Goal: Task Accomplishment & Management: Use online tool/utility

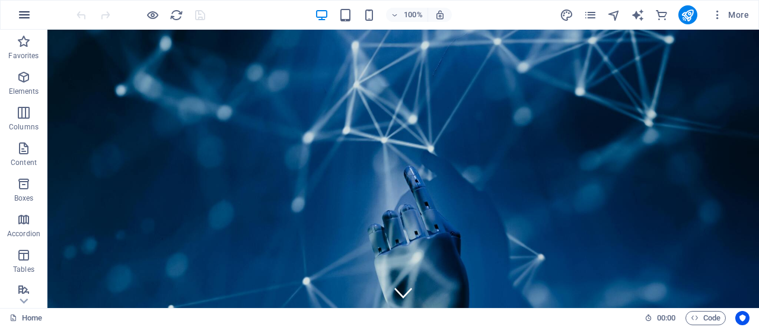
click at [18, 11] on icon "button" at bounding box center [24, 15] width 14 height 14
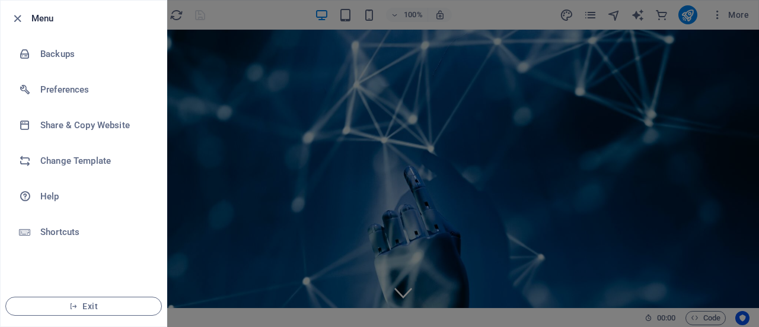
click at [414, 124] on div at bounding box center [379, 163] width 759 height 327
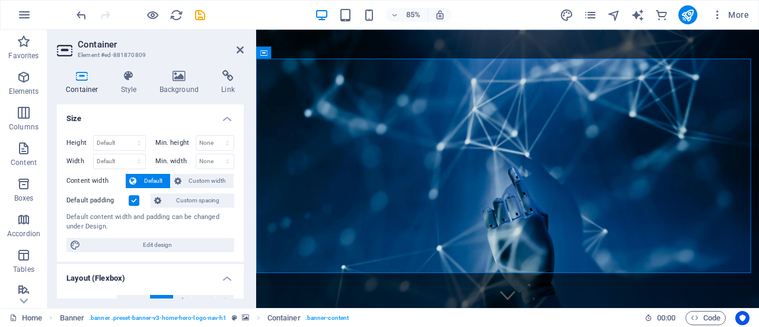
click at [237, 55] on header "Container Element #ed-881870809" at bounding box center [150, 45] width 187 height 31
click at [239, 52] on icon at bounding box center [240, 49] width 7 height 9
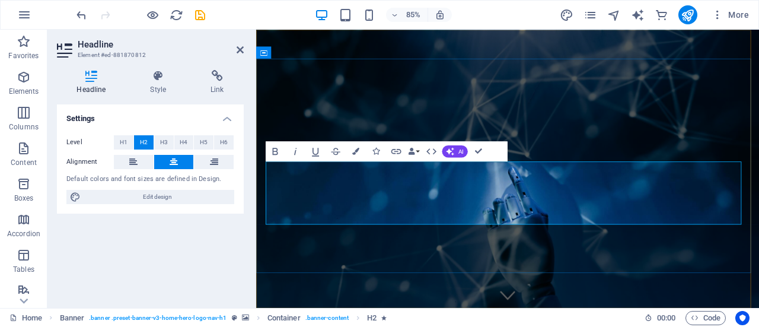
drag, startPoint x: 606, startPoint y: 251, endPoint x: 446, endPoint y: 250, distance: 159.5
drag, startPoint x: 643, startPoint y: 249, endPoint x: 532, endPoint y: 250, distance: 110.9
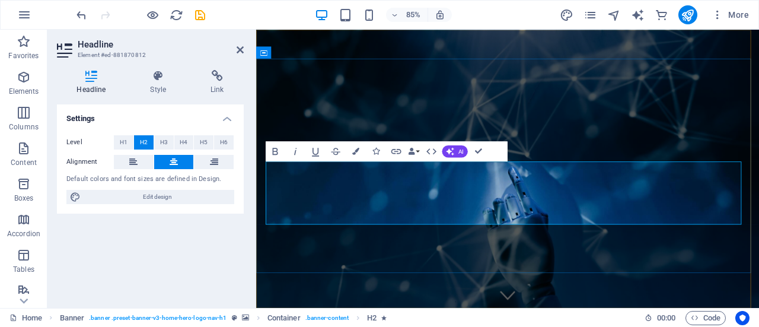
click at [244, 49] on aside "Headline Element #ed-881870812 Headline Style Link Settings Level H1 H2 H3 H4 H…" at bounding box center [151, 169] width 209 height 278
click at [241, 49] on icon at bounding box center [240, 49] width 7 height 9
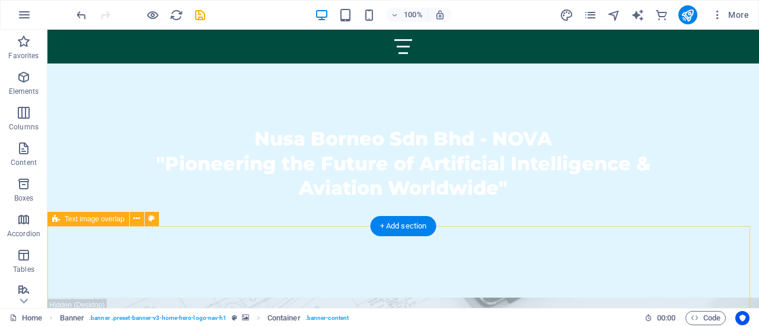
scroll to position [263, 0]
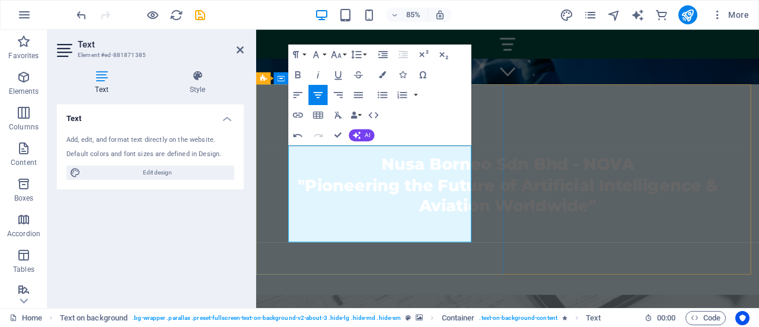
click at [359, 95] on icon "button" at bounding box center [358, 94] width 12 height 12
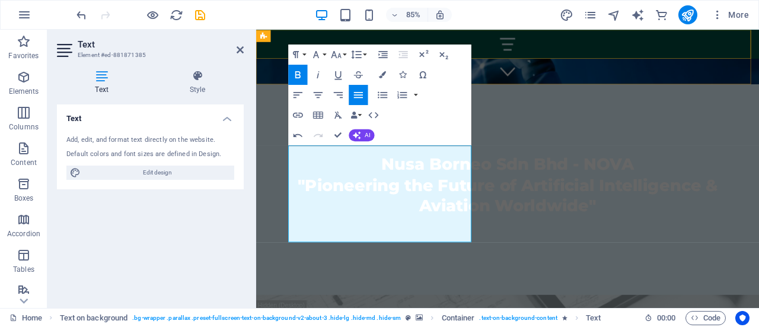
click at [566, 60] on div "Home Values Services Gallery Contact" at bounding box center [552, 47] width 592 height 34
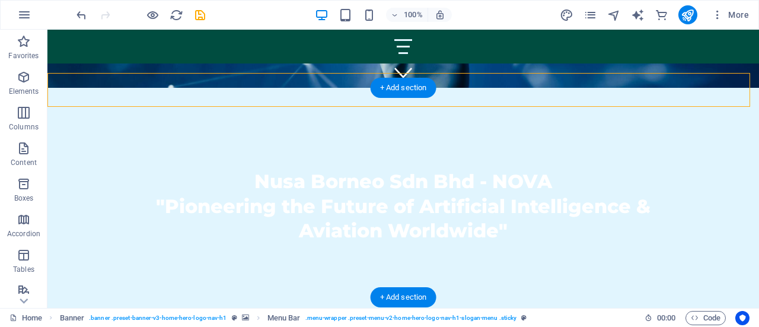
scroll to position [221, 0]
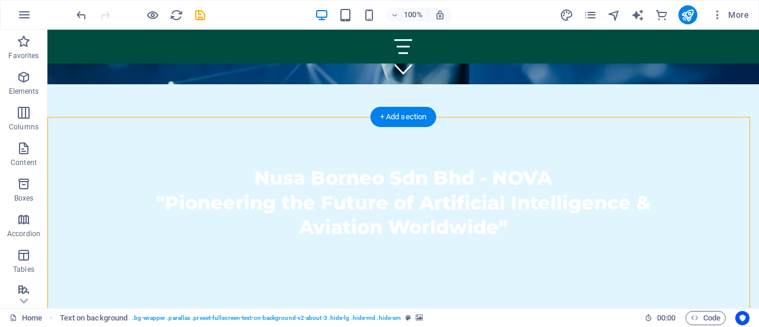
scroll to position [225, 0]
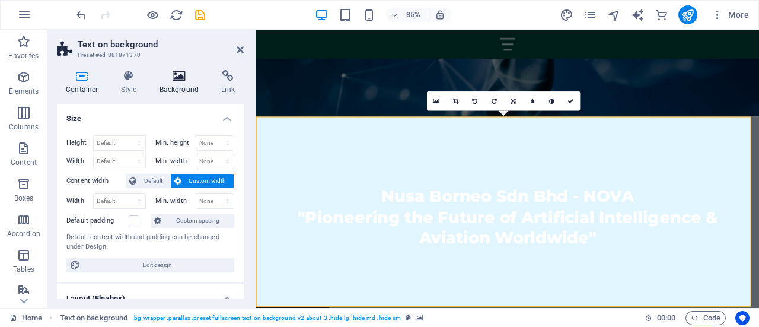
click at [170, 84] on h4 "Background" at bounding box center [182, 82] width 62 height 25
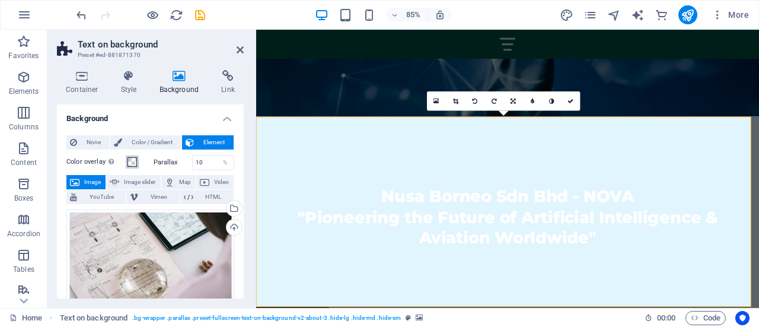
click at [129, 159] on span at bounding box center [131, 161] width 9 height 9
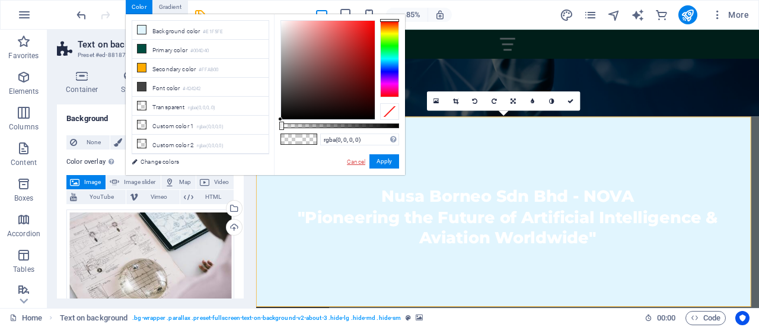
click at [357, 164] on link "Cancel" at bounding box center [356, 161] width 21 height 9
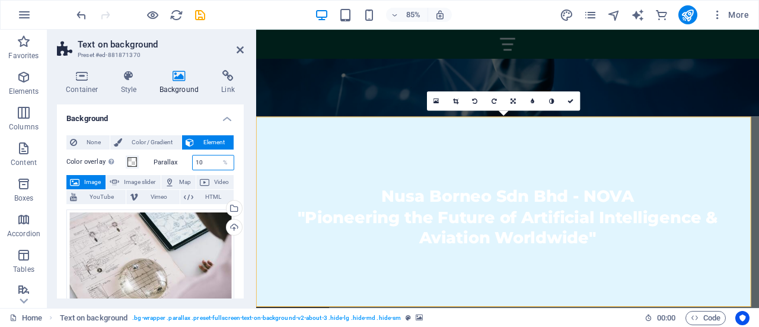
click at [210, 162] on input "10" at bounding box center [213, 162] width 41 height 14
click at [226, 163] on div "%" at bounding box center [225, 162] width 17 height 14
click at [222, 163] on div "%" at bounding box center [225, 162] width 17 height 14
drag, startPoint x: 207, startPoint y: 164, endPoint x: 189, endPoint y: 164, distance: 19.0
click at [189, 164] on div "Parallax 10 %" at bounding box center [194, 162] width 81 height 15
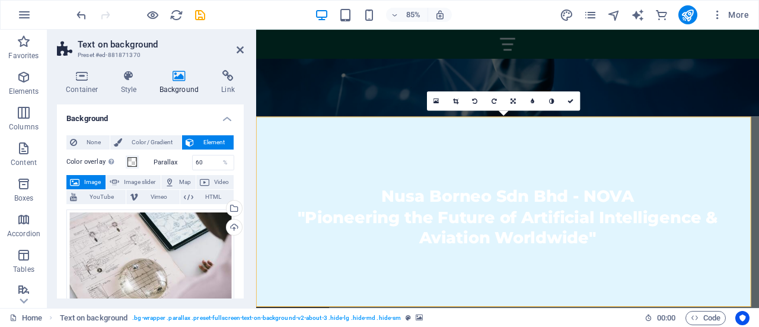
type input "10"
click at [102, 163] on label "Color overlay Places an overlay over the background to colorize it" at bounding box center [95, 162] width 59 height 14
click at [126, 163] on button "Color overlay Places an overlay over the background to colorize it" at bounding box center [132, 161] width 13 height 13
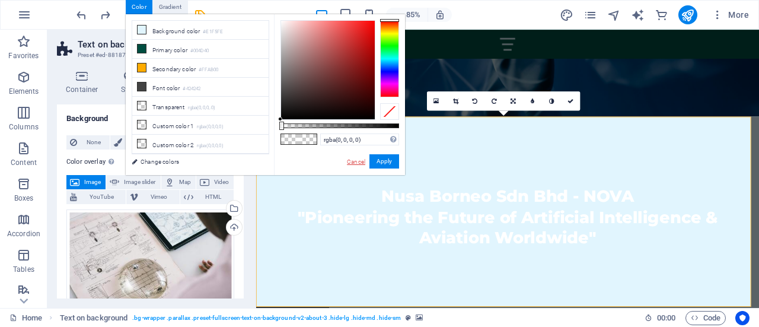
click at [356, 158] on link "Cancel" at bounding box center [356, 161] width 21 height 9
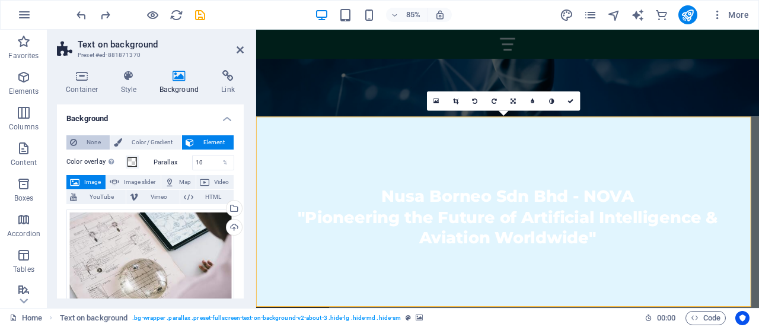
click at [93, 139] on span "None" at bounding box center [93, 142] width 25 height 14
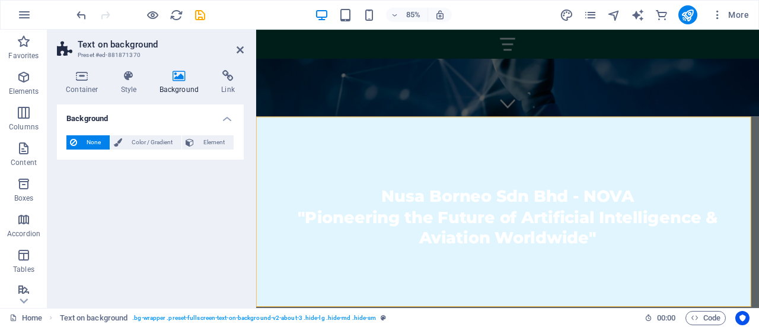
click at [93, 139] on span "None" at bounding box center [93, 142] width 25 height 14
click at [217, 144] on span "Element" at bounding box center [213, 142] width 33 height 14
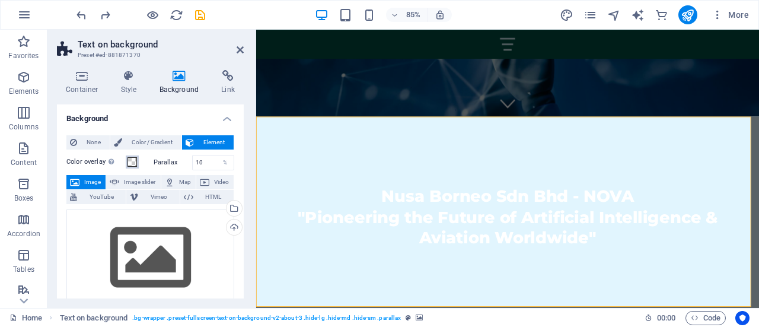
click at [134, 161] on span at bounding box center [131, 161] width 9 height 9
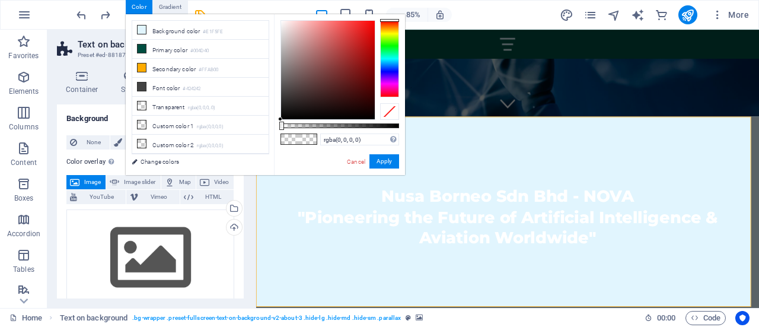
click at [297, 138] on span at bounding box center [290, 139] width 18 height 10
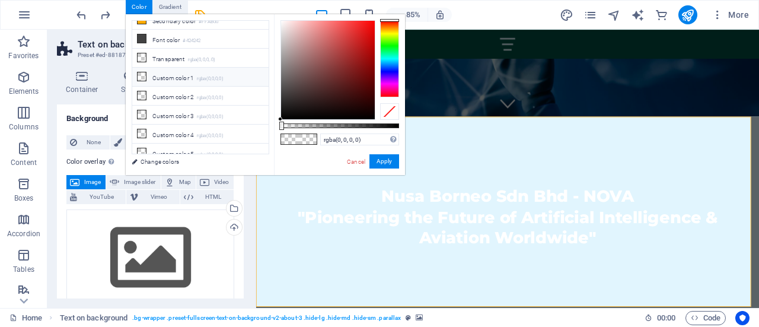
scroll to position [0, 0]
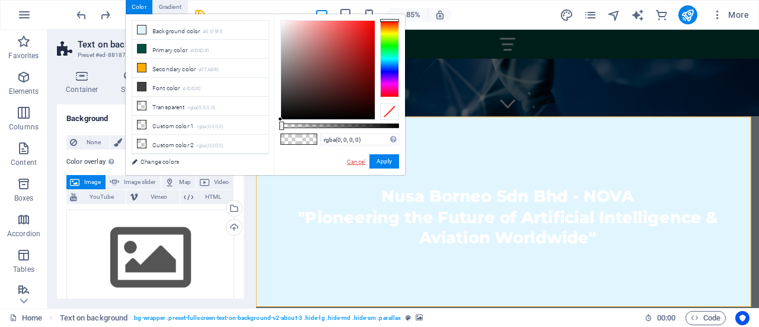
click at [351, 159] on link "Cancel" at bounding box center [356, 161] width 21 height 9
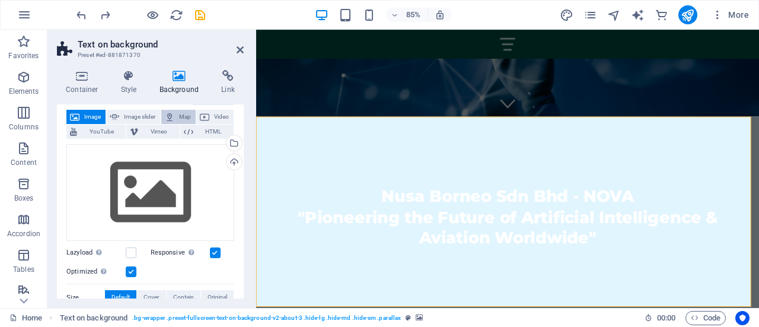
scroll to position [68, 0]
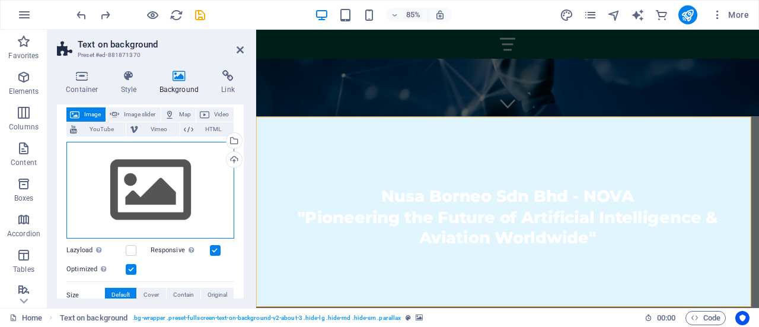
drag, startPoint x: 166, startPoint y: 183, endPoint x: 151, endPoint y: 178, distance: 16.0
click at [151, 178] on div "Drag files here, click to choose files or select files from Files or our free s…" at bounding box center [150, 190] width 168 height 97
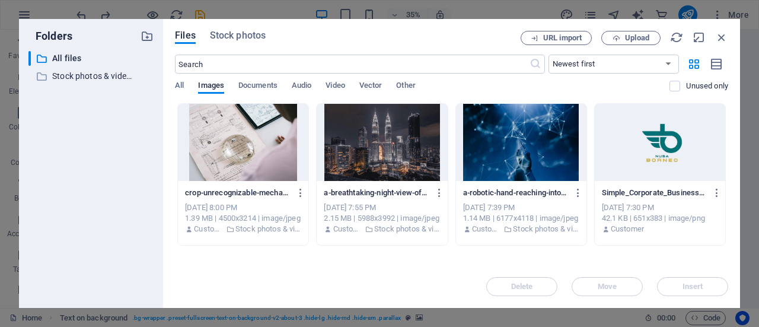
click at [250, 138] on div at bounding box center [243, 142] width 130 height 77
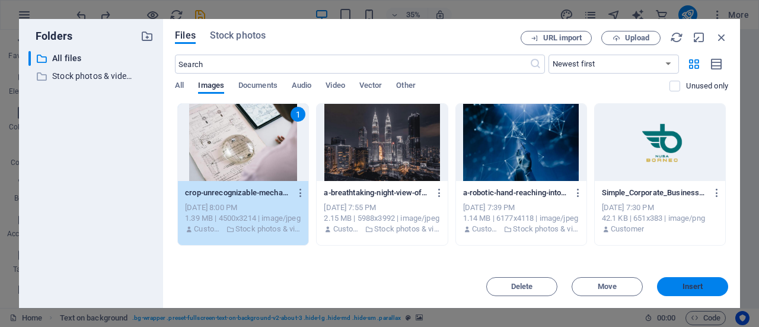
click at [682, 283] on span "Insert" at bounding box center [692, 286] width 21 height 7
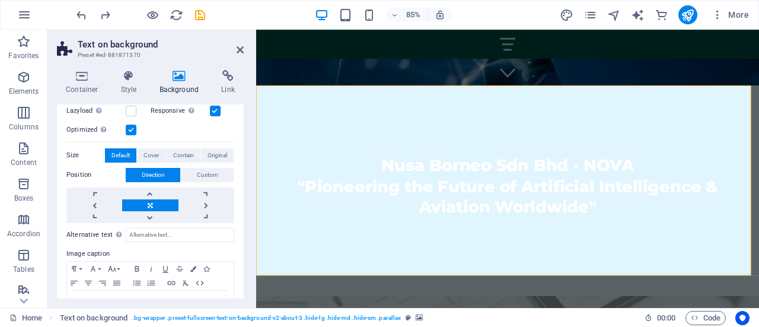
scroll to position [267, 0]
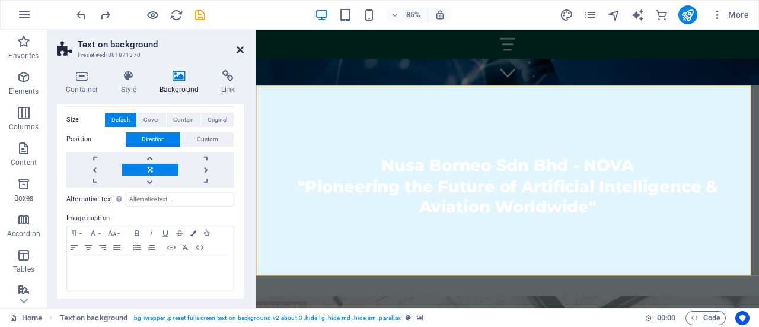
click at [242, 46] on icon at bounding box center [240, 49] width 7 height 9
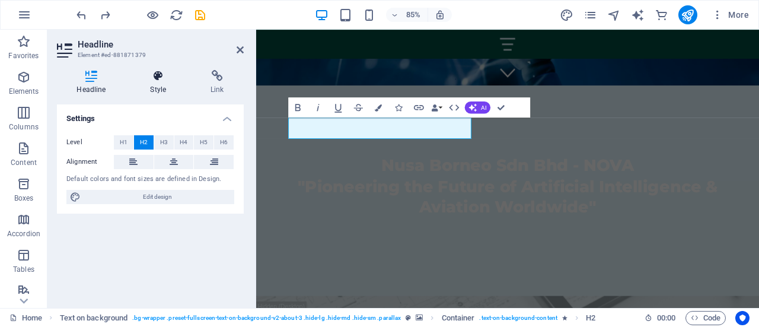
click at [157, 84] on h4 "Style" at bounding box center [160, 82] width 60 height 25
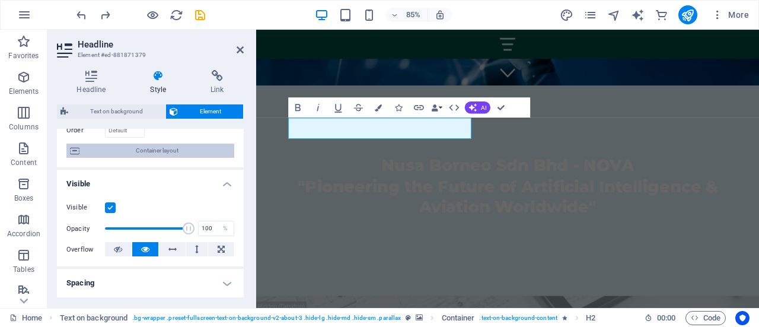
scroll to position [87, 0]
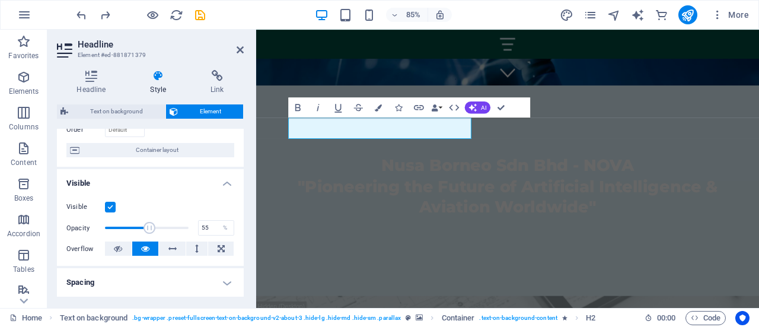
drag, startPoint x: 184, startPoint y: 227, endPoint x: 149, endPoint y: 227, distance: 34.4
click at [149, 227] on span at bounding box center [149, 228] width 12 height 12
drag, startPoint x: 149, startPoint y: 227, endPoint x: 174, endPoint y: 227, distance: 24.3
click at [173, 227] on span at bounding box center [167, 228] width 12 height 12
type input "100"
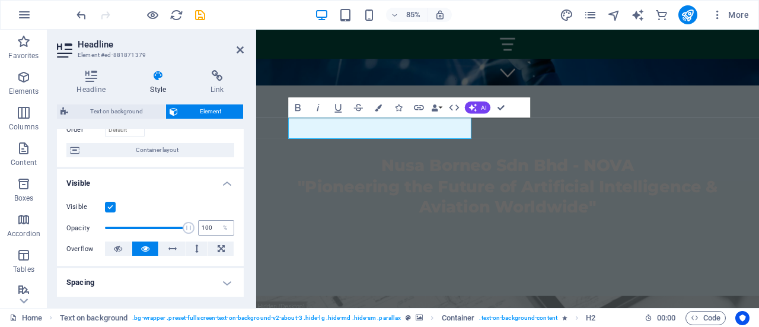
drag, startPoint x: 174, startPoint y: 227, endPoint x: 200, endPoint y: 229, distance: 26.8
click at [200, 229] on div "Opacity 100 %" at bounding box center [150, 228] width 168 height 18
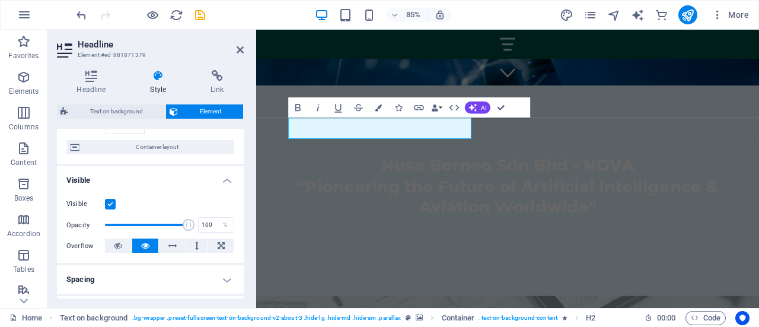
scroll to position [0, 0]
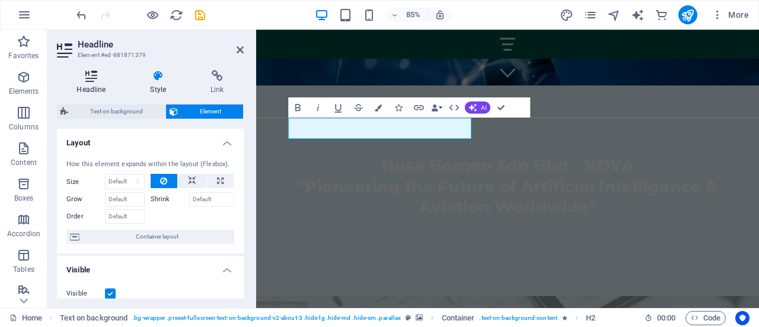
click at [91, 78] on icon at bounding box center [91, 76] width 69 height 12
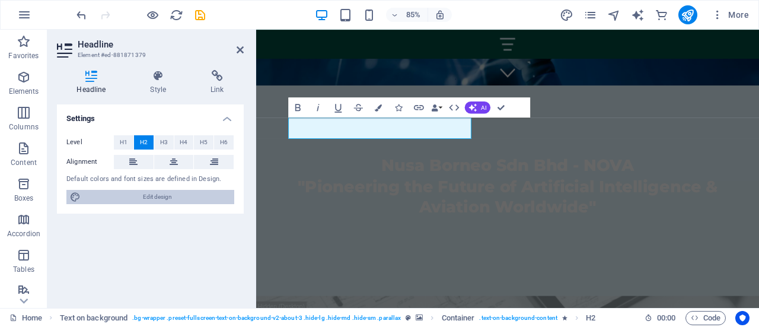
click at [164, 197] on span "Edit design" at bounding box center [157, 197] width 146 height 14
select select "px"
select select "200"
select select "px"
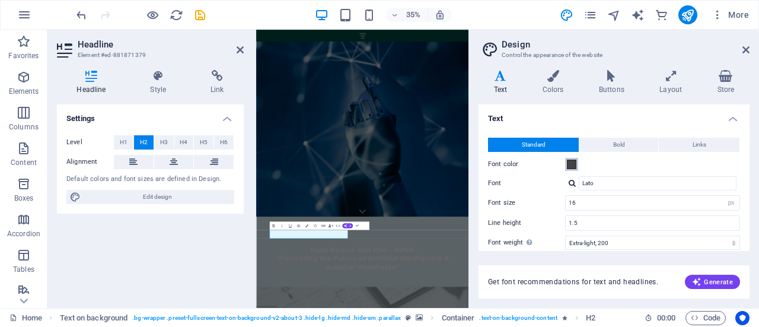
click at [570, 162] on span at bounding box center [571, 163] width 9 height 9
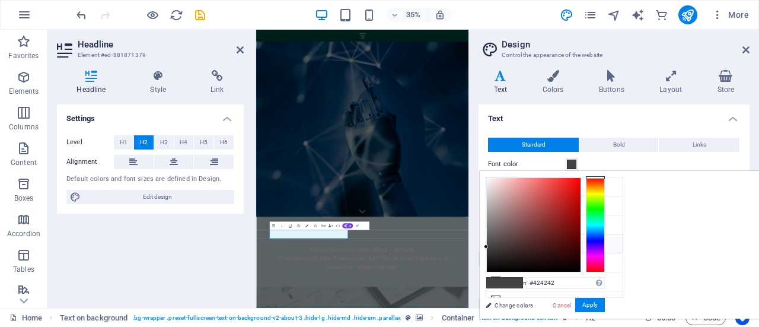
click at [570, 162] on span at bounding box center [571, 163] width 9 height 9
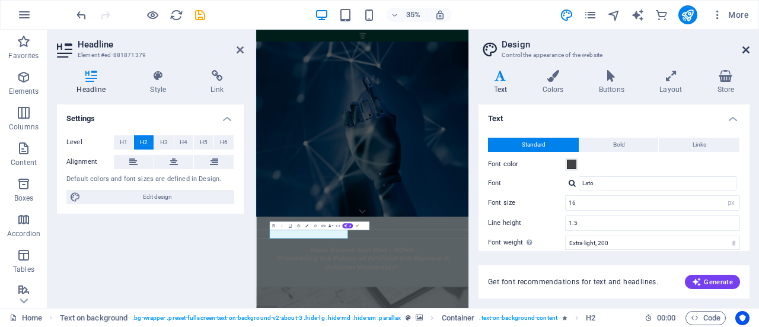
click at [747, 50] on icon at bounding box center [745, 49] width 7 height 9
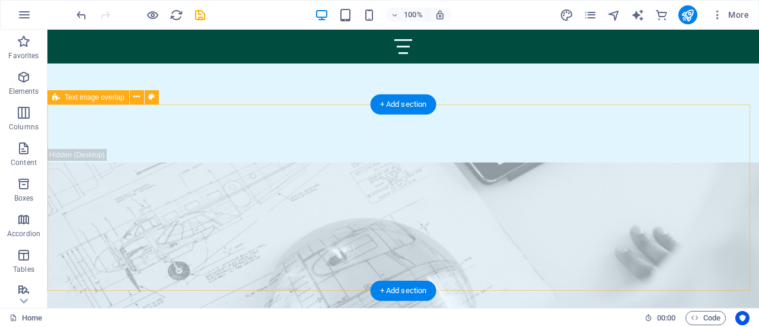
scroll to position [413, 0]
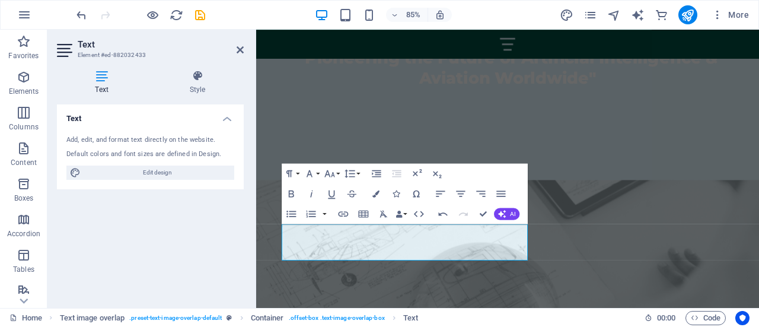
click at [663, 206] on figure at bounding box center [552, 323] width 592 height 234
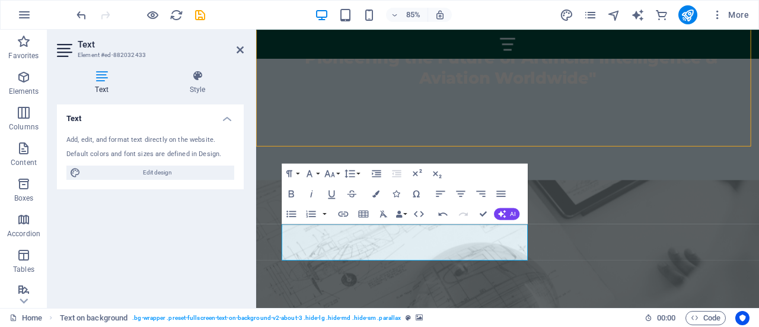
click at [663, 206] on figure at bounding box center [552, 323] width 592 height 234
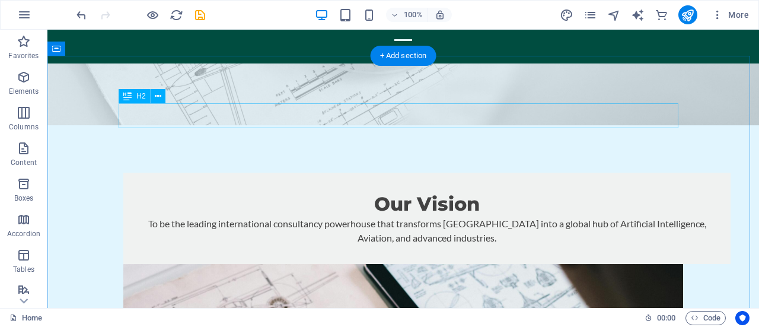
scroll to position [817, 0]
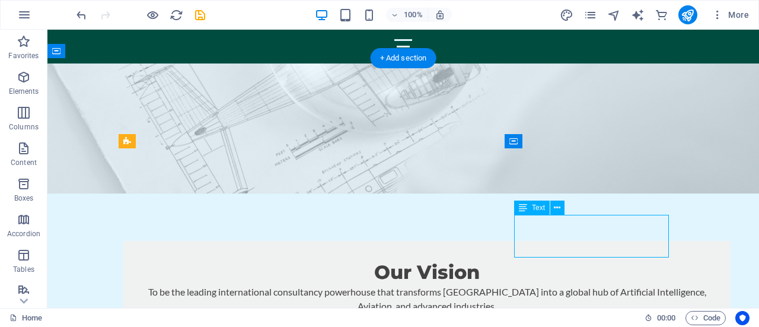
scroll to position [881, 0]
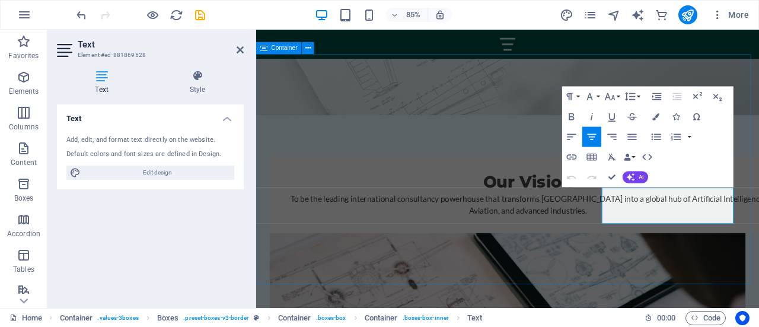
drag, startPoint x: 775, startPoint y: 237, endPoint x: 829, endPoint y: 229, distance: 55.0
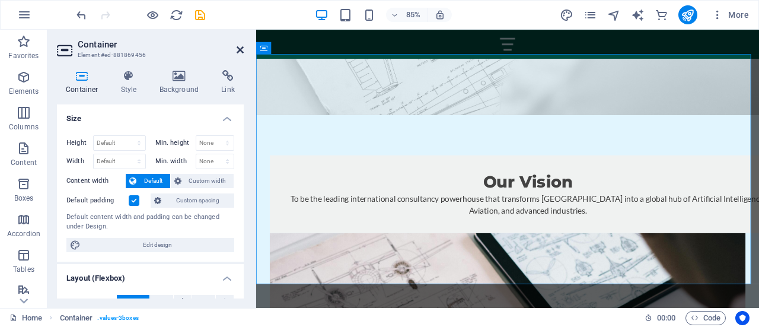
click at [237, 50] on icon at bounding box center [240, 49] width 7 height 9
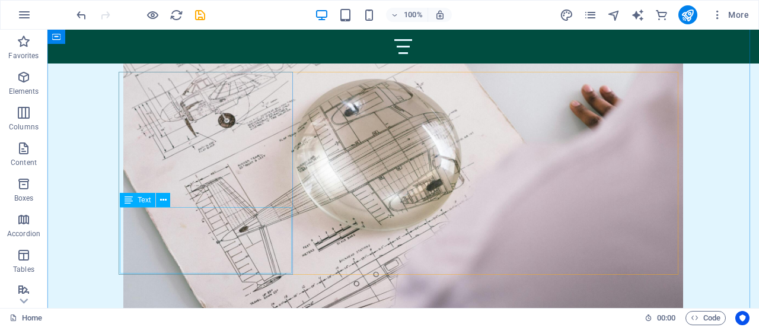
scroll to position [1164, 0]
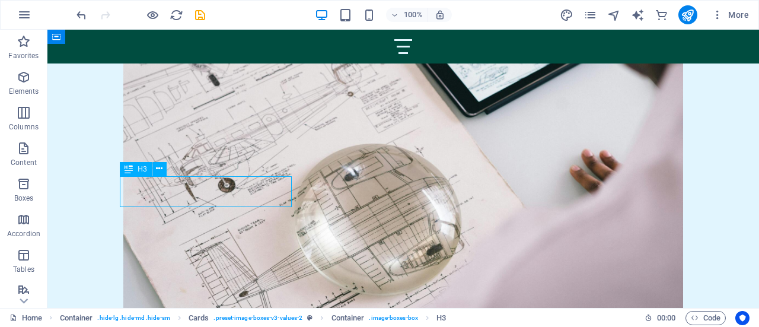
scroll to position [1227, 0]
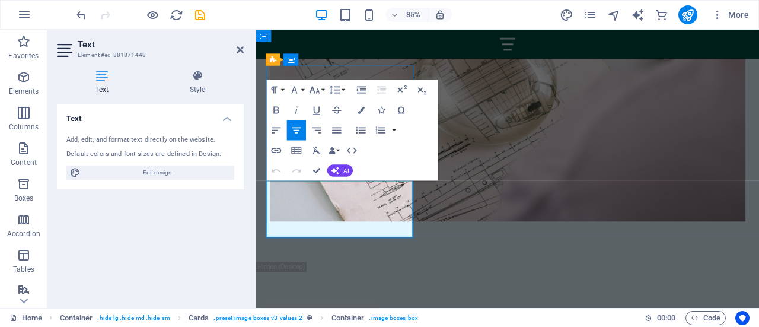
scroll to position [1164, 0]
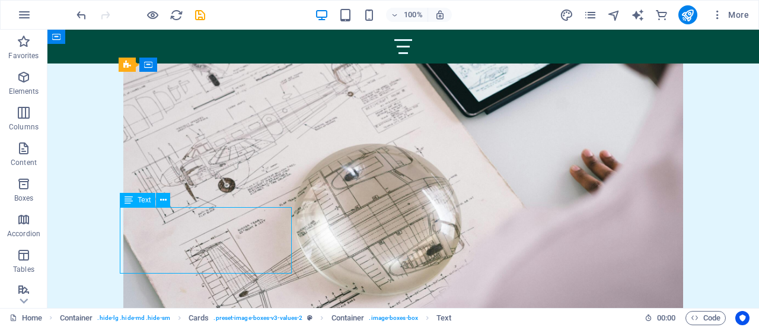
scroll to position [1227, 0]
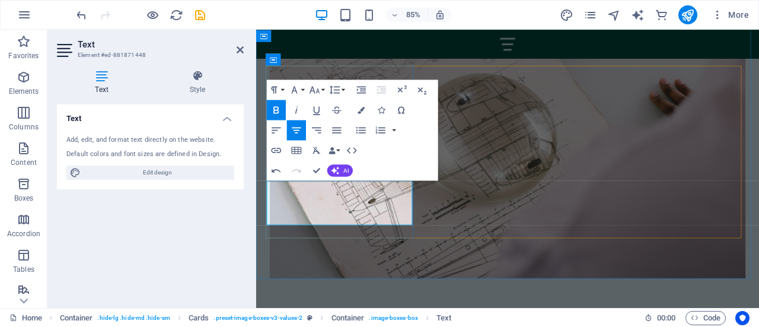
drag, startPoint x: 325, startPoint y: 214, endPoint x: 288, endPoint y: 214, distance: 36.8
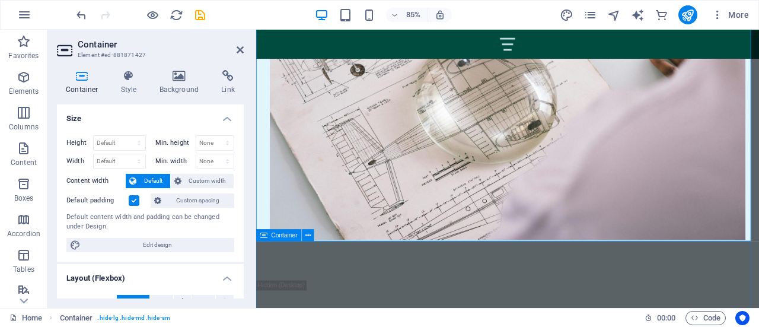
scroll to position [1272, 0]
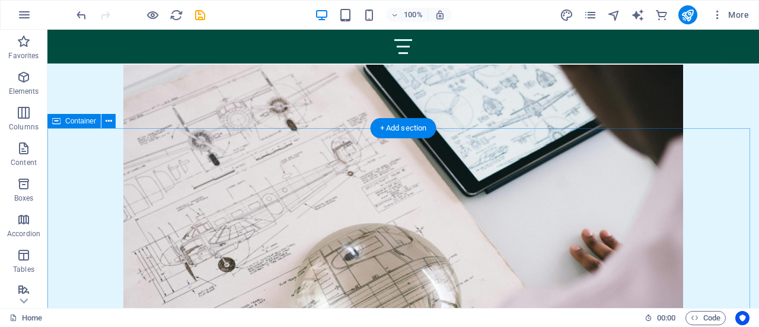
scroll to position [1018, 0]
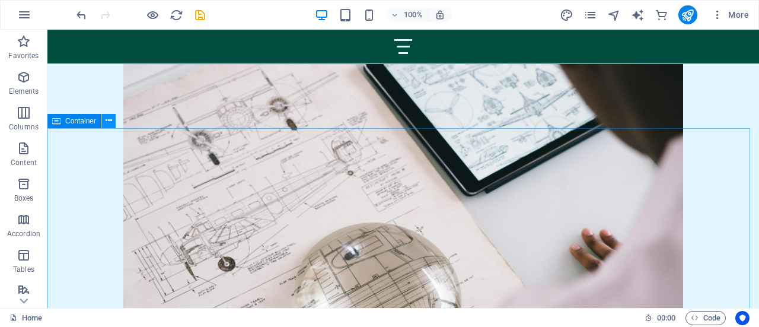
click at [111, 120] on button at bounding box center [108, 121] width 14 height 14
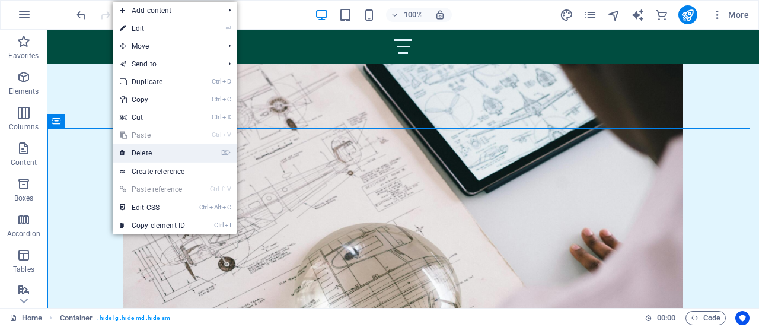
click at [128, 150] on link "⌦ Delete" at bounding box center [152, 153] width 79 height 18
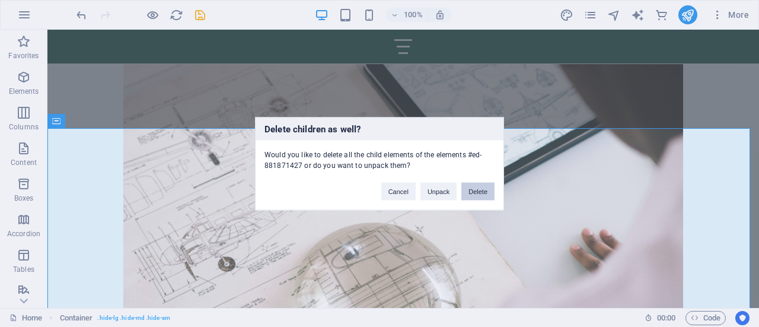
click at [482, 187] on button "Delete" at bounding box center [477, 191] width 33 height 18
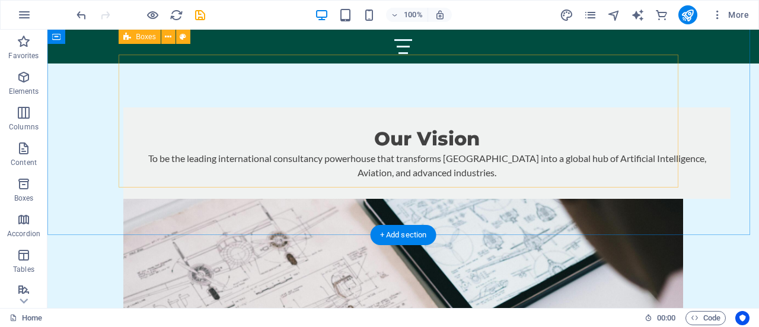
scroll to position [879, 0]
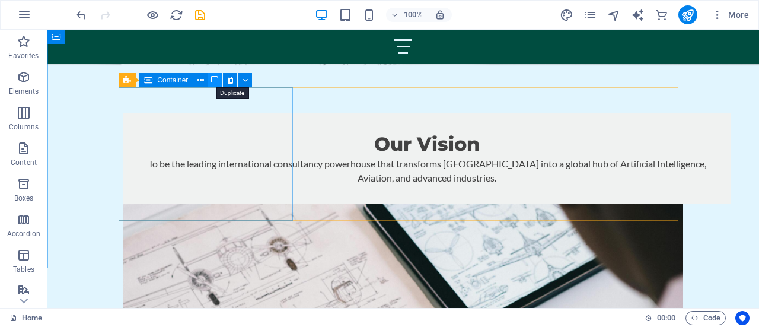
click at [215, 82] on icon at bounding box center [215, 80] width 8 height 12
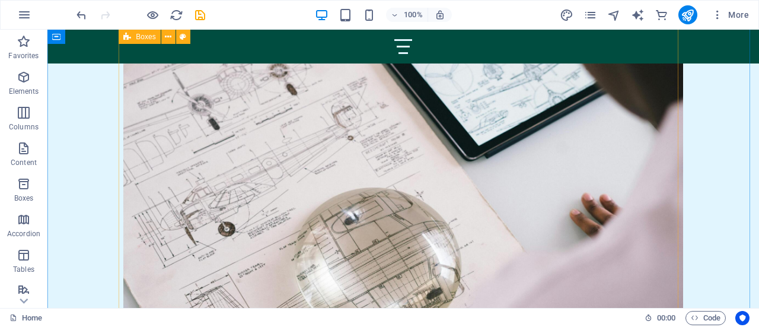
scroll to position [1054, 0]
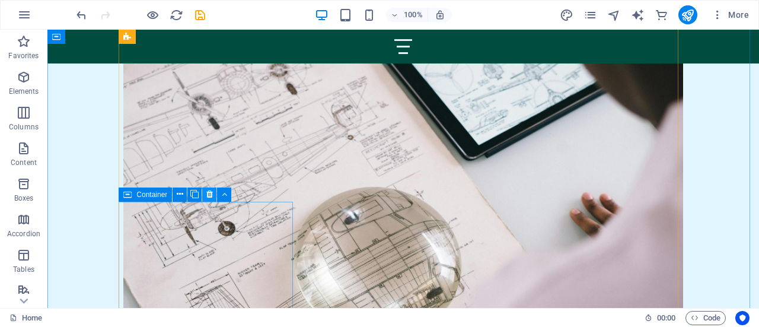
click at [209, 195] on icon at bounding box center [209, 194] width 7 height 12
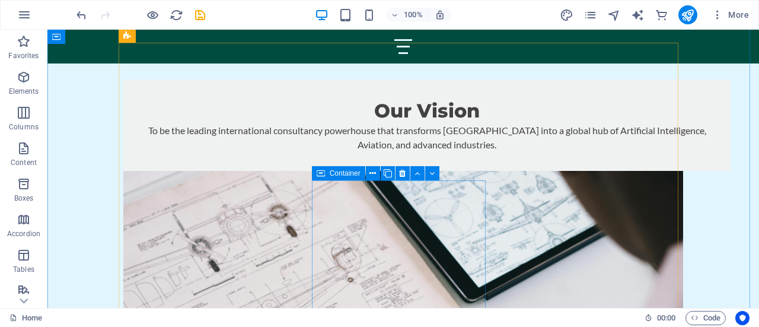
scroll to position [910, 0]
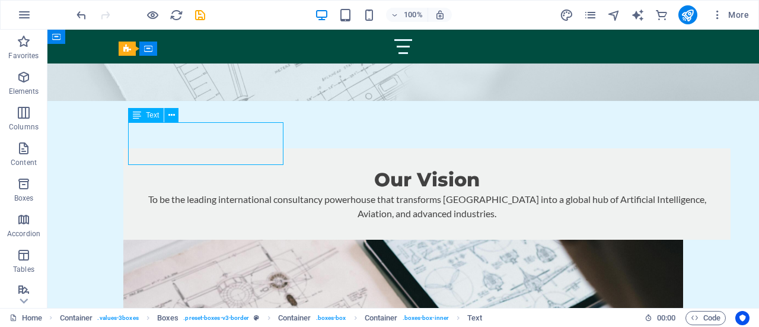
scroll to position [973, 0]
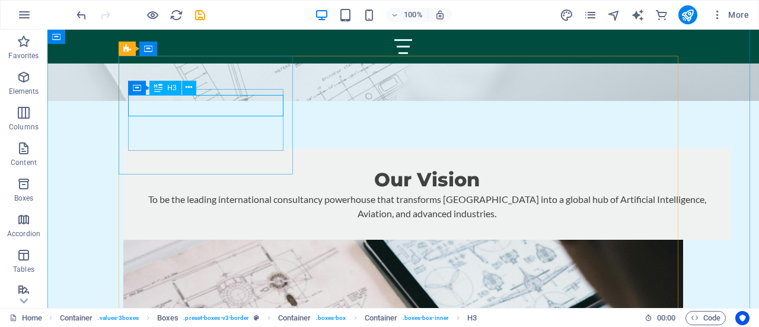
scroll to position [973, 0]
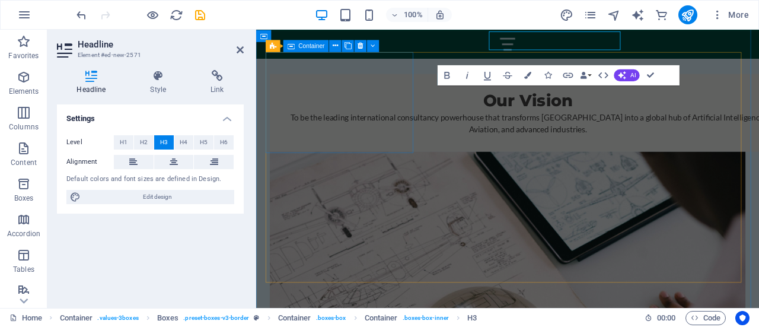
scroll to position [973, 0]
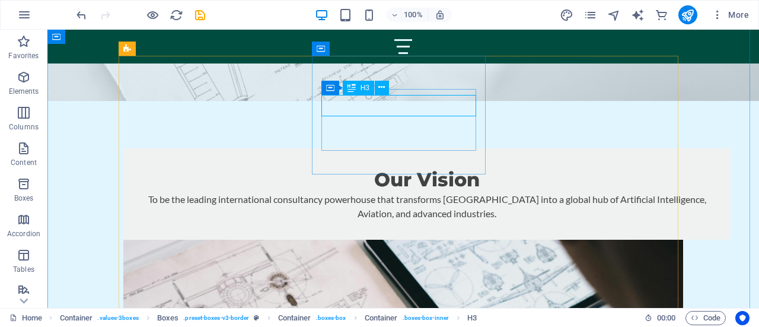
scroll to position [973, 0]
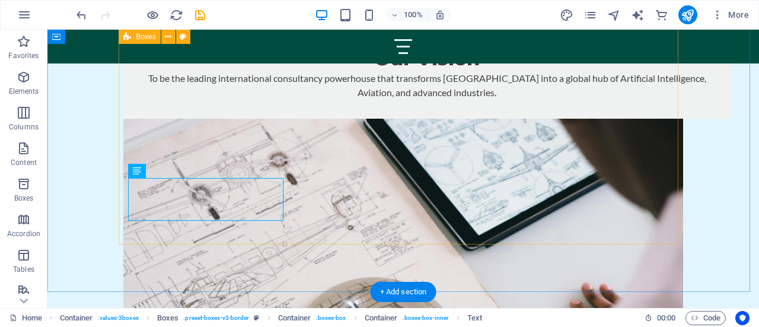
scroll to position [963, 0]
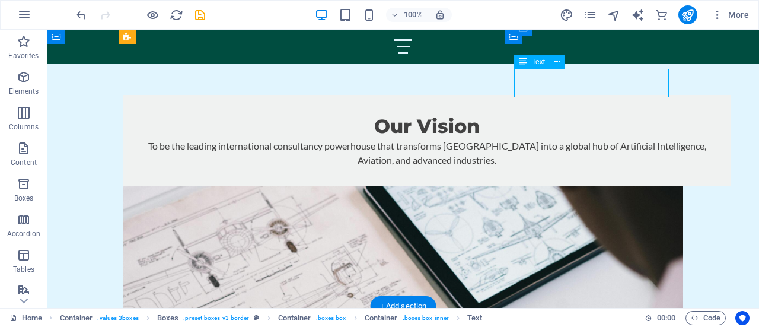
scroll to position [1027, 0]
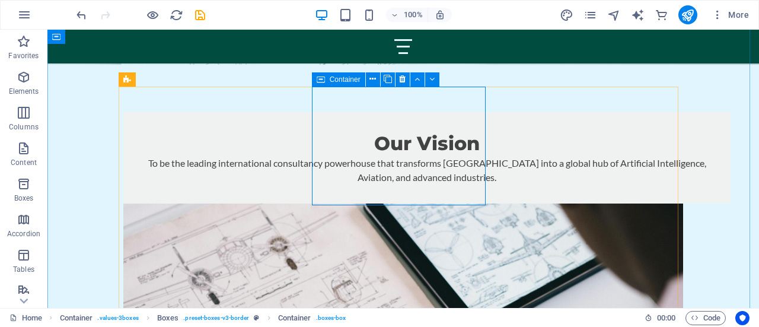
scroll to position [877, 0]
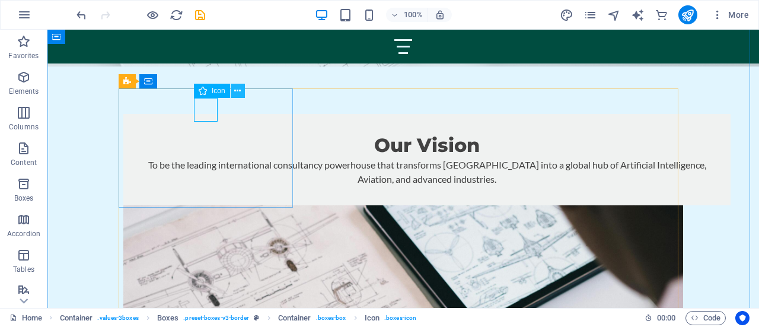
click at [234, 92] on button at bounding box center [238, 91] width 14 height 14
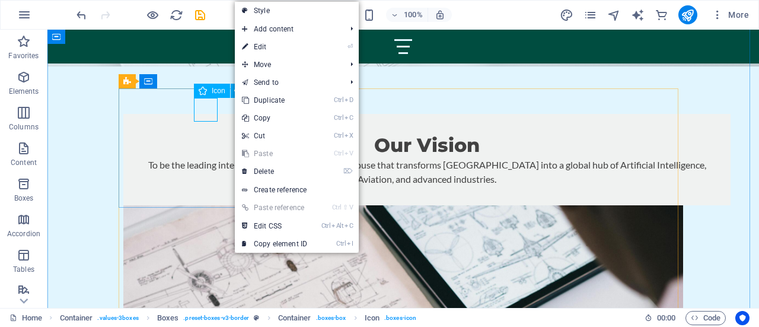
click at [219, 94] on span "Icon" at bounding box center [219, 90] width 14 height 7
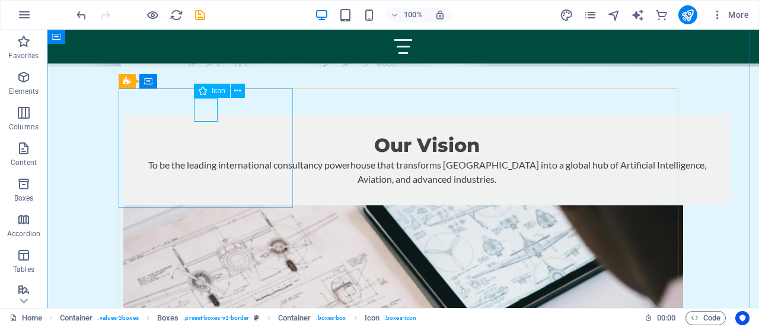
click at [219, 94] on span "Icon" at bounding box center [219, 90] width 14 height 7
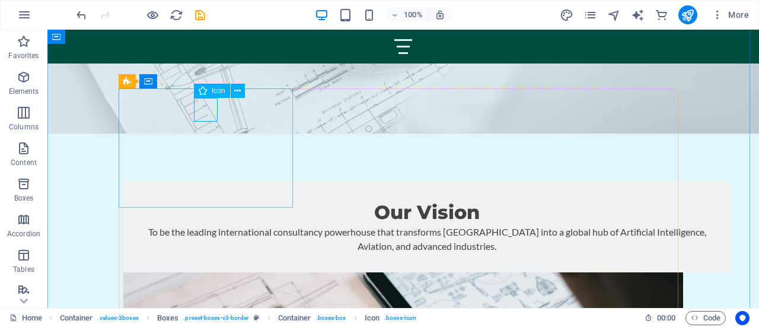
select select "xMidYMid"
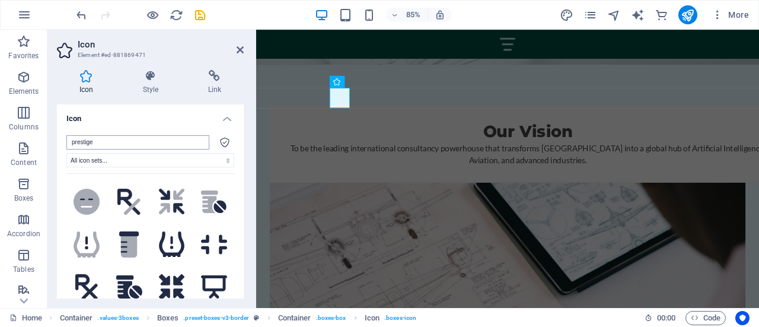
scroll to position [0, 0]
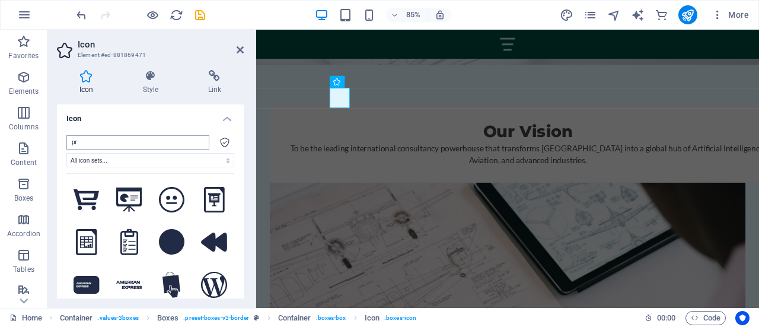
type input "p"
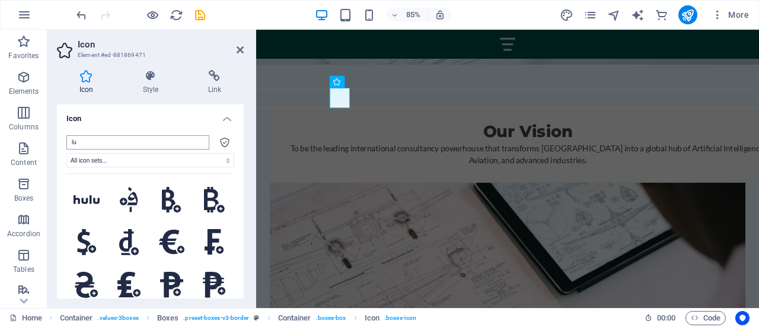
type input "l"
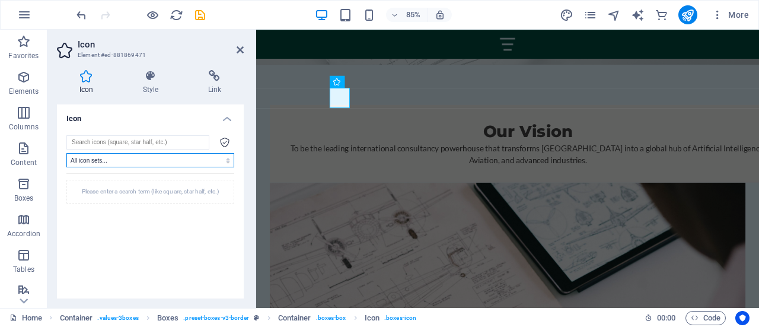
click at [117, 158] on select "All icon sets... IcoFont Ionicons FontAwesome Brands FontAwesome Duotone FontAw…" at bounding box center [150, 160] width 168 height 14
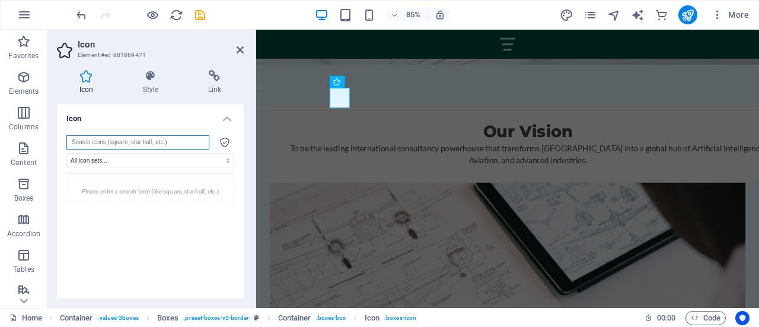
click at [150, 145] on input "search" at bounding box center [137, 142] width 143 height 14
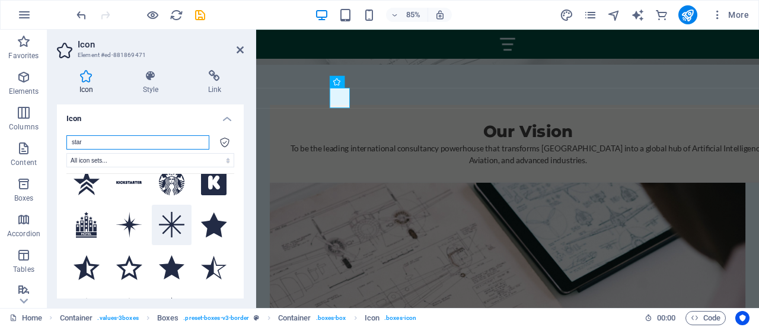
scroll to position [18, 0]
type input "star"
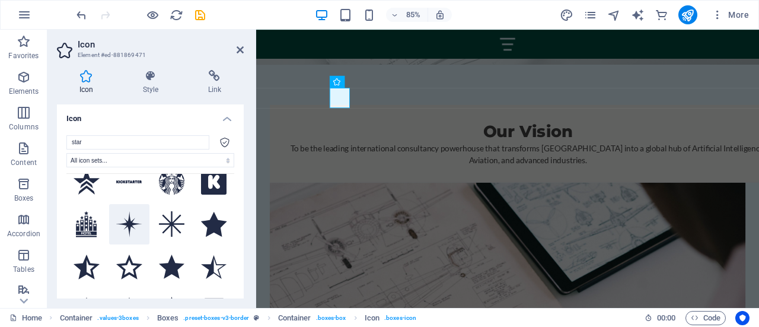
click at [121, 217] on icon at bounding box center [129, 224] width 26 height 26
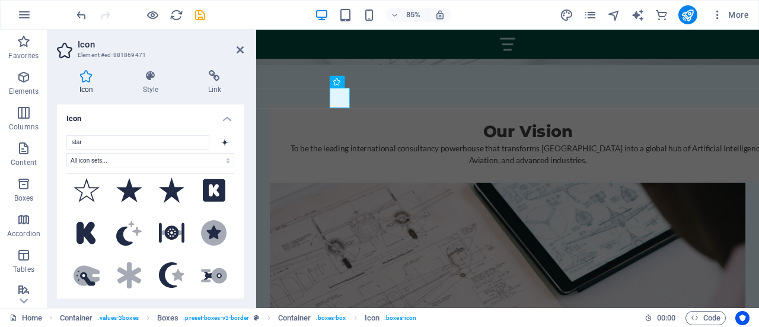
scroll to position [0, 0]
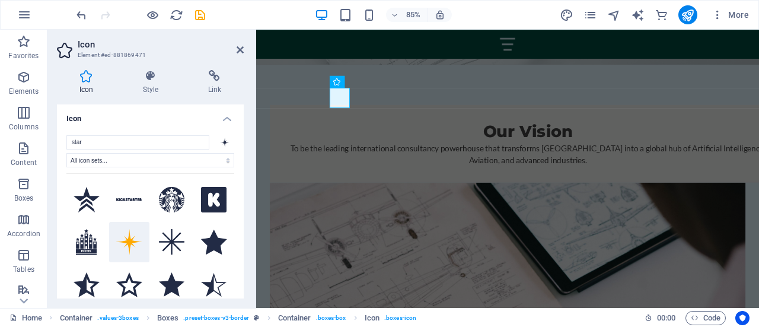
click at [132, 240] on icon at bounding box center [129, 242] width 26 height 26
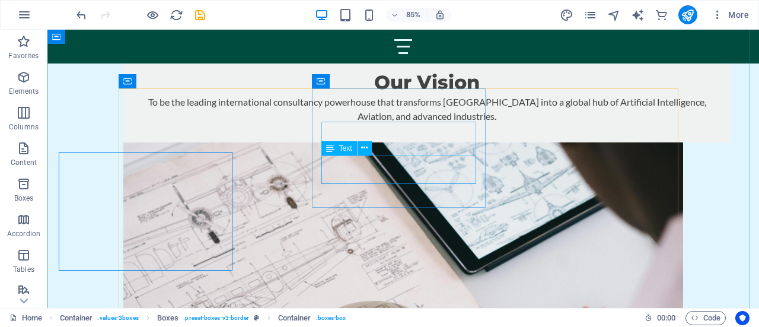
scroll to position [877, 0]
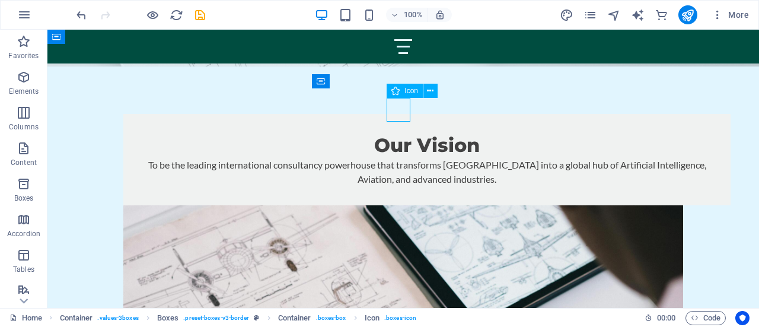
select select "xMidYMid"
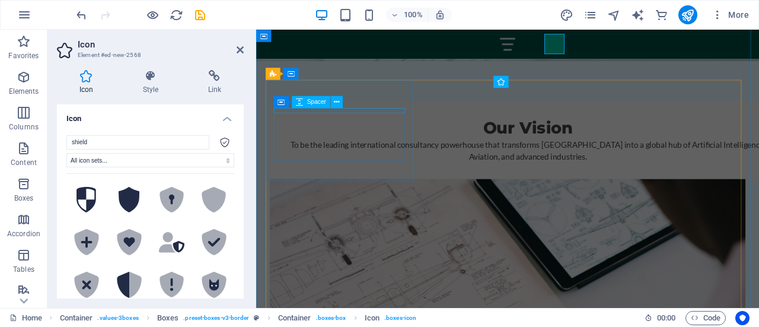
scroll to position [940, 0]
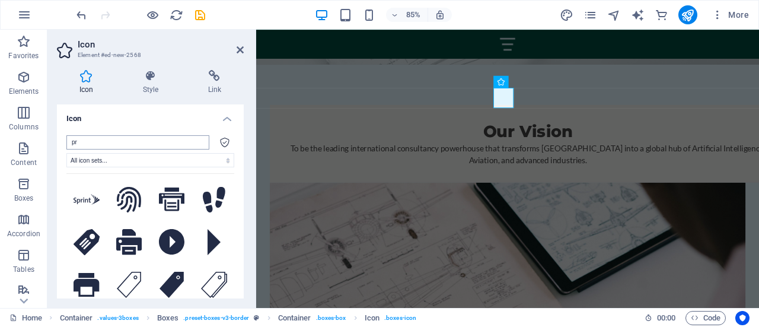
type input "p"
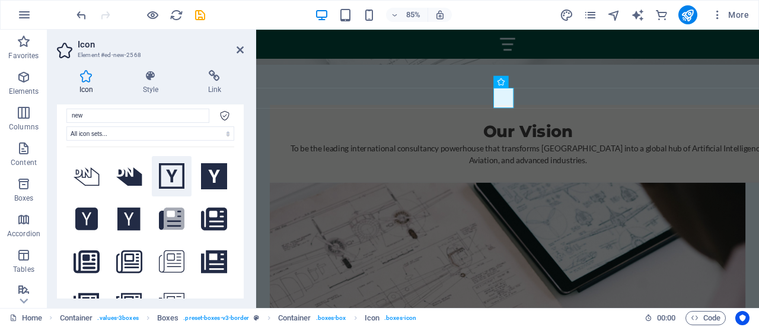
scroll to position [0, 0]
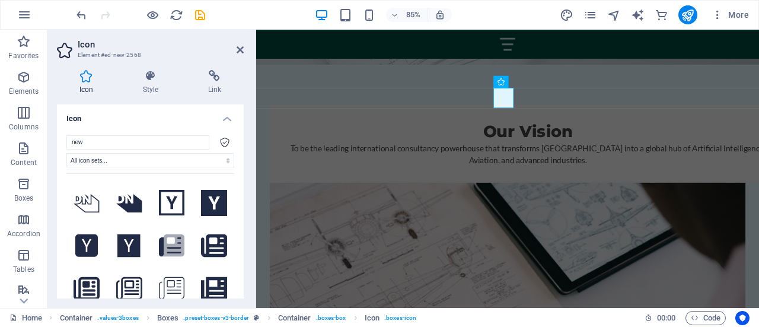
drag, startPoint x: 93, startPoint y: 142, endPoint x: 62, endPoint y: 142, distance: 31.4
click at [62, 142] on div "new All icon sets... IcoFont Ionicons FontAwesome Brands FontAwesome Duotone Fo…" at bounding box center [150, 243] width 187 height 235
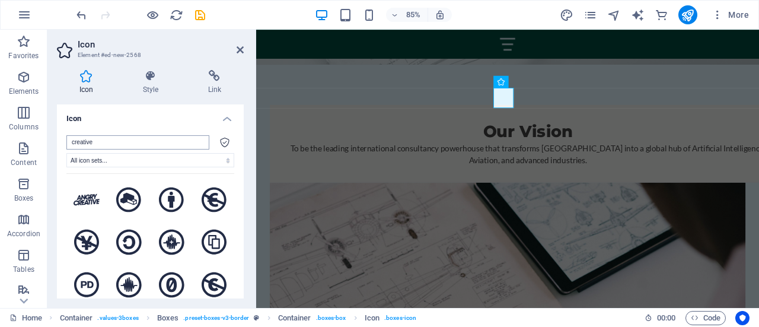
click at [111, 140] on input "creative" at bounding box center [137, 142] width 143 height 14
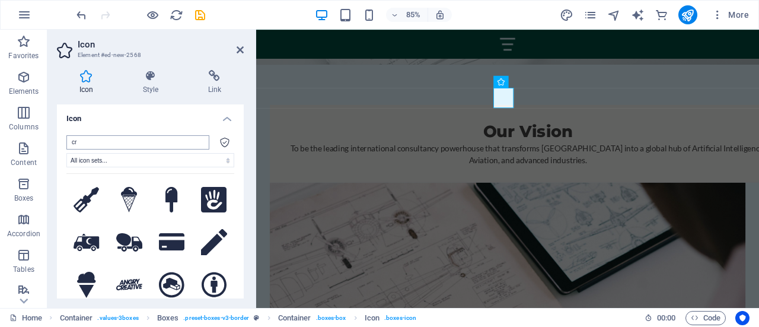
type input "c"
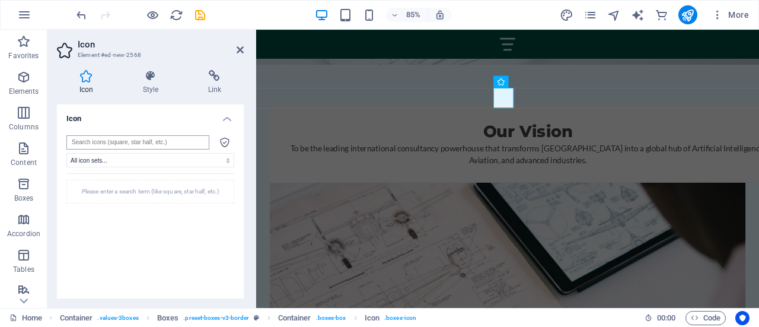
type input "f"
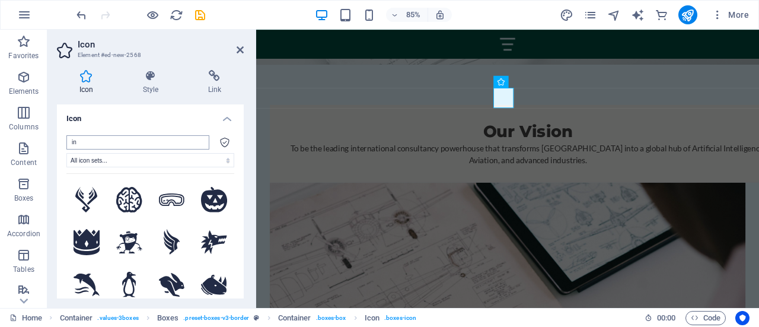
type input "i"
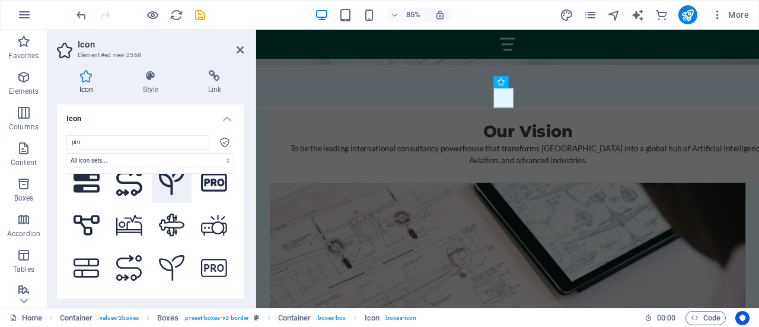
scroll to position [265, 0]
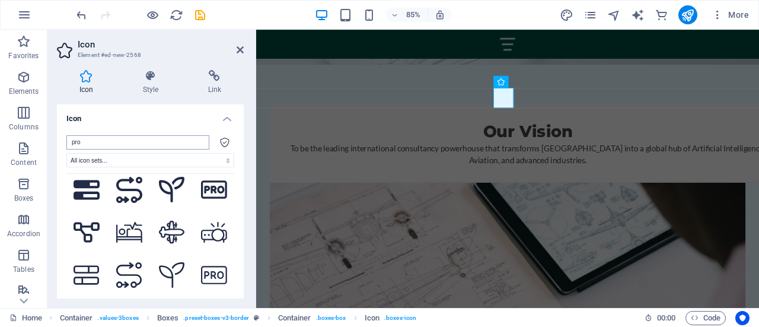
click at [125, 139] on input "pro" at bounding box center [137, 142] width 143 height 14
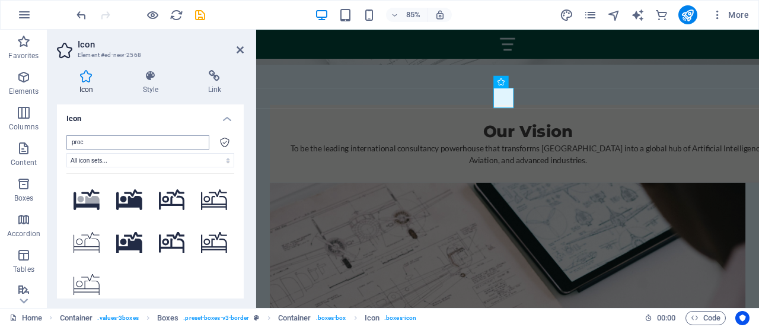
scroll to position [0, 0]
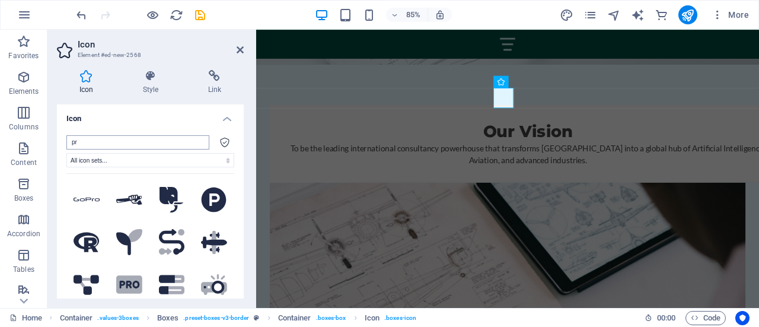
type input "p"
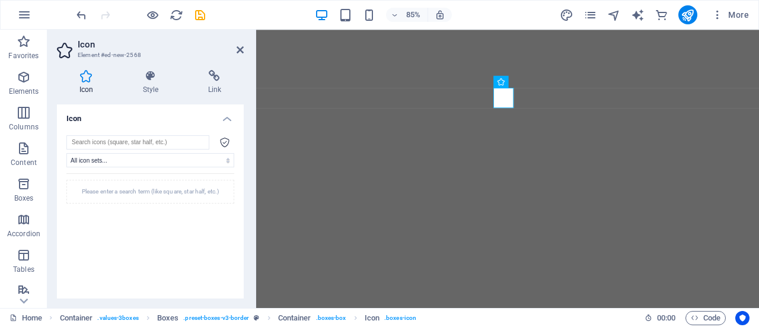
select select "xMidYMid"
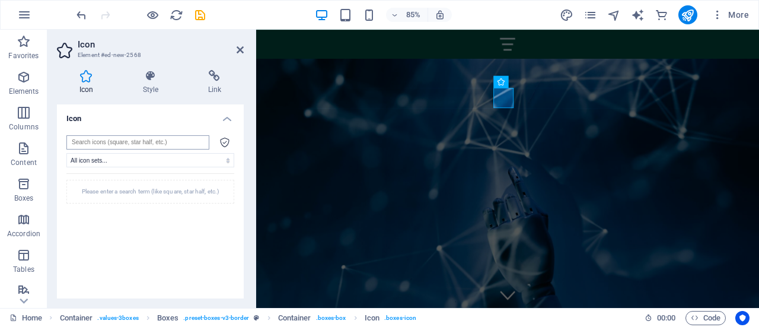
scroll to position [940, 0]
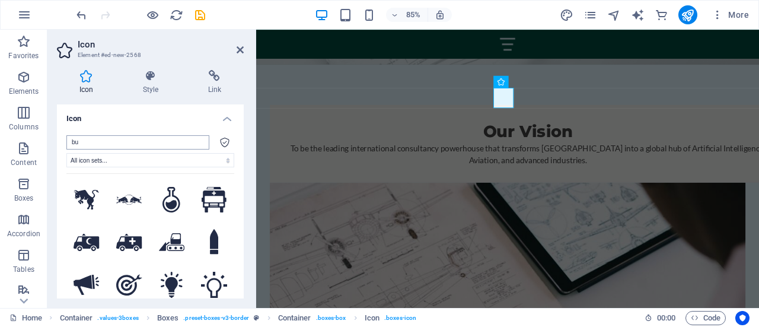
type input "b"
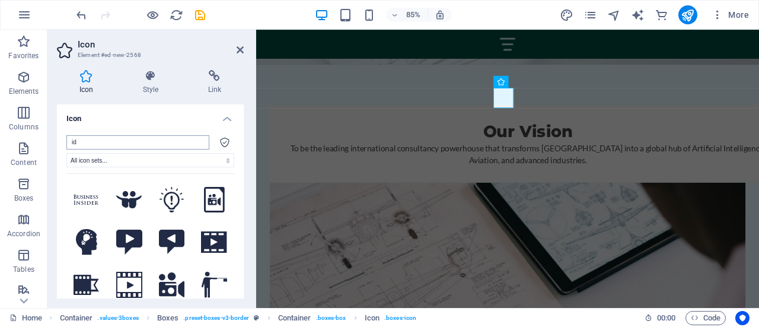
type input "i"
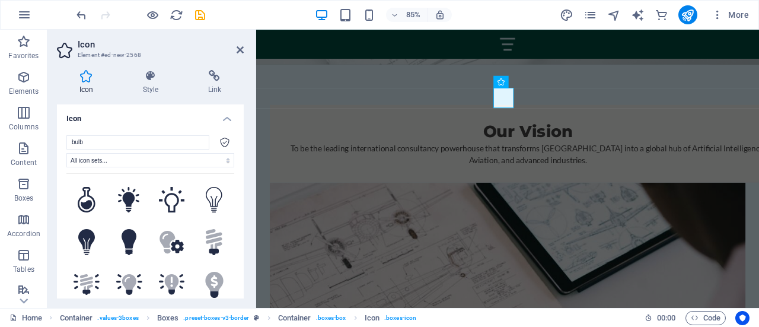
scroll to position [59, 0]
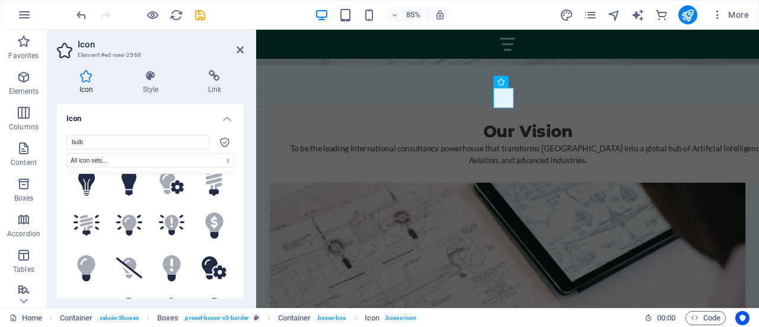
drag, startPoint x: 104, startPoint y: 140, endPoint x: 52, endPoint y: 139, distance: 52.2
click at [52, 139] on div "Icon Style Link Icon bulb All icon sets... IcoFont Ionicons FontAwesome Brands …" at bounding box center [150, 183] width 206 height 247
type input ";"
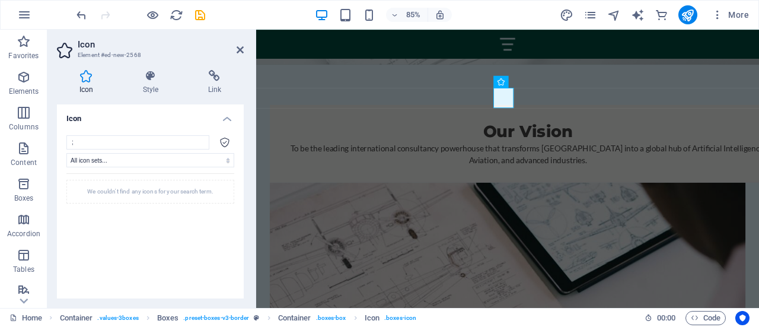
scroll to position [0, 0]
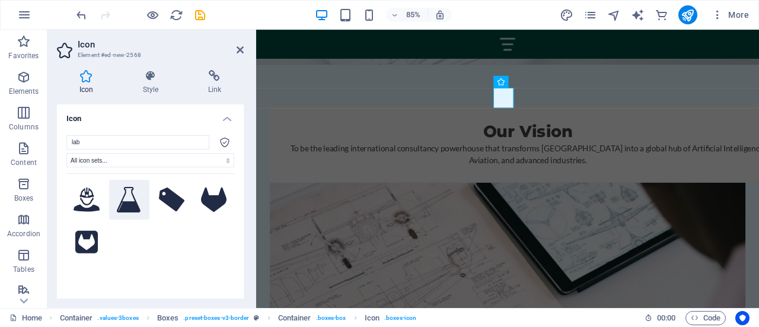
type input "lab"
click at [120, 201] on icon at bounding box center [129, 200] width 24 height 26
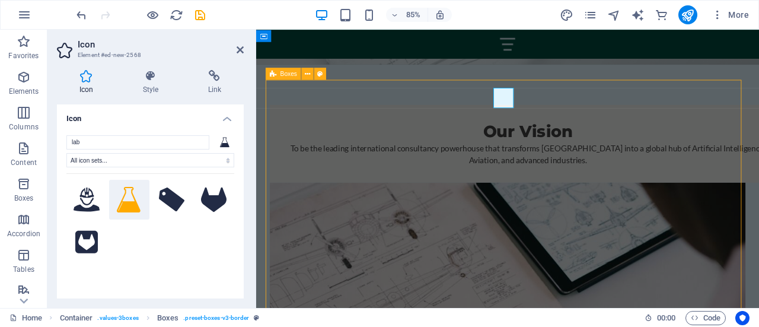
scroll to position [877, 0]
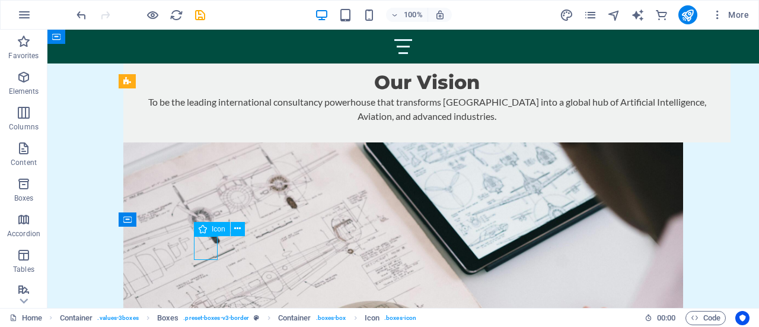
select select "xMidYMid"
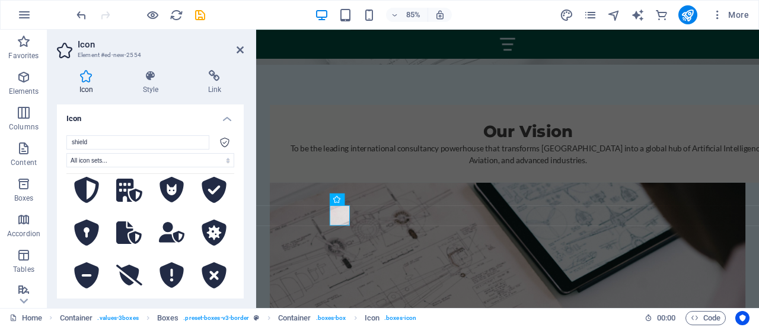
scroll to position [223, 0]
click at [171, 229] on icon at bounding box center [172, 231] width 26 height 21
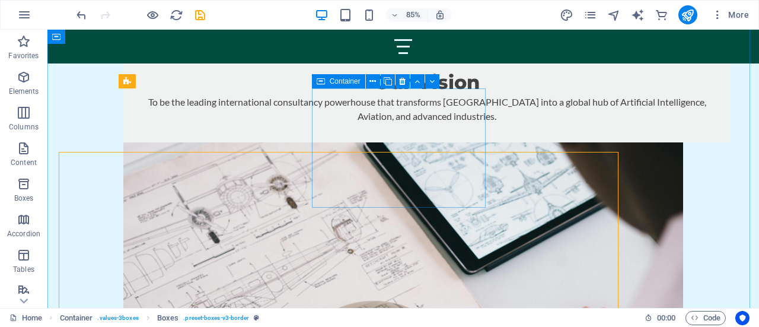
scroll to position [877, 0]
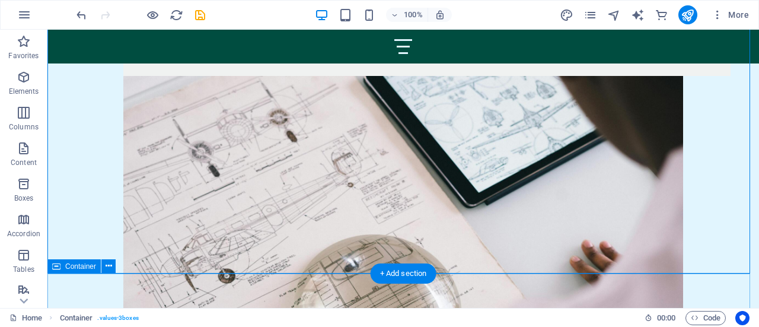
scroll to position [1011, 0]
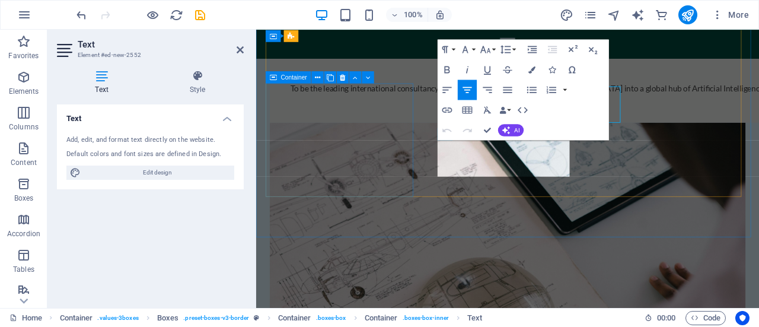
scroll to position [1074, 0]
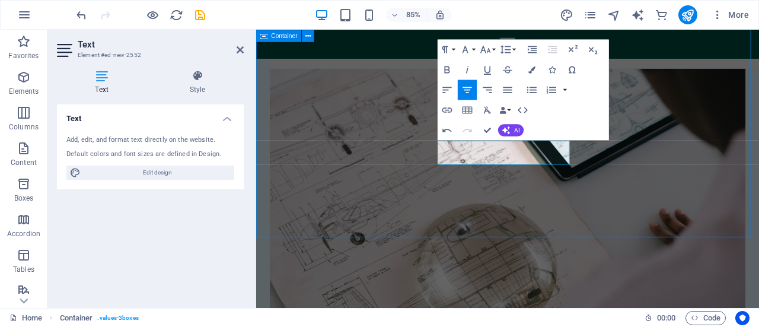
scroll to position [1011, 0]
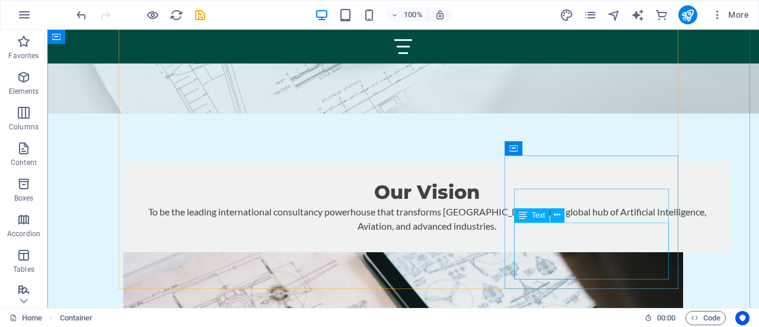
scroll to position [966, 0]
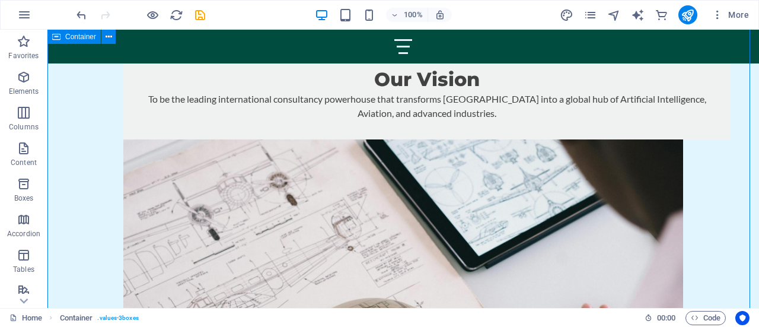
scroll to position [944, 0]
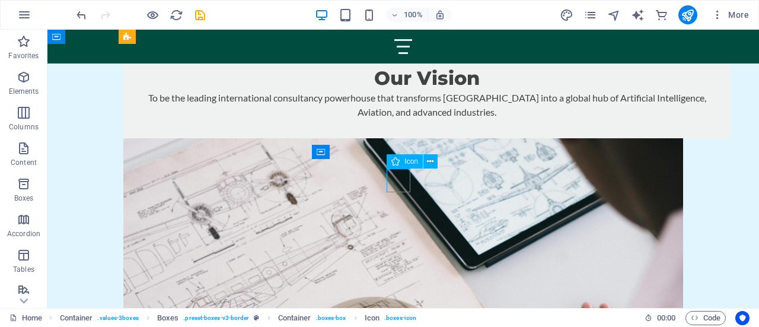
select select "xMidYMid"
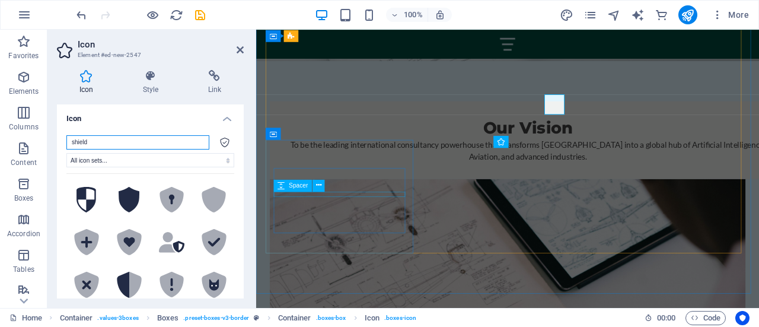
scroll to position [1008, 0]
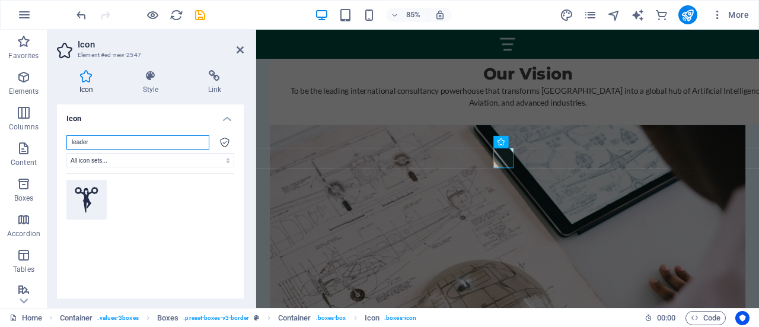
type input "leader"
click at [92, 196] on icon at bounding box center [87, 200] width 24 height 26
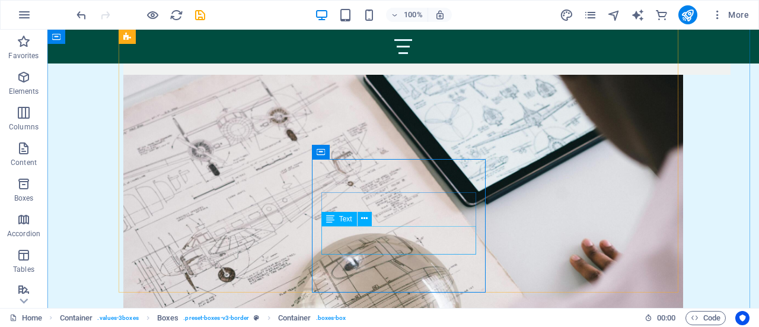
scroll to position [944, 0]
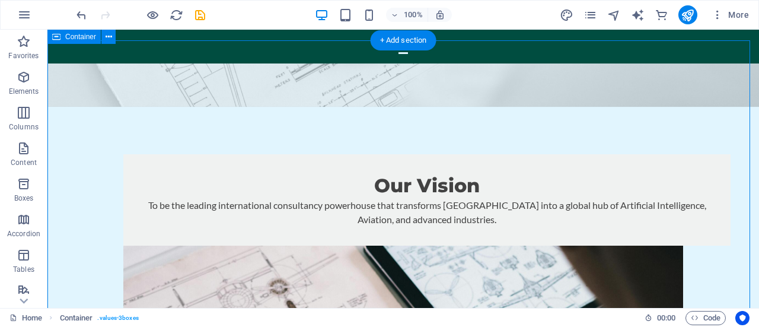
scroll to position [835, 0]
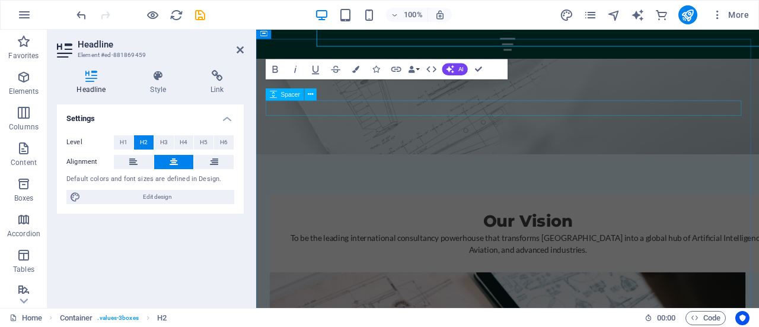
scroll to position [899, 0]
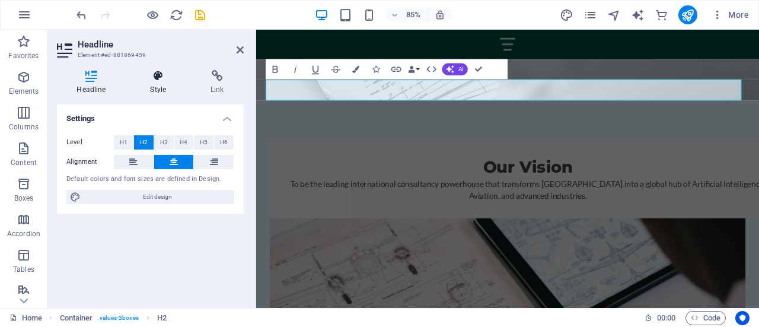
click at [158, 81] on icon at bounding box center [158, 76] width 56 height 12
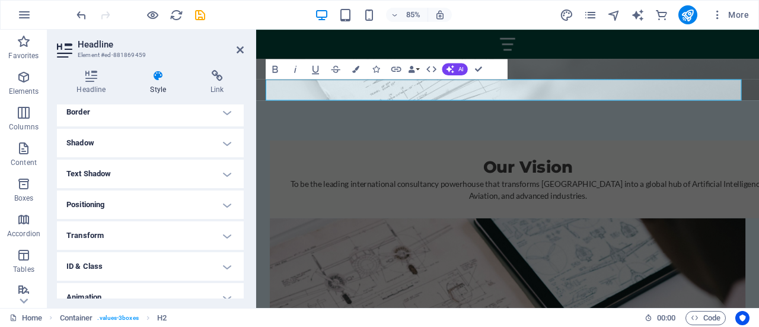
scroll to position [306, 0]
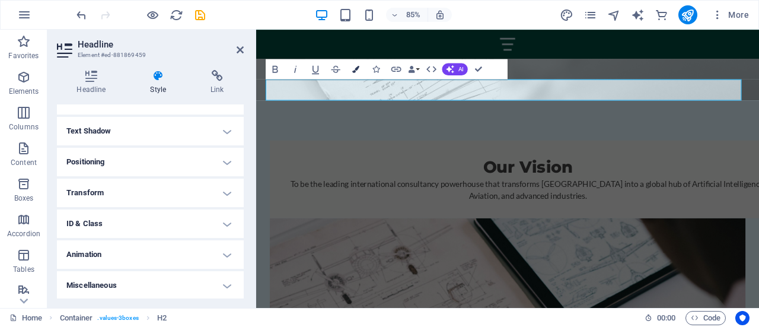
click at [353, 71] on icon "button" at bounding box center [355, 69] width 7 height 7
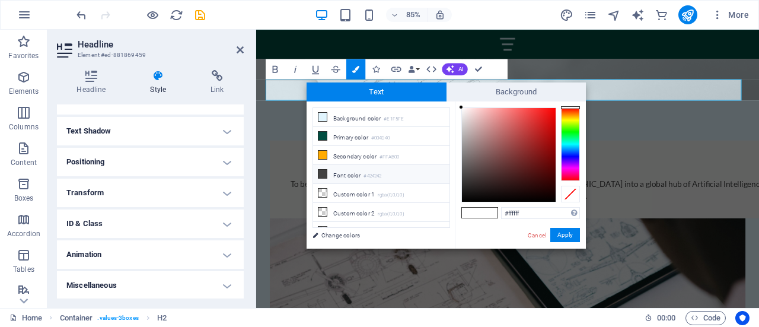
click at [322, 173] on icon at bounding box center [322, 174] width 8 height 8
click at [485, 216] on span at bounding box center [489, 212] width 18 height 10
click at [476, 216] on span at bounding box center [471, 212] width 18 height 10
click at [109, 16] on icon "redo" at bounding box center [105, 15] width 14 height 14
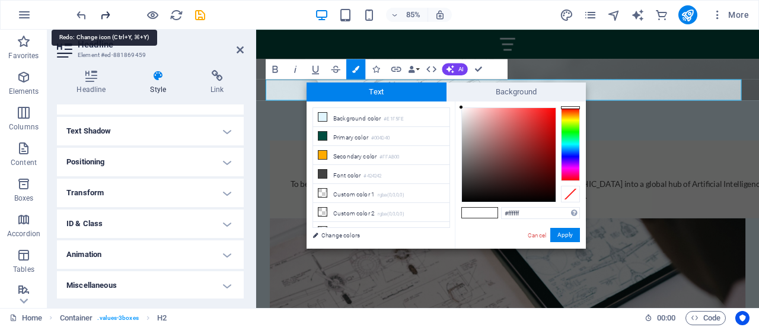
click at [109, 16] on icon "redo" at bounding box center [105, 15] width 14 height 14
click at [109, 16] on div at bounding box center [140, 14] width 133 height 19
click at [325, 172] on icon at bounding box center [322, 174] width 8 height 8
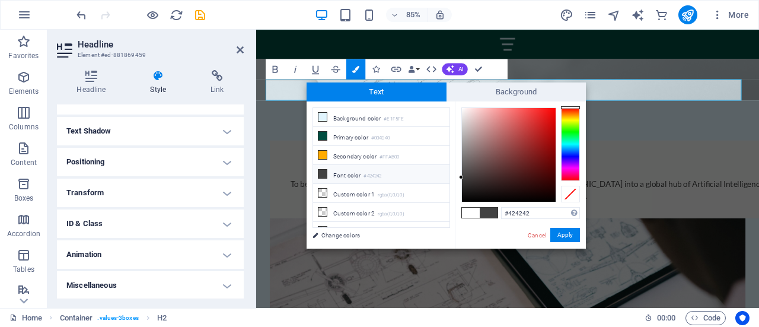
drag, startPoint x: 492, startPoint y: 213, endPoint x: 472, endPoint y: 214, distance: 19.6
click at [472, 214] on div at bounding box center [480, 212] width 36 height 10
click at [486, 213] on span at bounding box center [489, 212] width 18 height 10
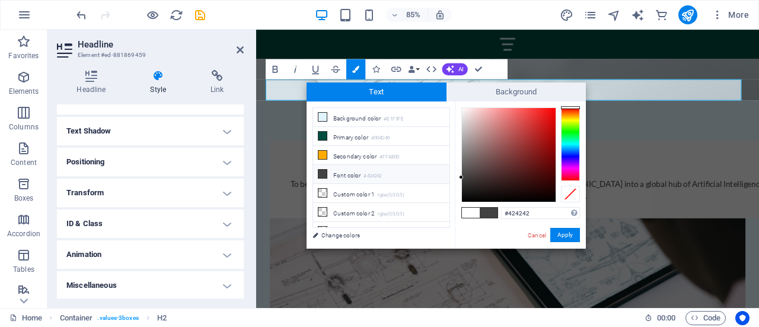
click at [486, 213] on span at bounding box center [489, 212] width 18 height 10
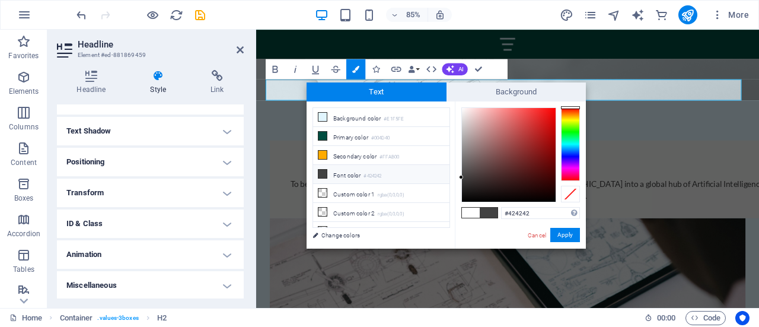
click at [486, 213] on span at bounding box center [489, 212] width 18 height 10
click at [471, 216] on span at bounding box center [471, 212] width 18 height 10
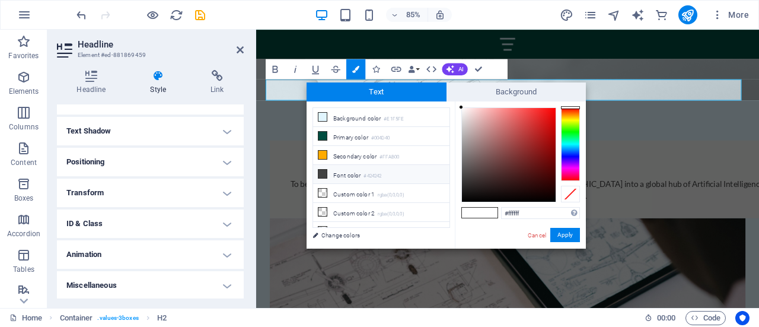
click at [319, 170] on icon at bounding box center [322, 174] width 8 height 8
type input "#424242"
click at [319, 170] on icon at bounding box center [322, 174] width 8 height 8
drag, startPoint x: 352, startPoint y: 184, endPoint x: 474, endPoint y: 210, distance: 124.4
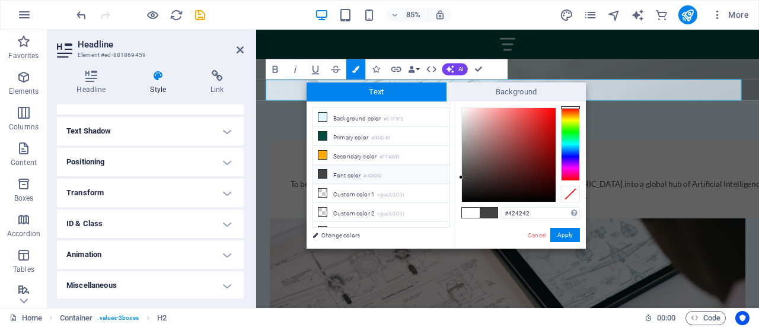
click at [474, 210] on div "less Background color #E1F5FE Primary color #004D40 Secondary color #FFAB00 Fon…" at bounding box center [445, 174] width 279 height 147
click at [560, 238] on button "Apply" at bounding box center [565, 235] width 30 height 14
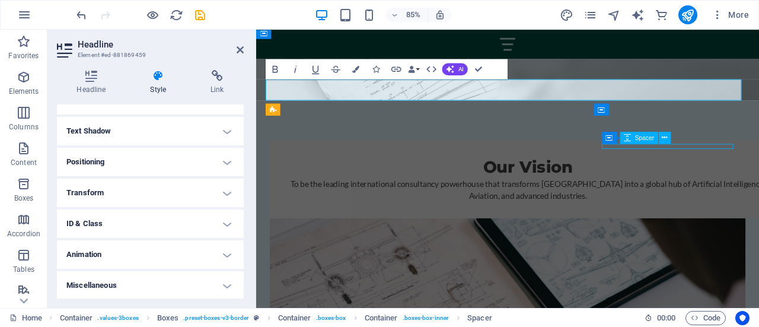
scroll to position [835, 0]
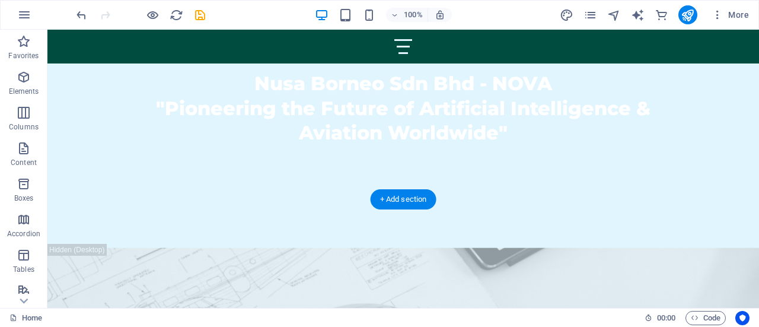
scroll to position [454, 0]
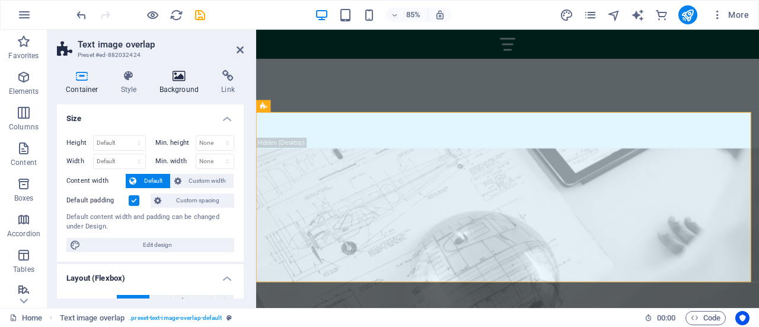
click at [181, 86] on h4 "Background" at bounding box center [182, 82] width 62 height 25
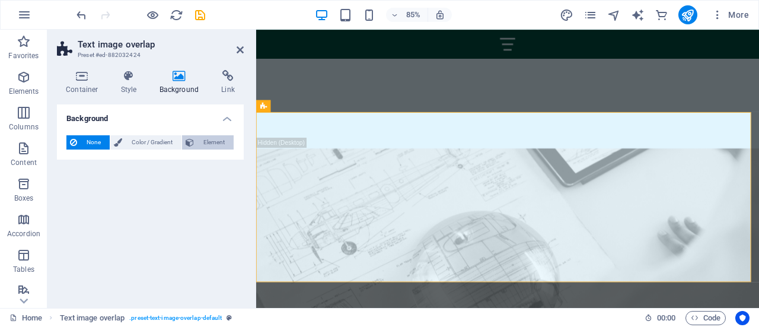
click at [219, 146] on span "Element" at bounding box center [213, 142] width 33 height 14
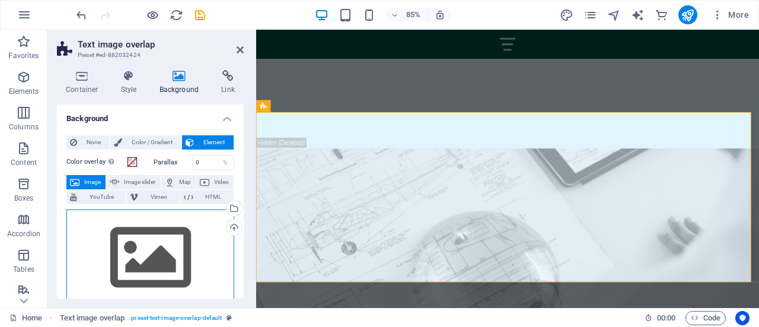
click at [172, 258] on div "Drag files here, click to choose files or select files from Files or our free s…" at bounding box center [150, 257] width 168 height 97
click at [172, 258] on body "Nusa Borneo Sdn Bhd Home Favorites Elements Columns Content Boxes Accordion Tab…" at bounding box center [379, 163] width 759 height 327
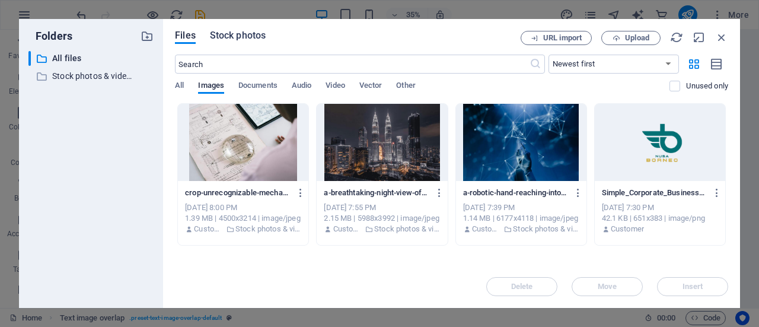
click at [239, 35] on span "Stock photos" at bounding box center [238, 35] width 56 height 14
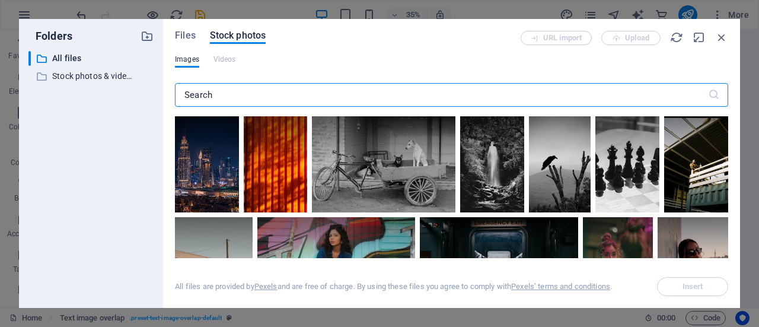
click at [249, 92] on input "text" at bounding box center [441, 95] width 533 height 24
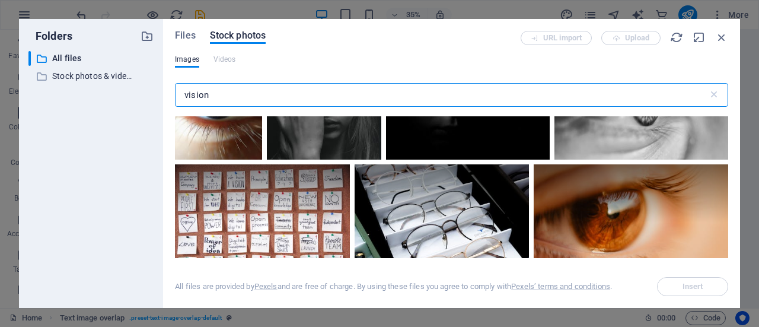
scroll to position [723, 0]
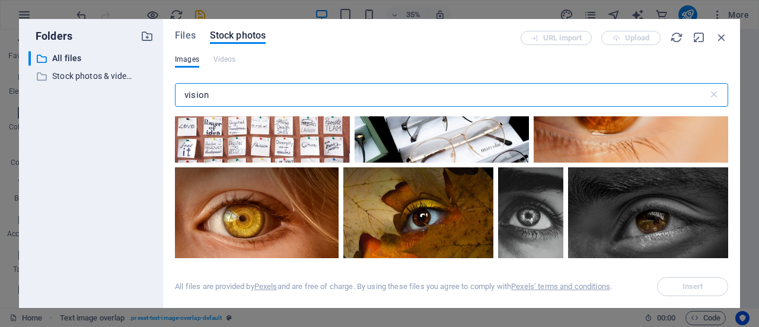
click at [193, 94] on input "vision" at bounding box center [441, 95] width 533 height 24
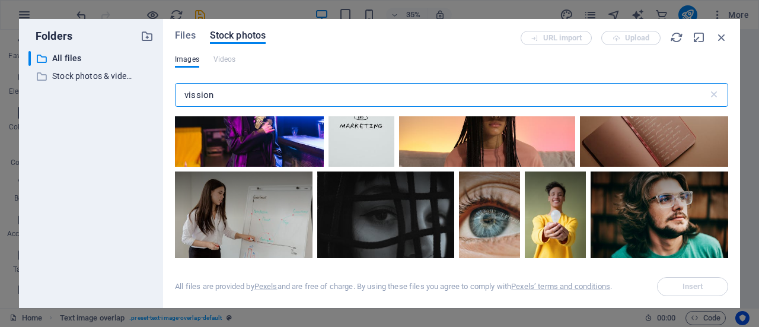
scroll to position [6171, 0]
click at [286, 91] on input "vission" at bounding box center [441, 95] width 533 height 24
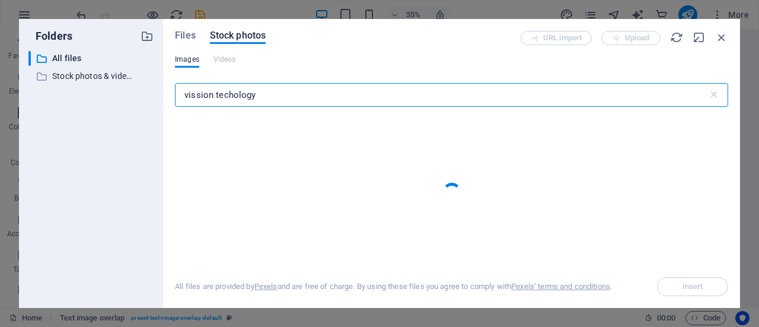
click at [232, 95] on input "vission techology" at bounding box center [441, 95] width 533 height 24
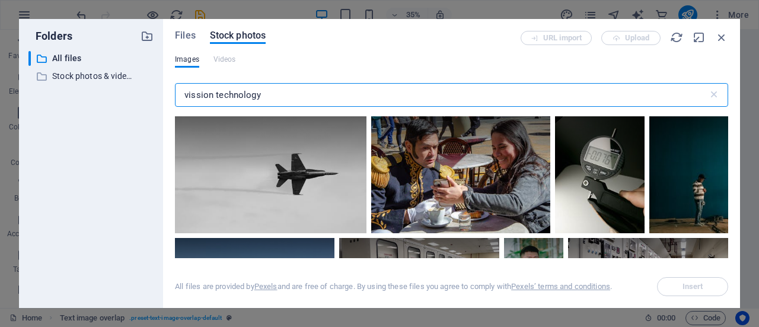
scroll to position [1557, 0]
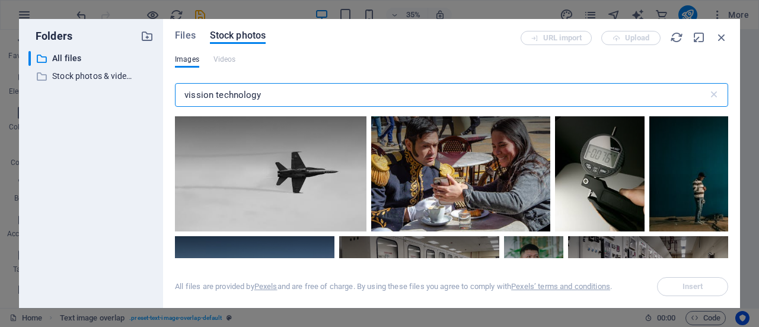
click at [298, 101] on input "vission technology" at bounding box center [441, 95] width 533 height 24
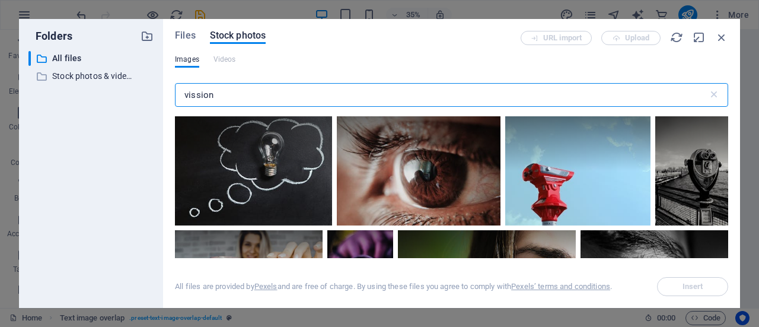
click at [194, 94] on input "vission" at bounding box center [441, 95] width 533 height 24
click at [221, 94] on input "vision" at bounding box center [441, 95] width 533 height 24
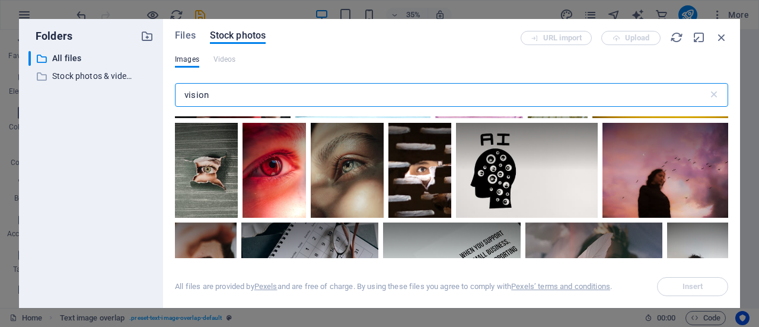
scroll to position [2883, 0]
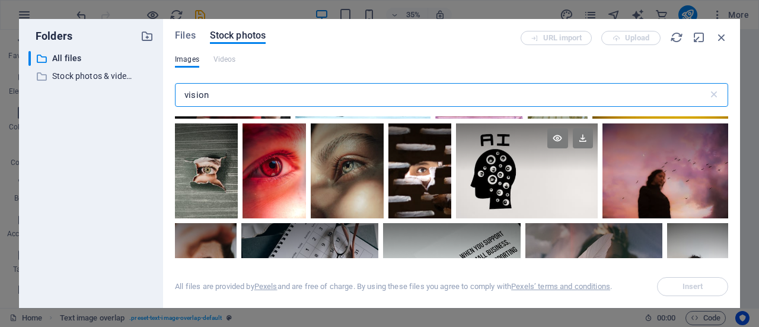
type input "vision"
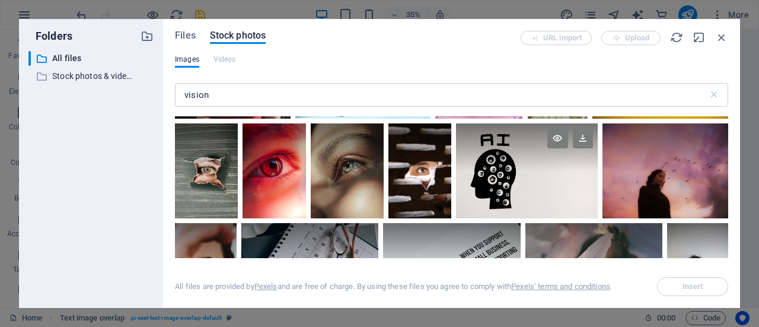
click at [531, 192] on div at bounding box center [527, 170] width 142 height 95
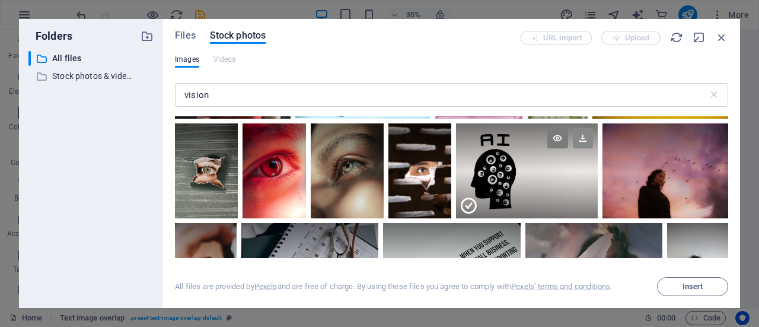
click at [576, 136] on icon at bounding box center [583, 138] width 20 height 20
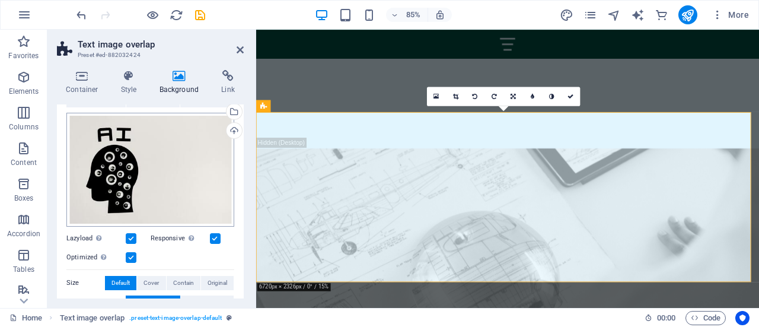
scroll to position [96, 0]
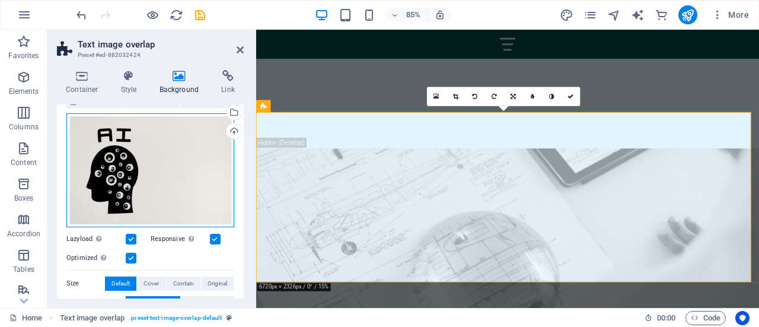
click at [181, 168] on div "Drag files here, click to choose files or select files from Files or our free s…" at bounding box center [150, 170] width 168 height 114
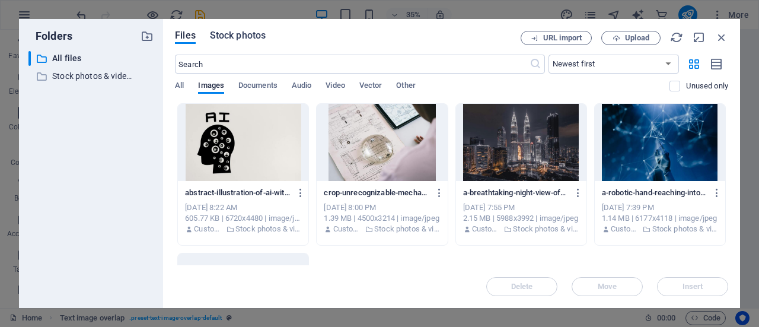
click at [240, 38] on span "Stock photos" at bounding box center [238, 35] width 56 height 14
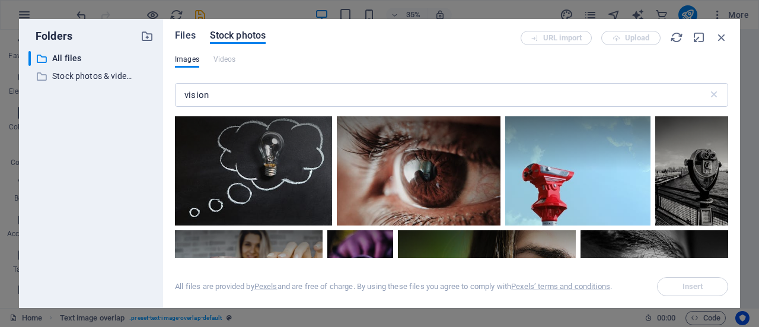
click at [185, 37] on span "Files" at bounding box center [185, 35] width 21 height 14
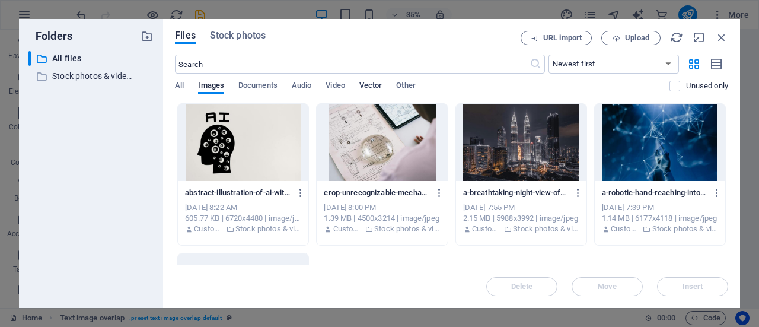
click at [369, 86] on span "Vector" at bounding box center [370, 86] width 23 height 17
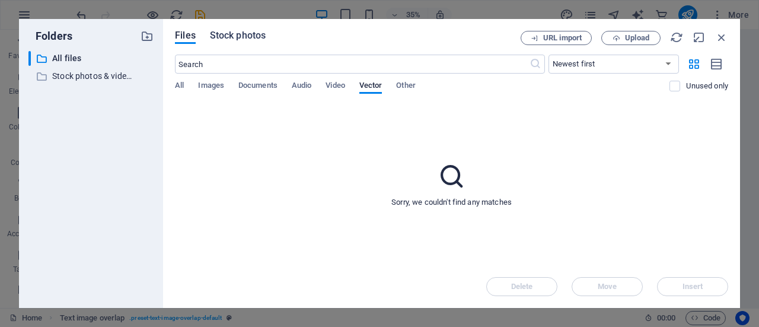
click at [230, 35] on span "Stock photos" at bounding box center [238, 35] width 56 height 14
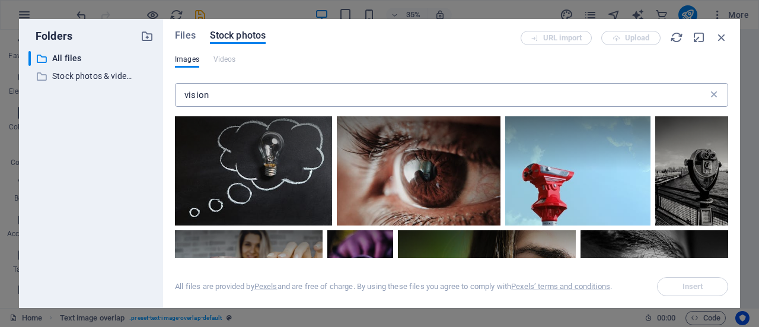
click at [714, 96] on icon at bounding box center [714, 95] width 12 height 12
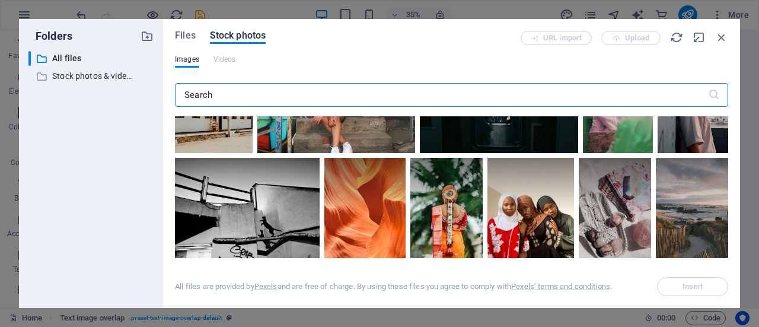
scroll to position [340, 0]
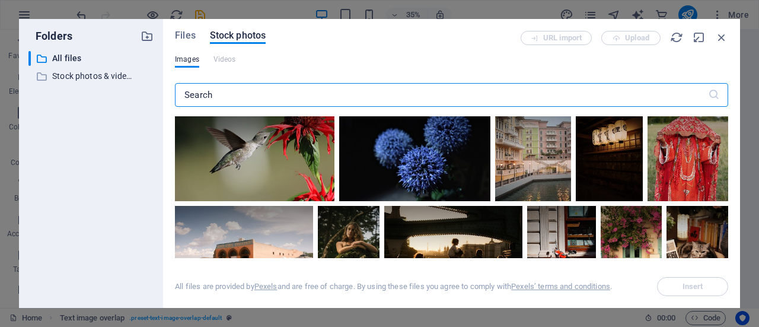
click at [416, 98] on input "text" at bounding box center [441, 95] width 533 height 24
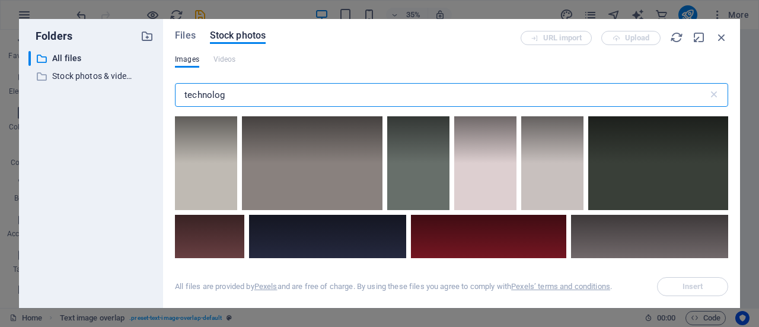
type input "technology"
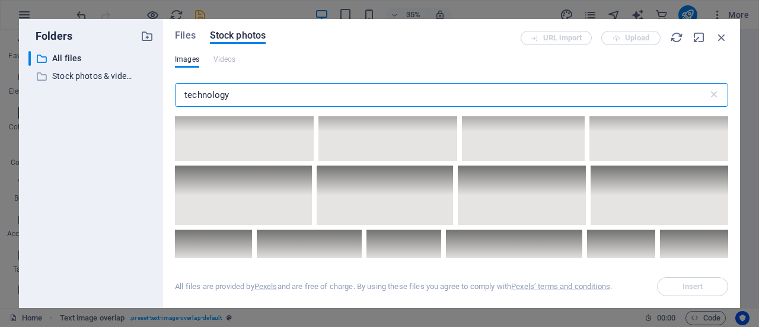
scroll to position [4532, 0]
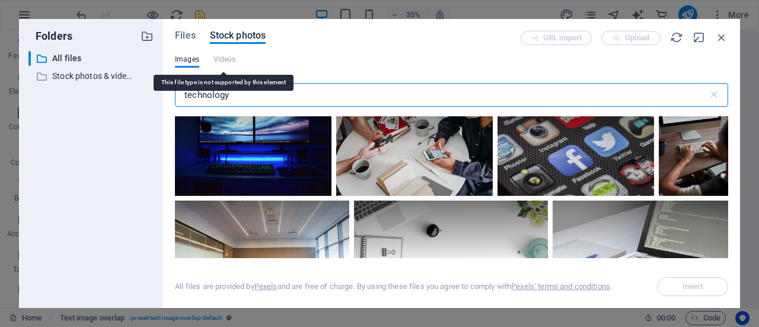
type input "technology"
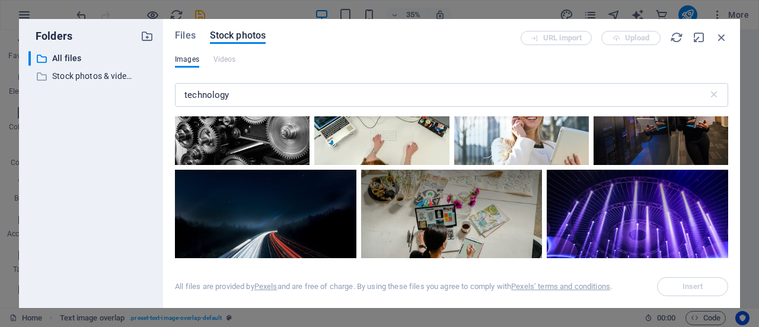
scroll to position [1670, 0]
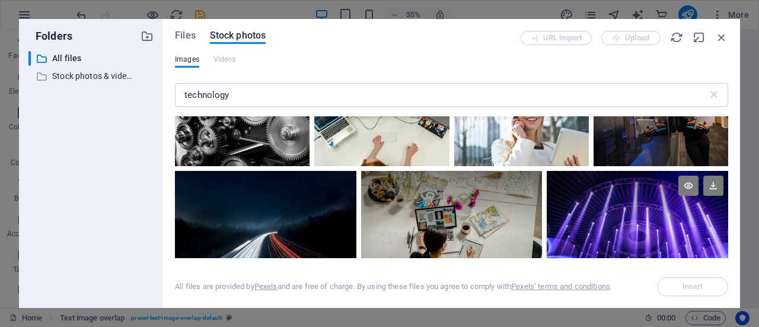
click at [633, 201] on div at bounding box center [637, 200] width 181 height 59
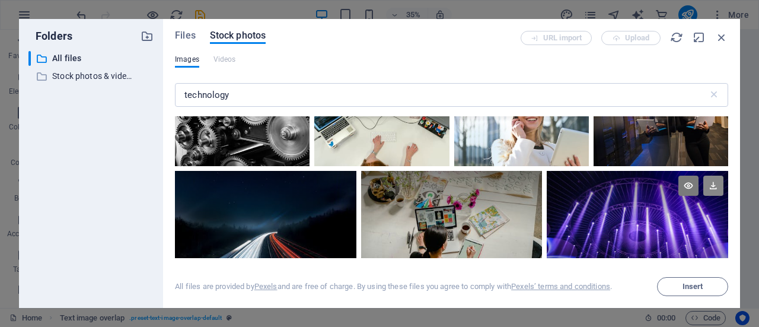
click at [711, 176] on icon at bounding box center [713, 185] width 20 height 20
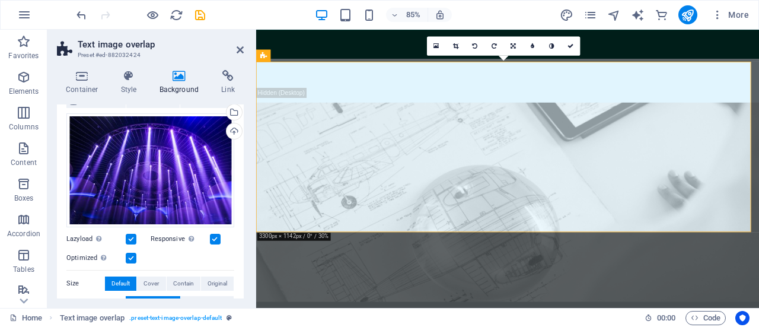
scroll to position [500, 0]
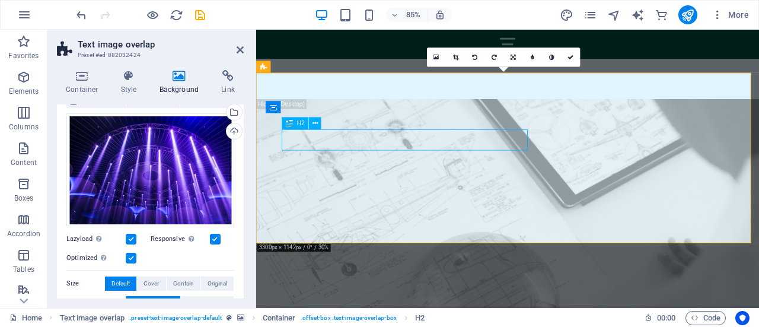
scroll to position [563, 0]
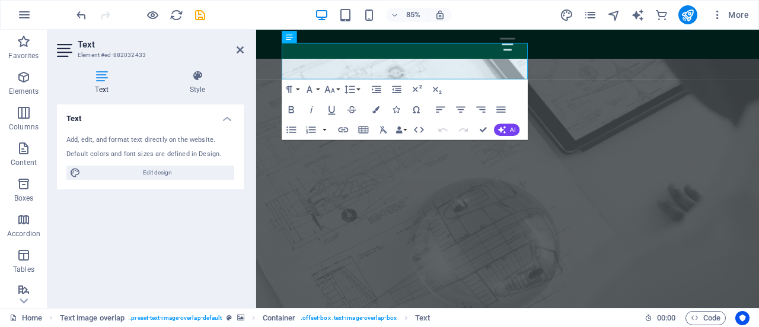
scroll to position [626, 0]
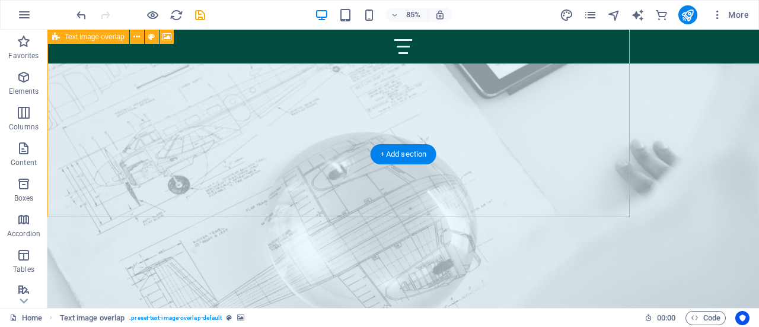
scroll to position [563, 0]
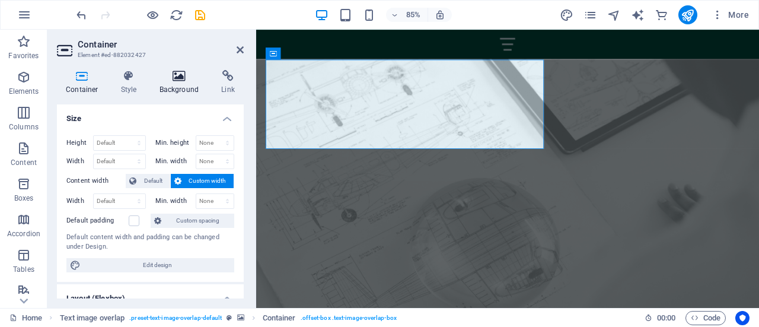
click at [171, 78] on icon at bounding box center [180, 76] width 58 height 12
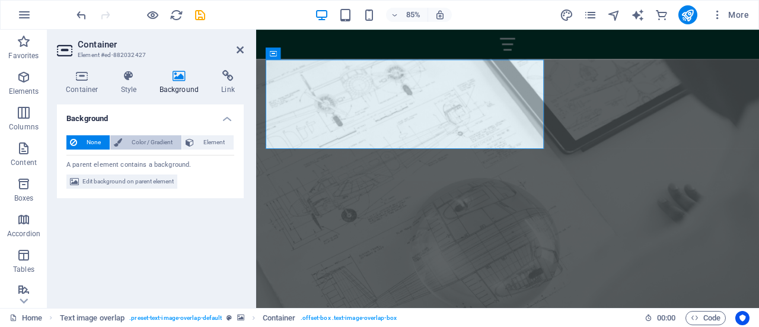
click at [129, 142] on span "Color / Gradient" at bounding box center [152, 142] width 52 height 14
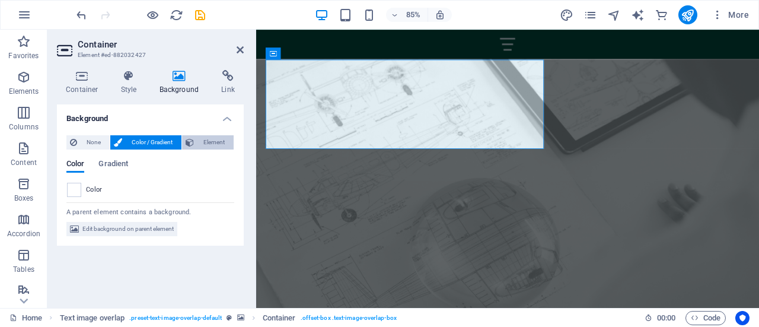
click at [203, 143] on span "Element" at bounding box center [213, 142] width 33 height 14
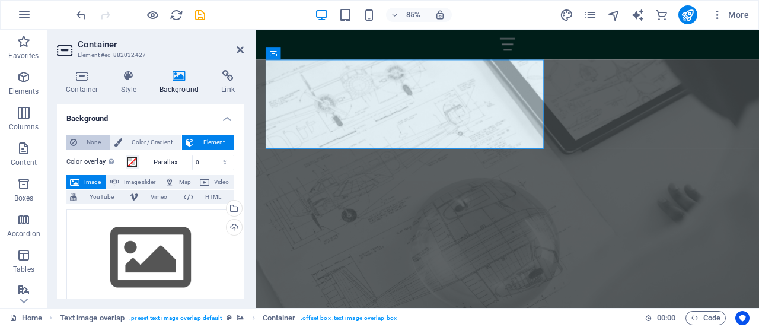
click at [95, 139] on span "None" at bounding box center [93, 142] width 25 height 14
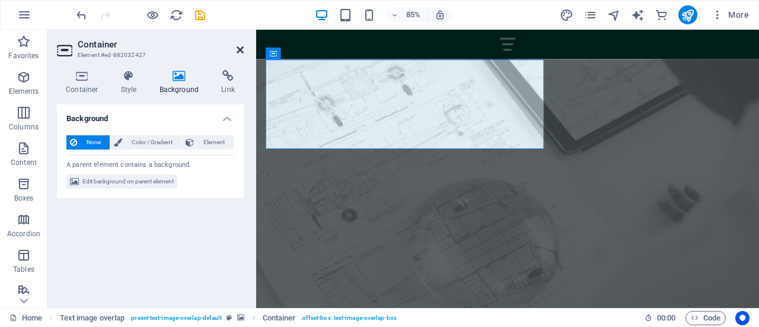
click at [237, 49] on icon at bounding box center [240, 49] width 7 height 9
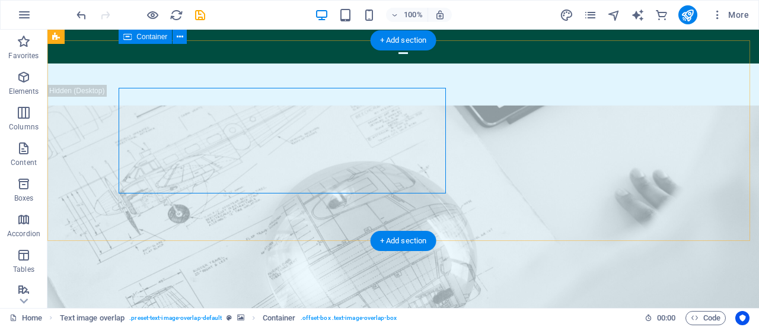
scroll to position [475, 0]
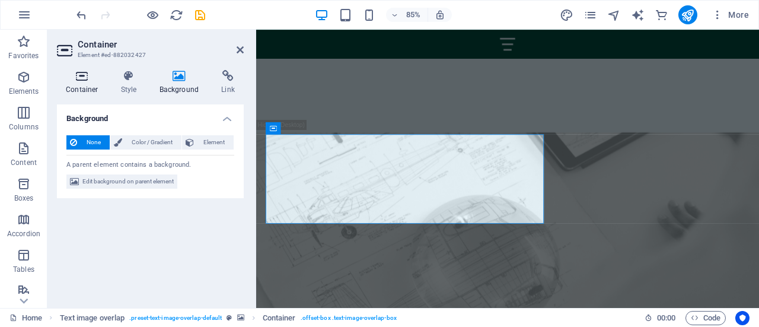
click at [90, 84] on h4 "Container" at bounding box center [84, 82] width 55 height 25
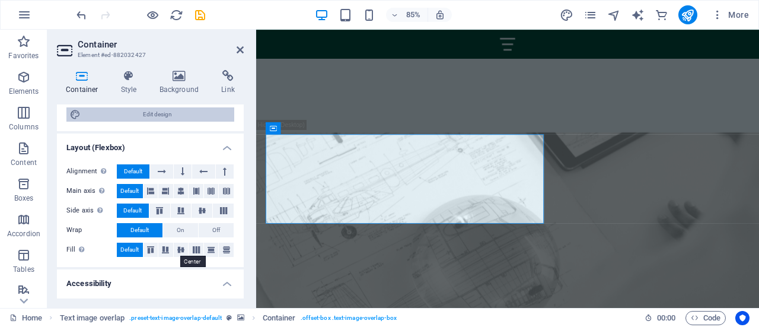
scroll to position [0, 0]
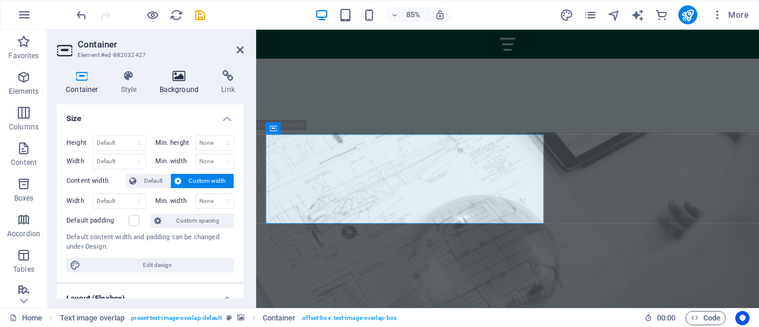
click at [179, 89] on h4 "Background" at bounding box center [182, 82] width 62 height 25
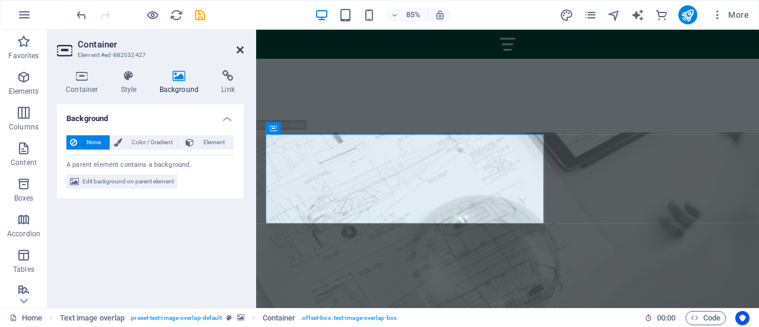
click at [240, 46] on icon at bounding box center [240, 49] width 7 height 9
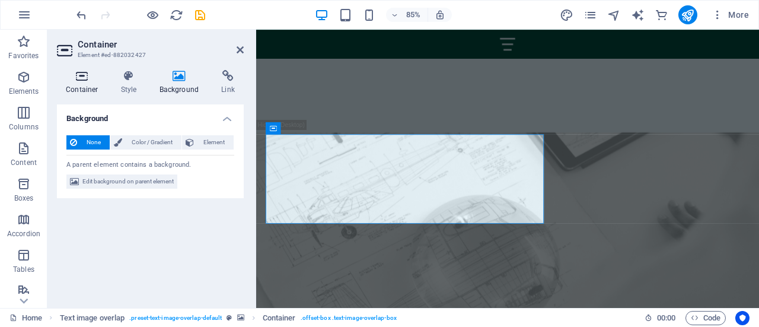
click at [85, 84] on h4 "Container" at bounding box center [84, 82] width 55 height 25
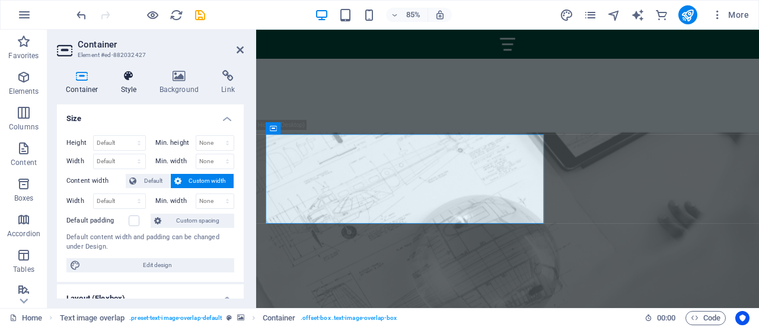
click at [126, 88] on h4 "Style" at bounding box center [131, 82] width 39 height 25
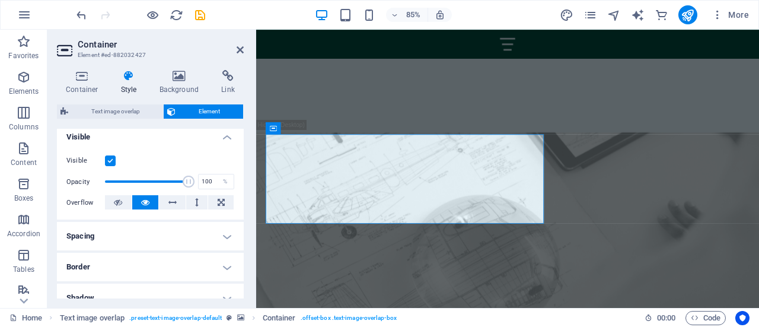
scroll to position [133, 0]
drag, startPoint x: 189, startPoint y: 180, endPoint x: 132, endPoint y: 177, distance: 57.0
click at [132, 177] on span at bounding box center [132, 181] width 12 height 12
type input "65"
drag, startPoint x: 132, startPoint y: 177, endPoint x: 158, endPoint y: 179, distance: 26.1
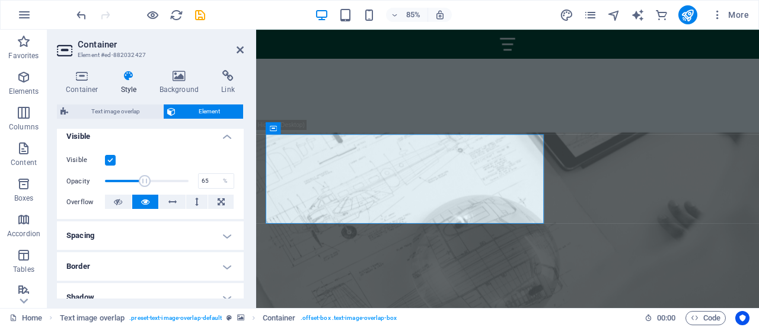
click at [151, 179] on span at bounding box center [145, 181] width 12 height 12
click at [236, 47] on h2 "Container" at bounding box center [161, 44] width 166 height 11
click at [238, 49] on icon at bounding box center [240, 49] width 7 height 9
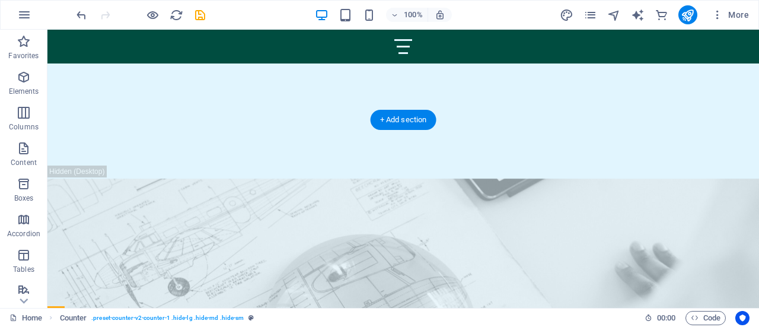
scroll to position [396, 0]
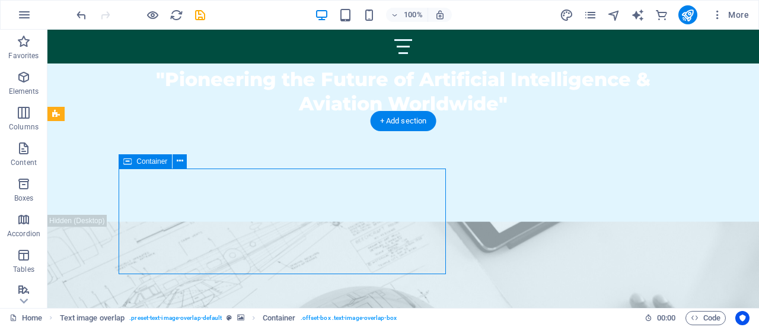
select select "px"
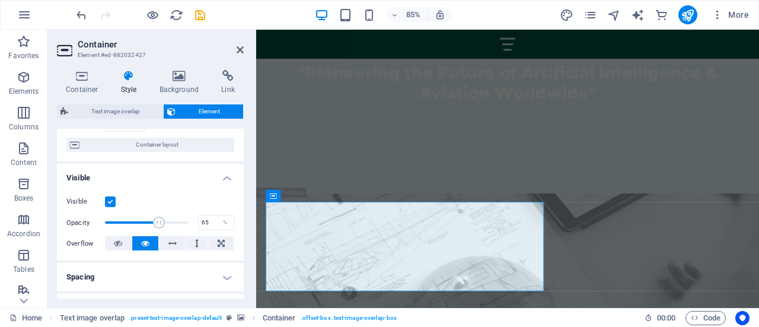
scroll to position [92, 0]
drag, startPoint x: 159, startPoint y: 220, endPoint x: 174, endPoint y: 221, distance: 14.9
click at [180, 221] on span at bounding box center [186, 222] width 12 height 12
type input "78"
drag, startPoint x: 174, startPoint y: 221, endPoint x: 168, endPoint y: 223, distance: 6.4
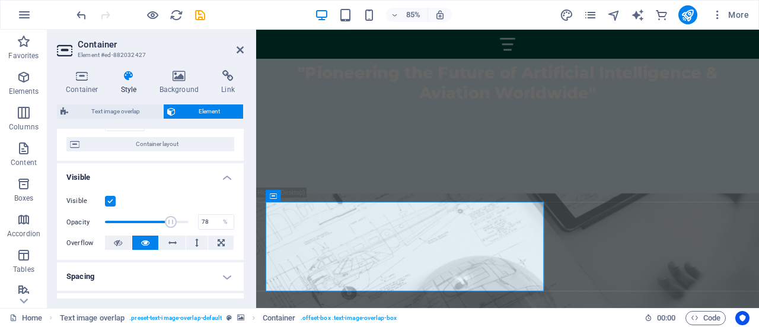
click at [168, 223] on span at bounding box center [171, 222] width 12 height 12
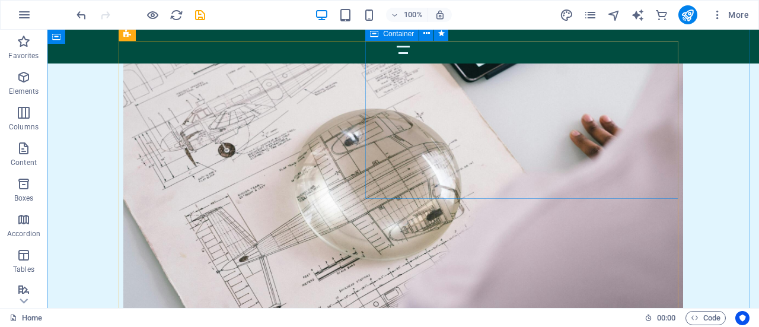
scroll to position [1272, 0]
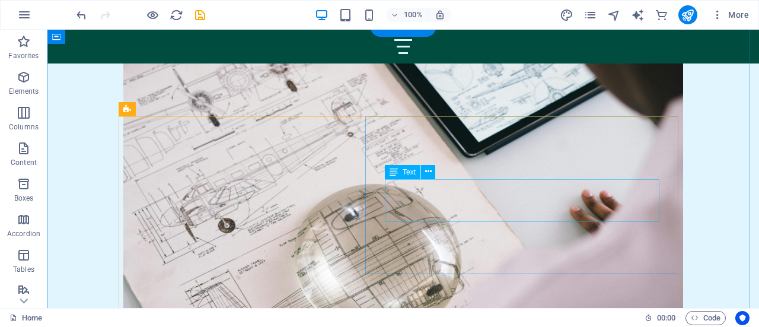
scroll to position [1258, 0]
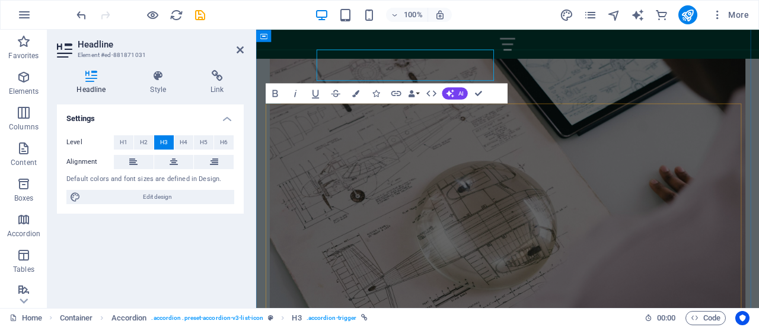
scroll to position [1321, 0]
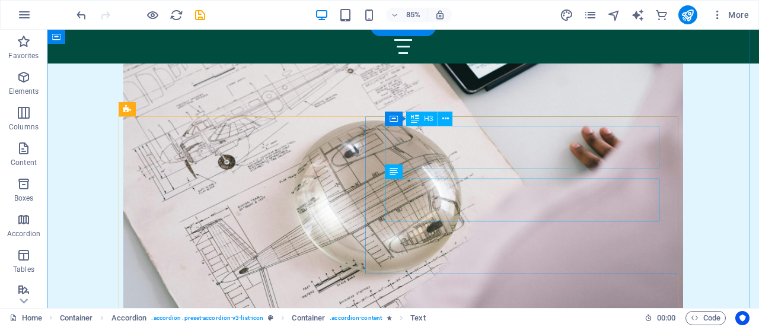
scroll to position [1258, 0]
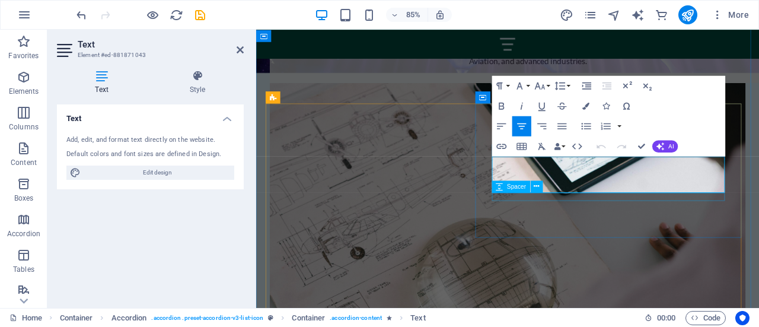
scroll to position [1321, 0]
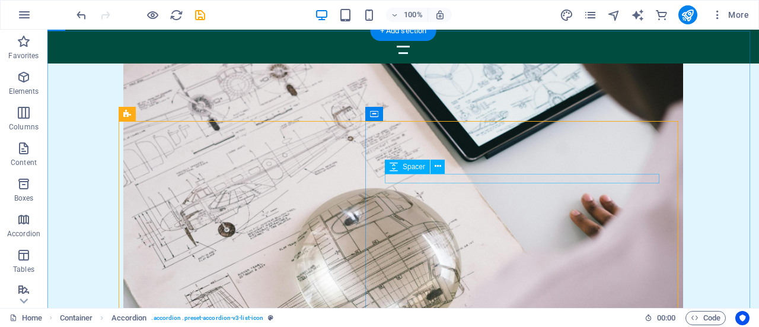
scroll to position [1253, 0]
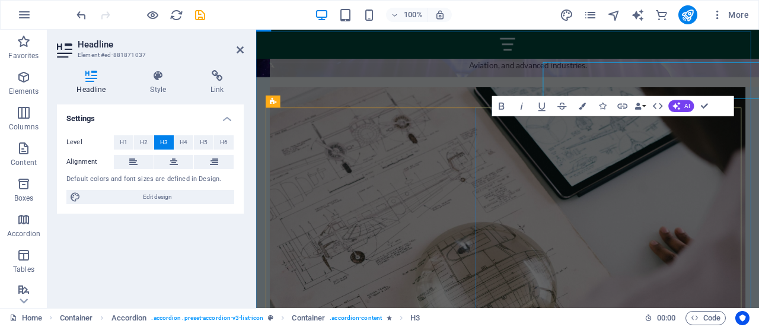
scroll to position [1316, 0]
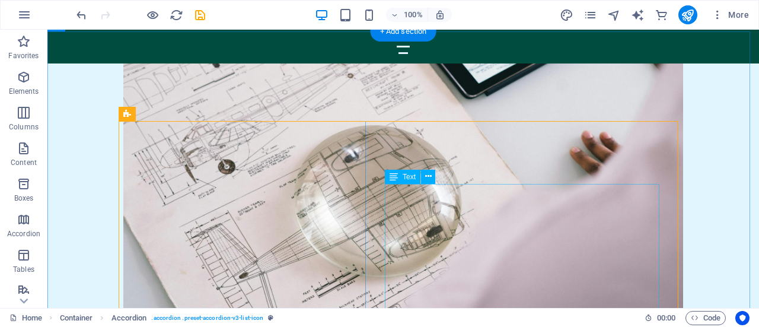
scroll to position [1253, 0]
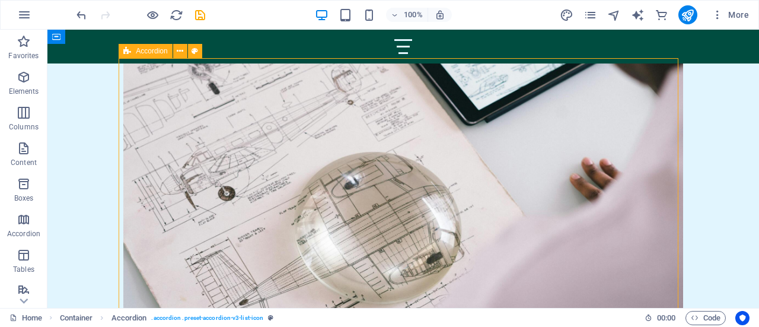
scroll to position [1288, 0]
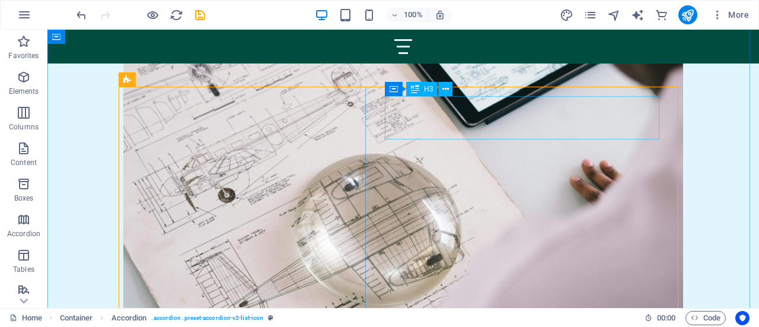
click at [442, 88] on icon at bounding box center [445, 89] width 7 height 12
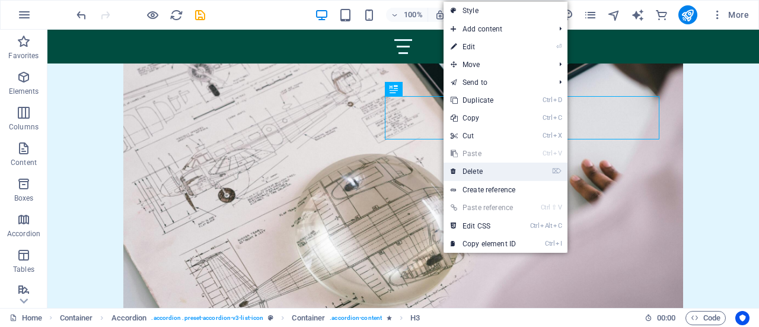
click at [481, 169] on link "⌦ Delete" at bounding box center [482, 171] width 79 height 18
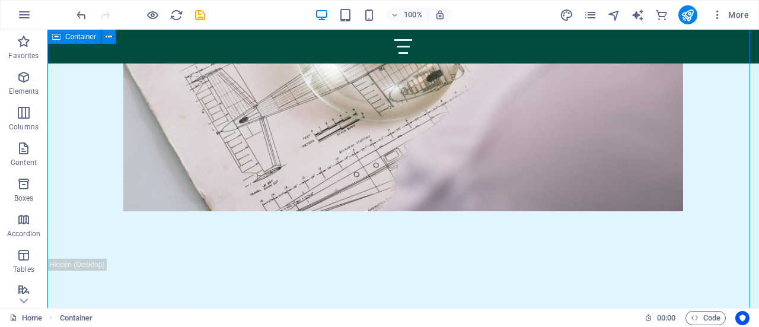
scroll to position [1472, 0]
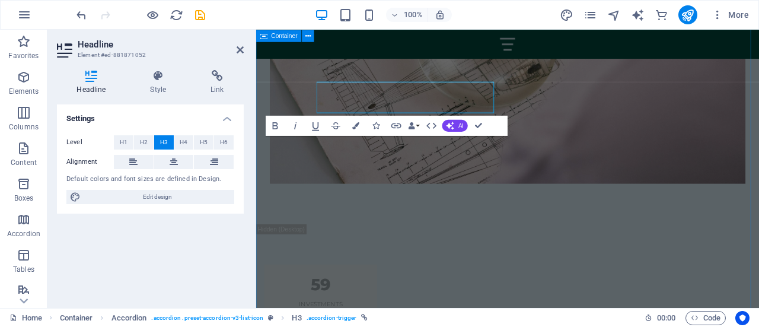
scroll to position [1535, 0]
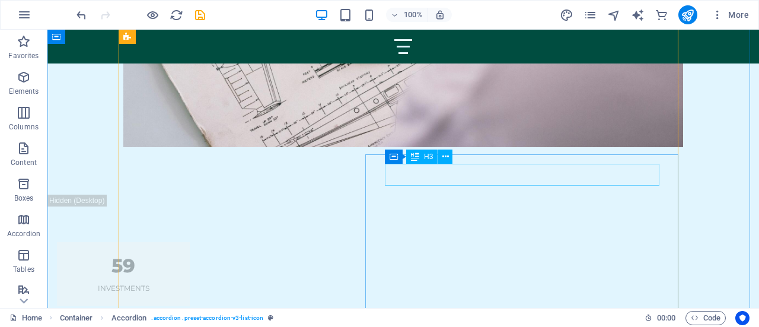
scroll to position [1472, 0]
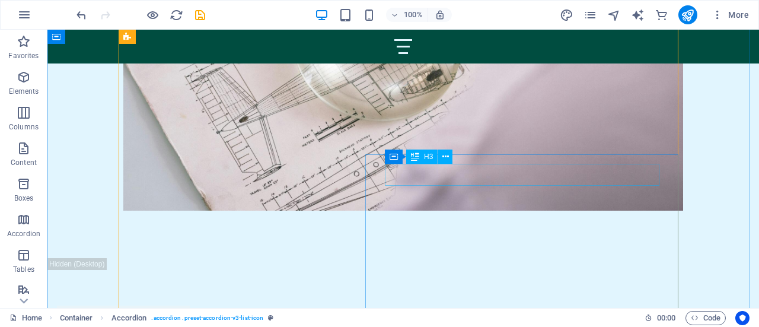
click at [449, 156] on button at bounding box center [445, 156] width 14 height 14
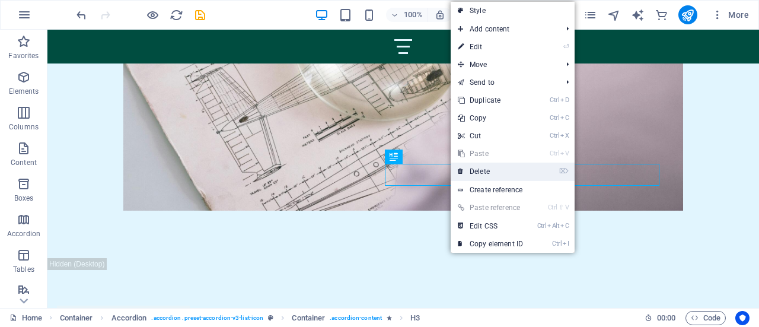
click at [488, 169] on link "⌦ Delete" at bounding box center [490, 171] width 79 height 18
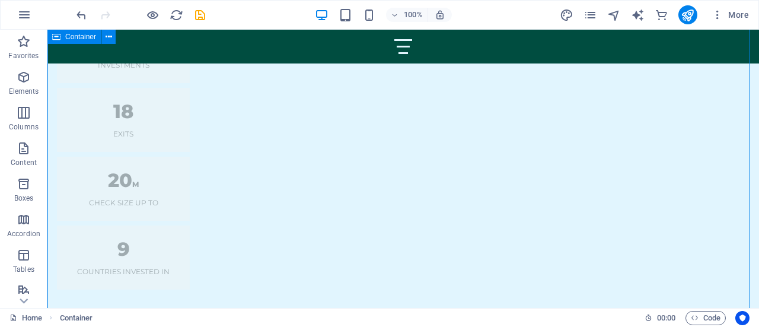
scroll to position [1763, 0]
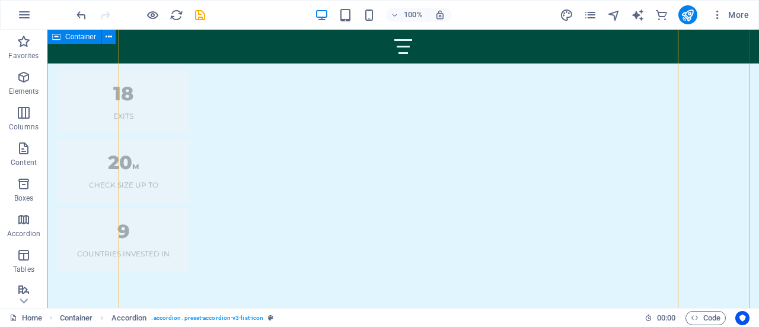
scroll to position [1777, 0]
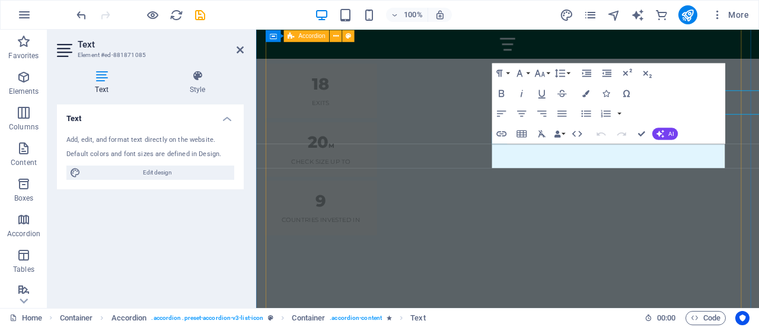
scroll to position [1840, 0]
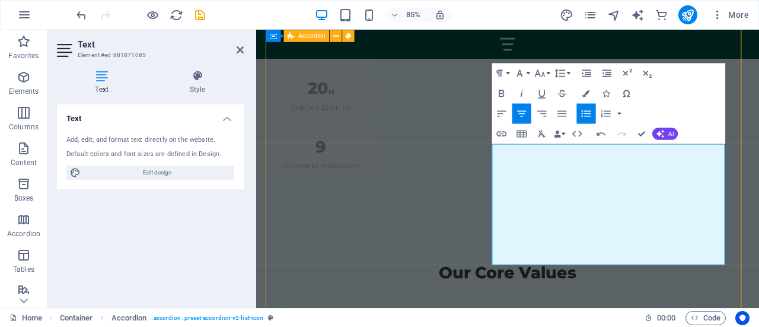
scroll to position [1777, 0]
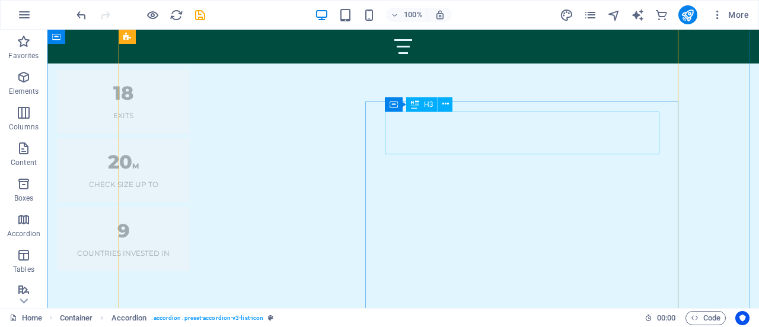
click at [448, 106] on icon at bounding box center [445, 104] width 7 height 12
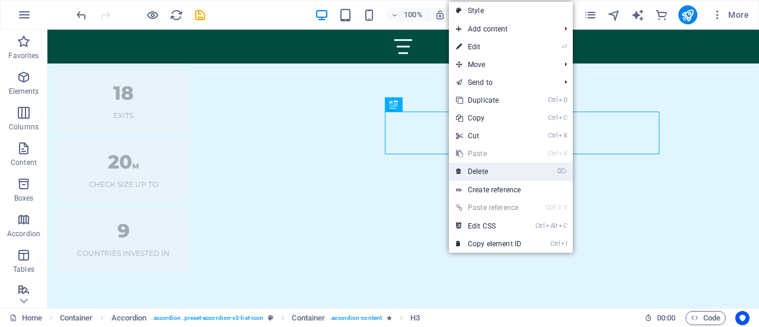
click at [484, 171] on link "⌦ Delete" at bounding box center [488, 171] width 79 height 18
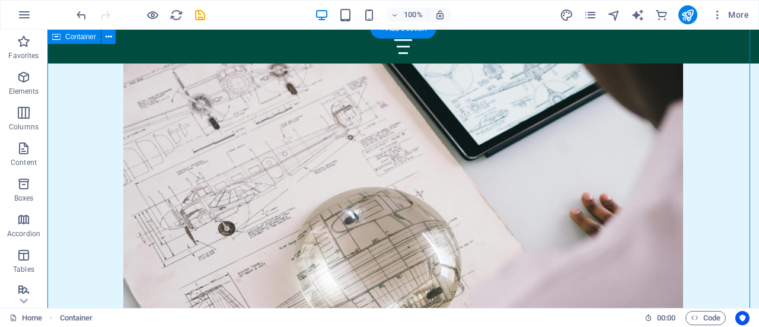
scroll to position [1253, 0]
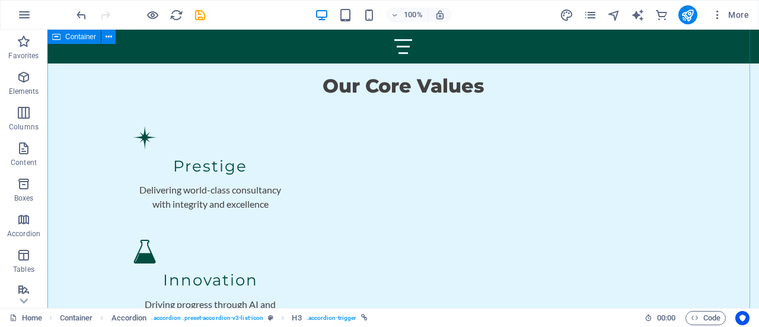
scroll to position [2068, 0]
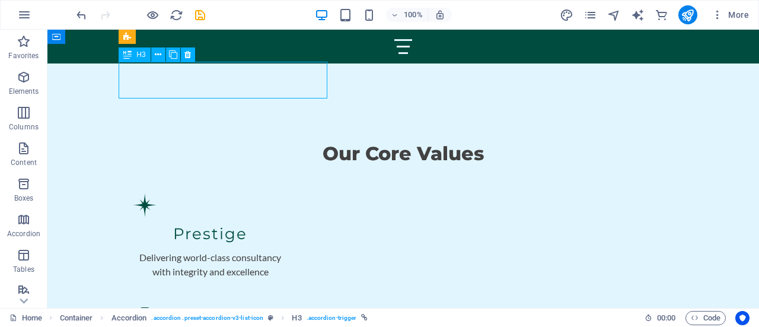
scroll to position [2132, 0]
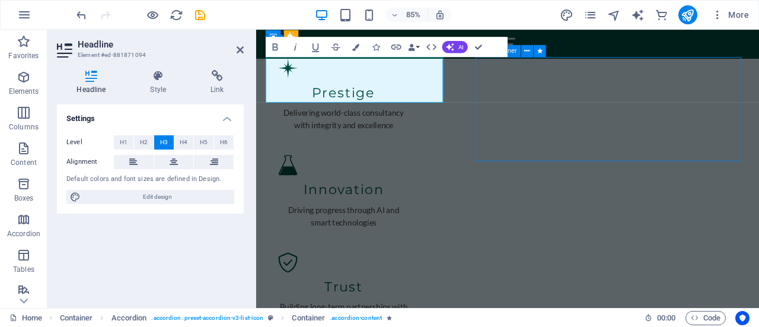
scroll to position [2068, 0]
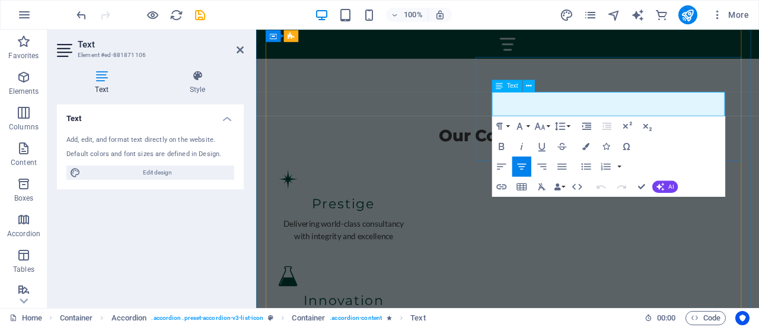
scroll to position [2132, 0]
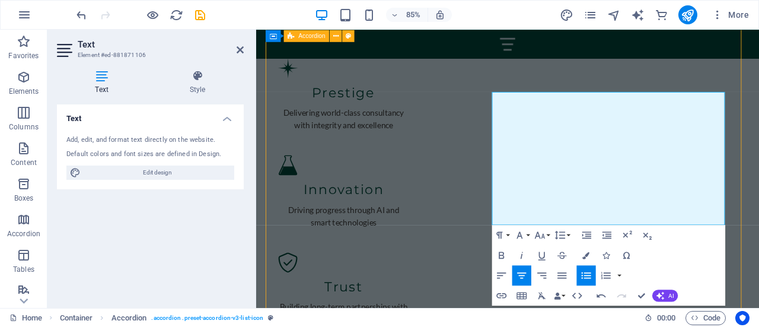
scroll to position [2068, 0]
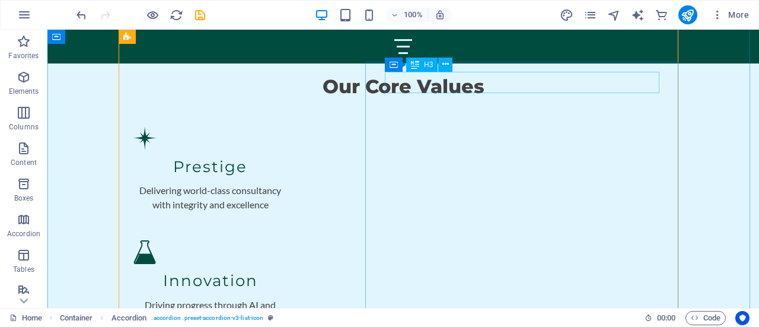
click at [445, 66] on icon at bounding box center [445, 64] width 7 height 12
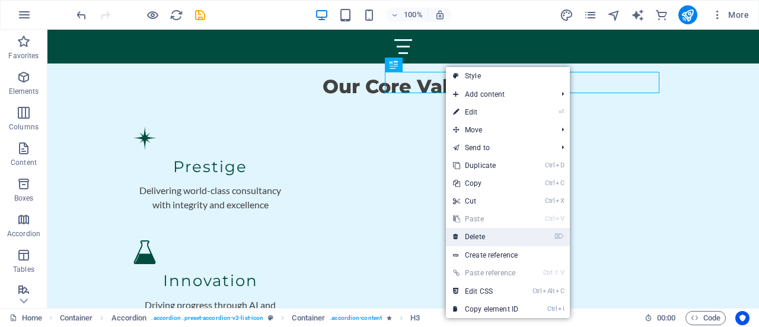
click at [478, 235] on link "⌦ Delete" at bounding box center [485, 237] width 79 height 18
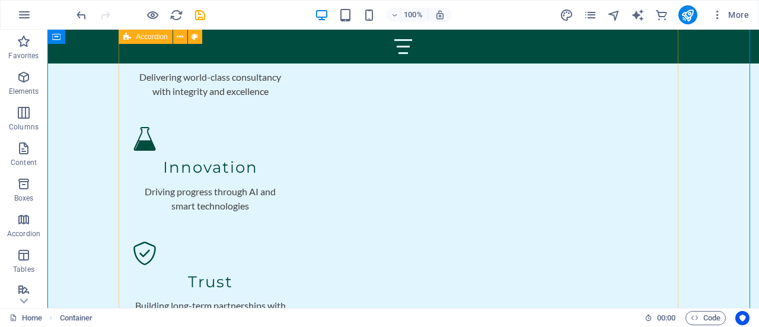
scroll to position [2299, 0]
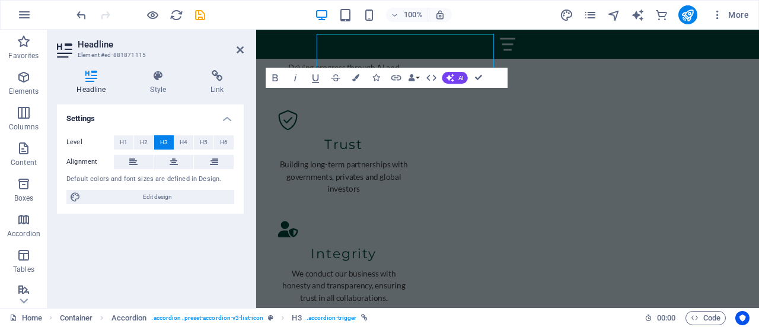
scroll to position [2362, 0]
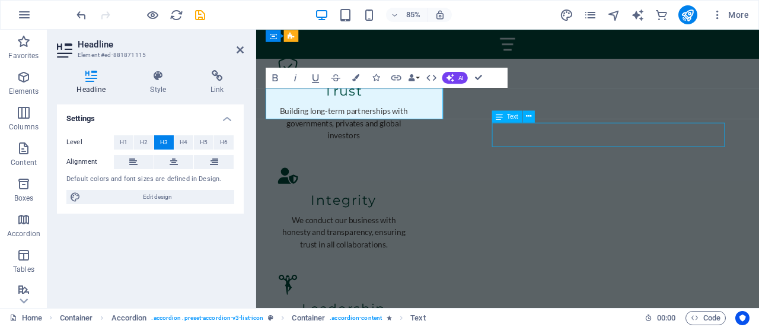
scroll to position [2299, 0]
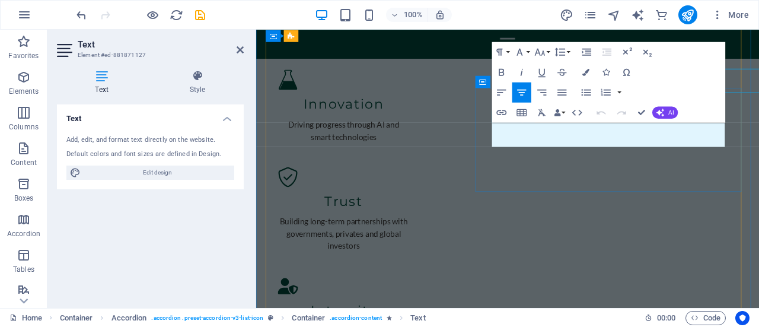
scroll to position [2362, 0]
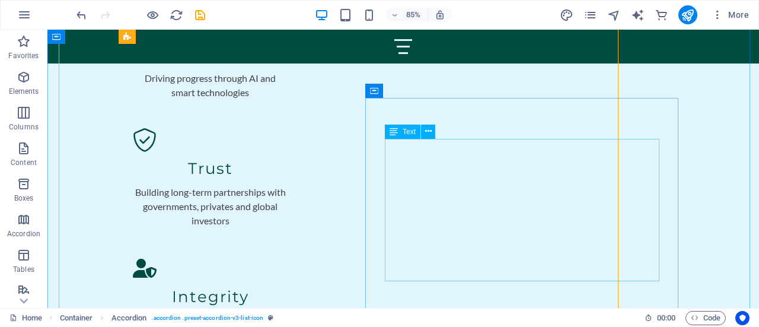
scroll to position [2299, 0]
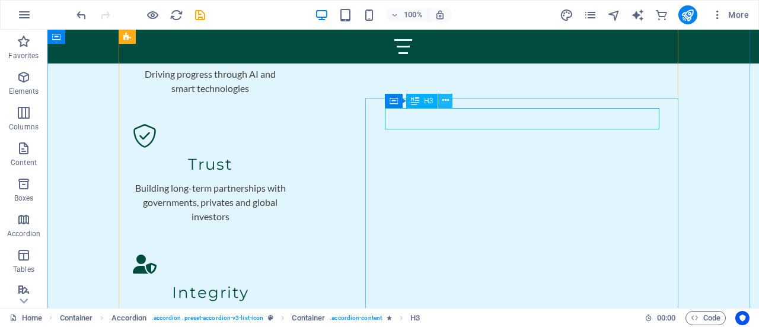
click at [443, 98] on icon at bounding box center [445, 100] width 7 height 12
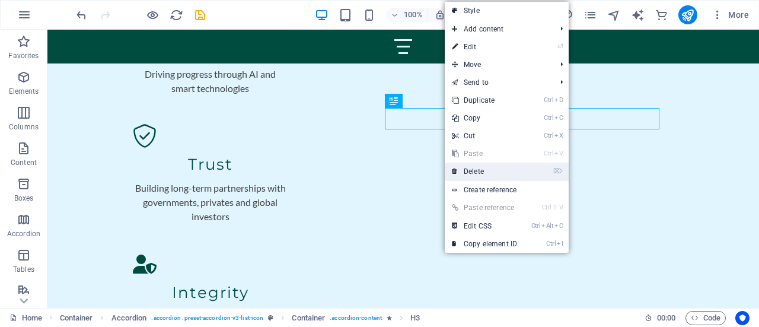
click at [475, 171] on link "⌦ Delete" at bounding box center [484, 171] width 79 height 18
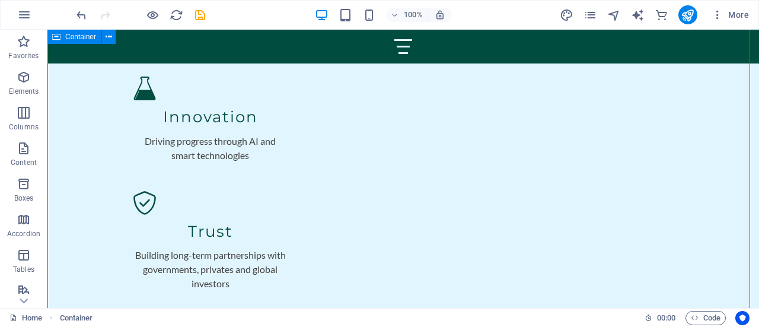
scroll to position [2362, 0]
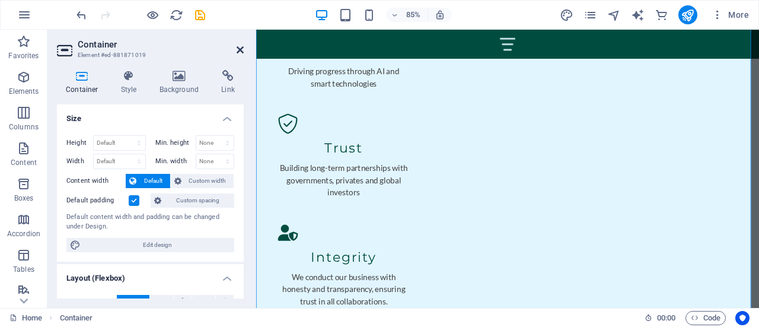
click at [240, 51] on icon at bounding box center [240, 49] width 7 height 9
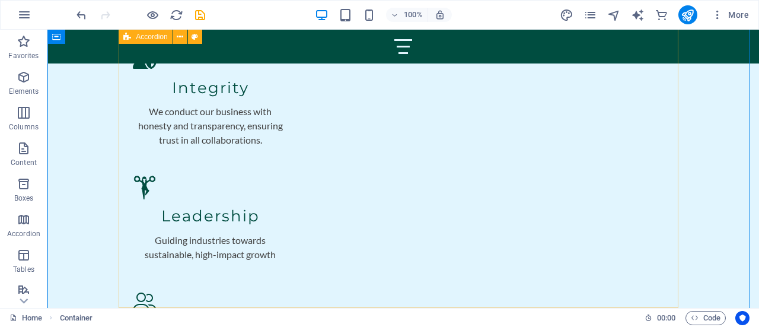
scroll to position [2504, 0]
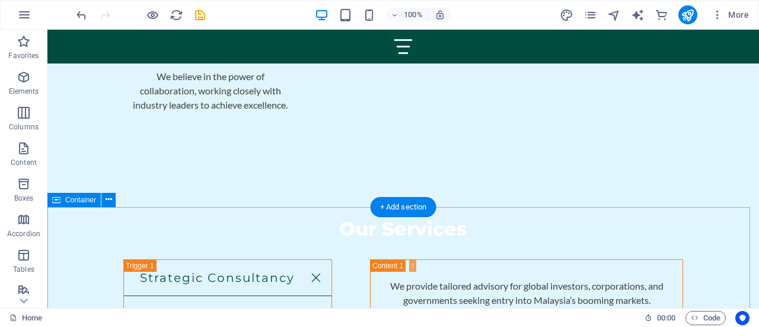
scroll to position [2781, 0]
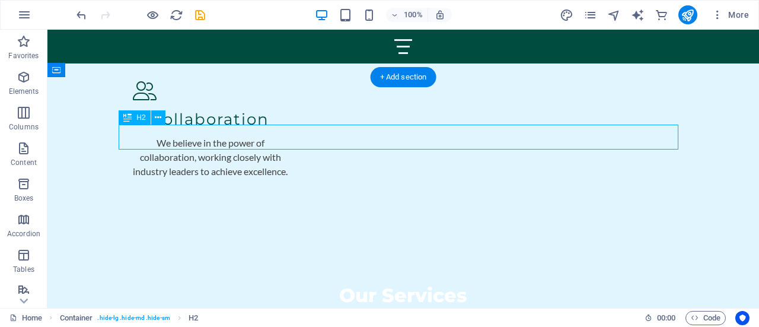
scroll to position [2844, 0]
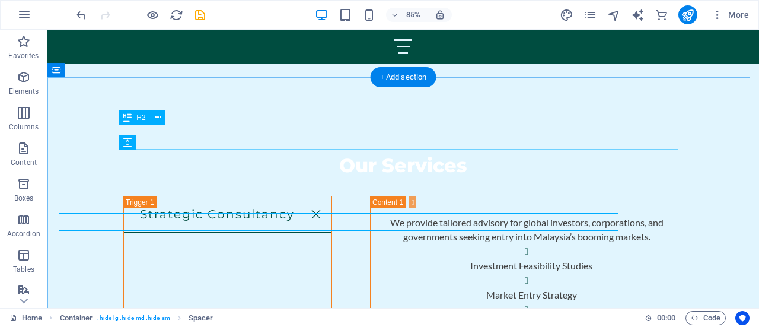
scroll to position [2781, 0]
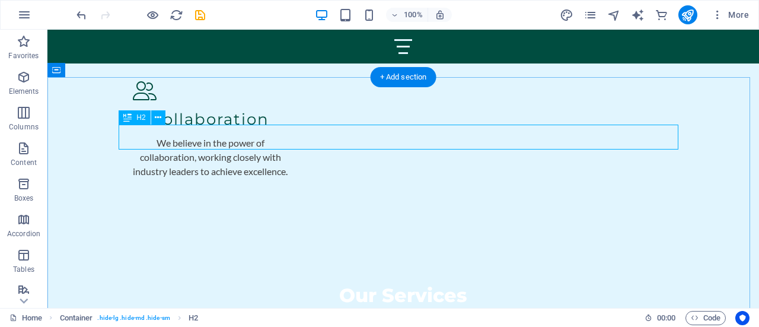
scroll to position [2844, 0]
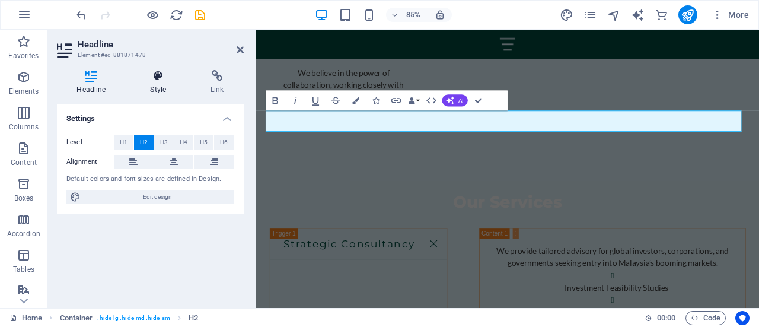
click at [151, 79] on icon at bounding box center [158, 76] width 56 height 12
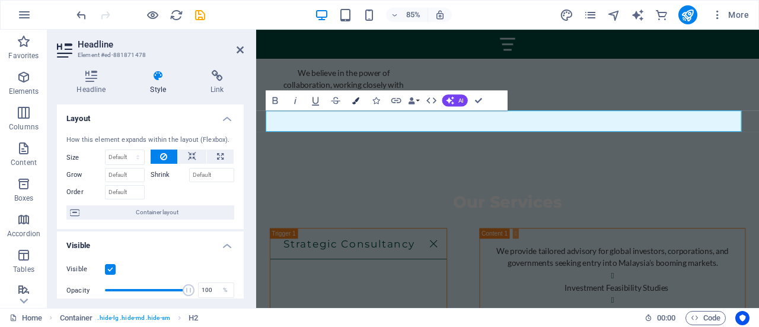
click at [359, 101] on icon "button" at bounding box center [355, 100] width 7 height 7
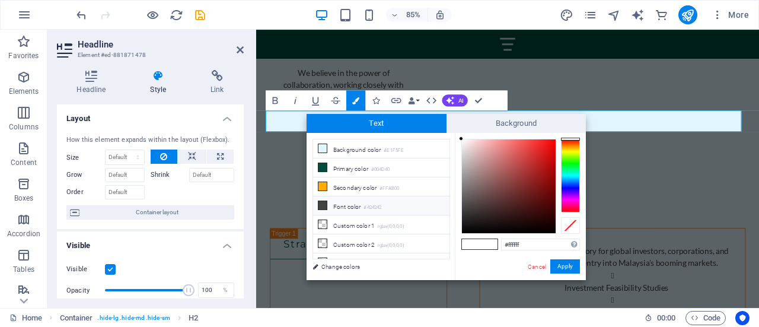
click at [322, 205] on icon at bounding box center [322, 205] width 8 height 8
type input "#424242"
click at [568, 266] on button "Apply" at bounding box center [565, 266] width 30 height 14
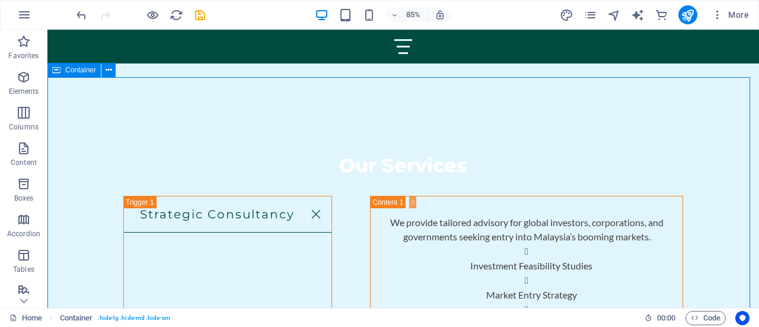
scroll to position [2781, 0]
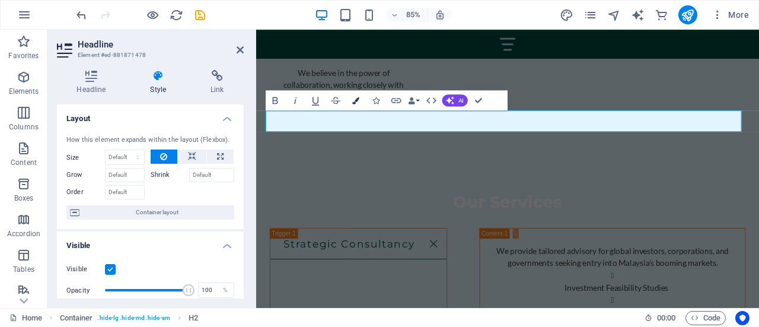
click at [356, 99] on icon "button" at bounding box center [355, 100] width 7 height 7
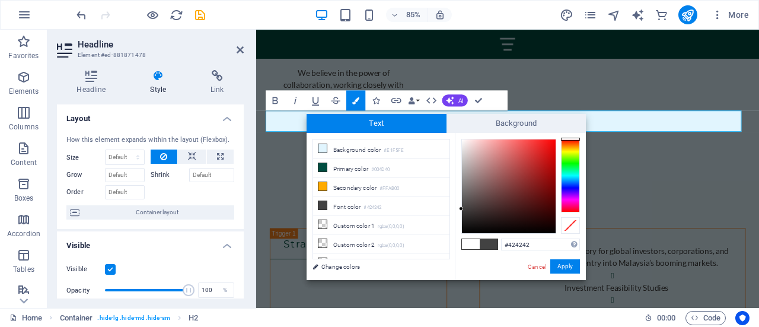
click at [487, 242] on span at bounding box center [489, 244] width 18 height 10
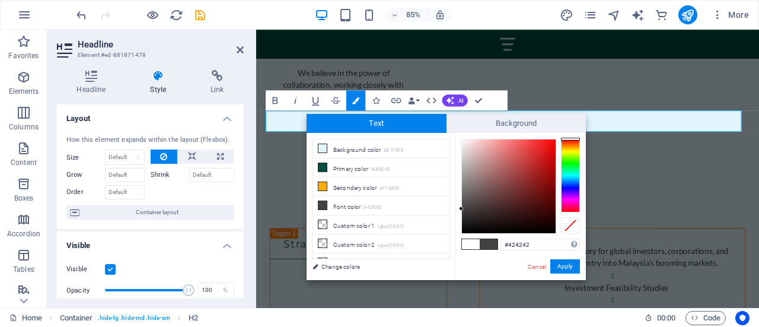
click at [487, 242] on span at bounding box center [489, 244] width 18 height 10
click at [471, 242] on span at bounding box center [471, 244] width 18 height 10
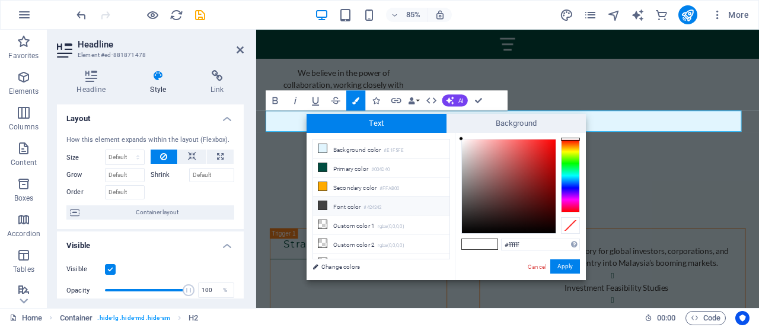
click at [324, 202] on icon at bounding box center [322, 205] width 8 height 8
type input "#424242"
click at [324, 202] on icon at bounding box center [322, 205] width 8 height 8
drag, startPoint x: 487, startPoint y: 241, endPoint x: 466, endPoint y: 247, distance: 22.1
click at [466, 247] on div at bounding box center [480, 244] width 36 height 10
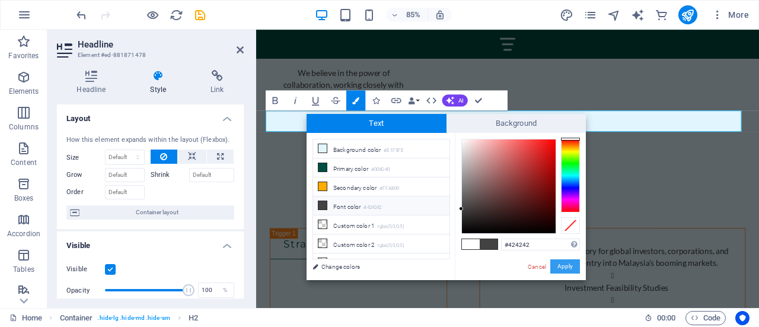
click at [571, 270] on button "Apply" at bounding box center [565, 266] width 30 height 14
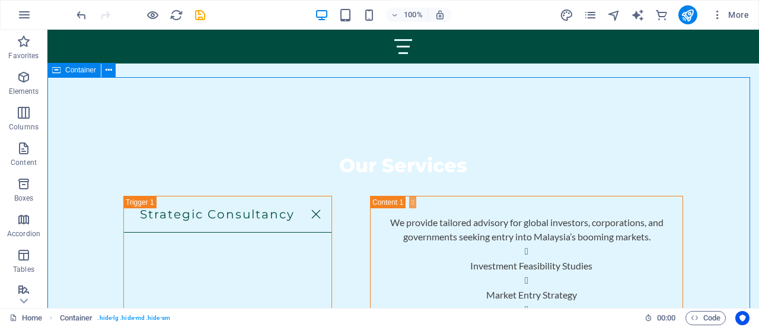
scroll to position [2781, 0]
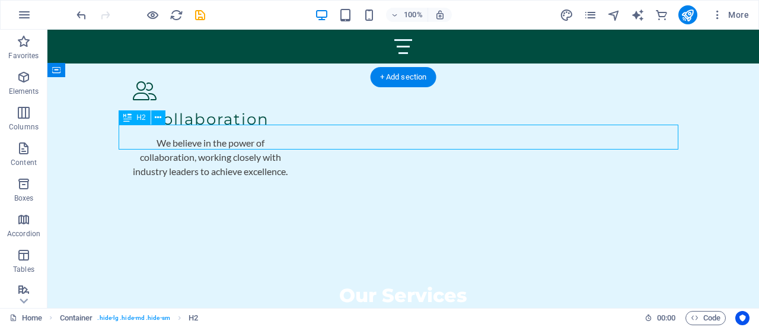
scroll to position [2844, 0]
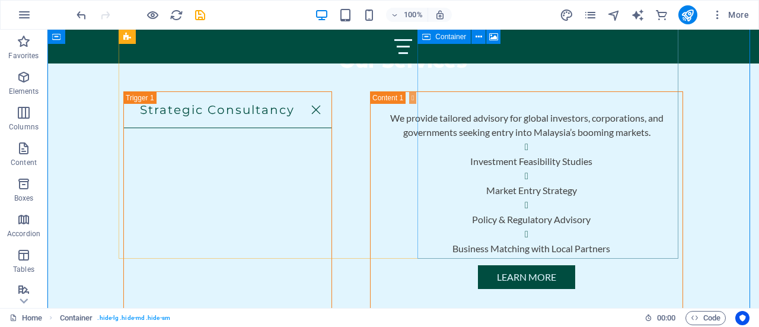
scroll to position [2895, 0]
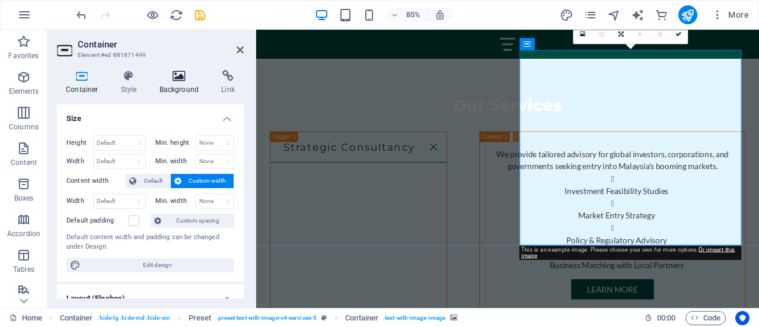
click at [177, 72] on icon at bounding box center [180, 76] width 58 height 12
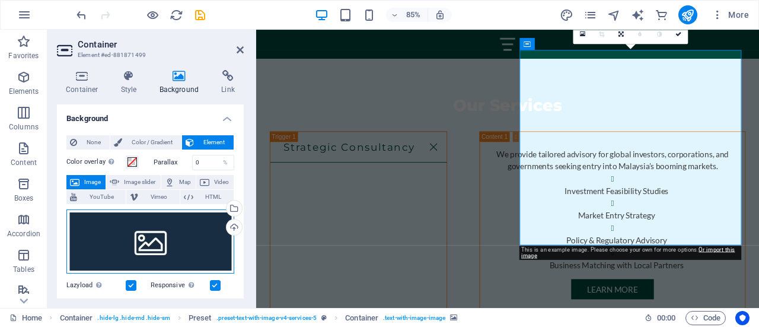
click at [186, 244] on div "Drag files here, click to choose files or select files from Files or our free s…" at bounding box center [150, 241] width 168 height 64
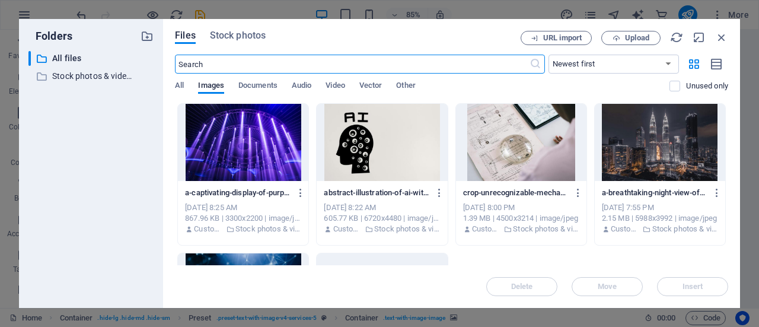
scroll to position [3426, 0]
click at [361, 67] on input "text" at bounding box center [352, 64] width 354 height 19
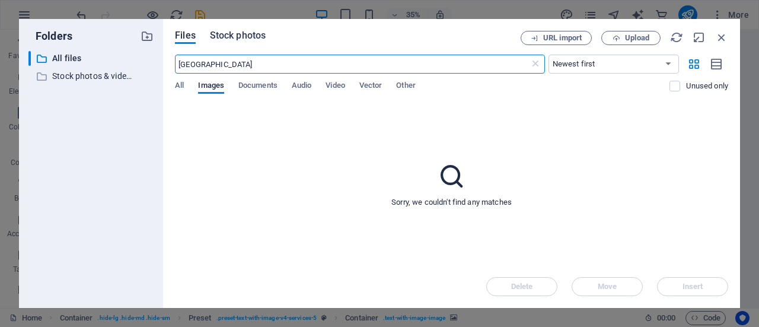
type input "malaysia"
click at [249, 31] on span "Stock photos" at bounding box center [238, 35] width 56 height 14
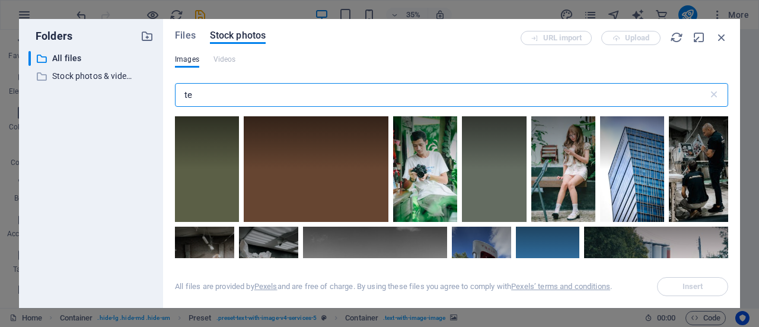
type input "t"
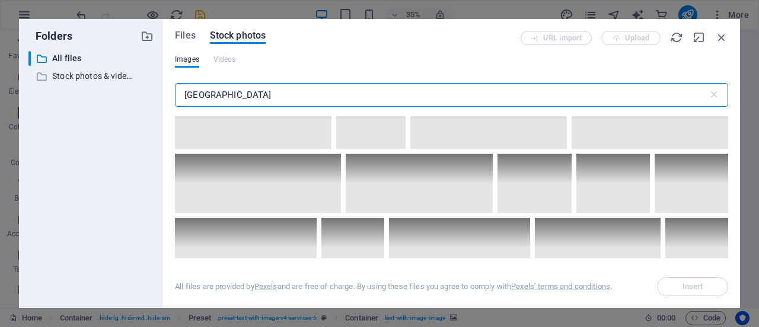
scroll to position [5956, 0]
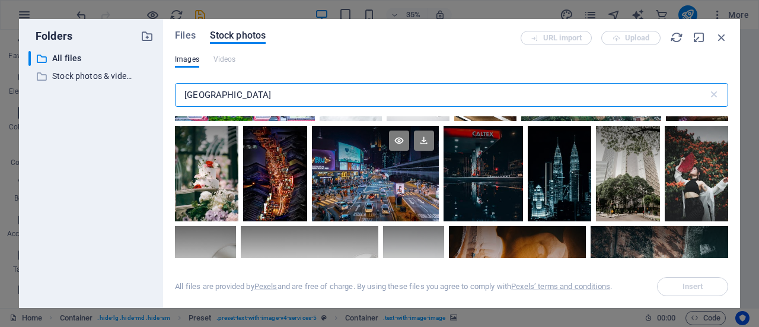
type input "malaysia"
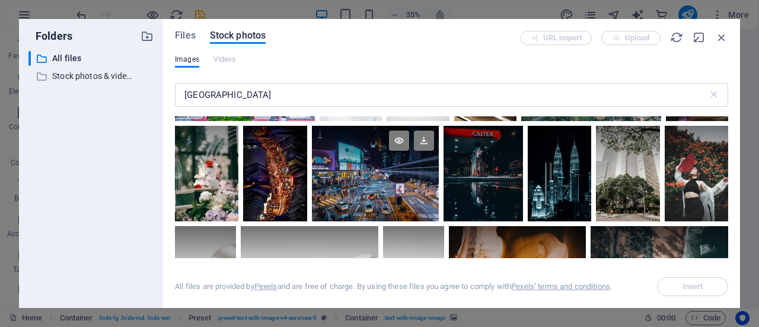
click at [405, 151] on div at bounding box center [375, 173] width 127 height 95
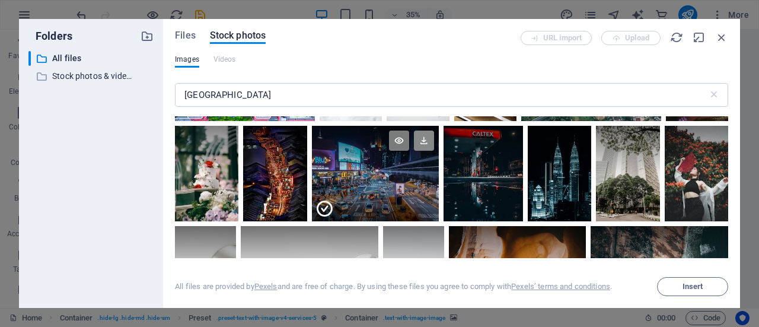
click at [427, 130] on icon at bounding box center [424, 140] width 20 height 20
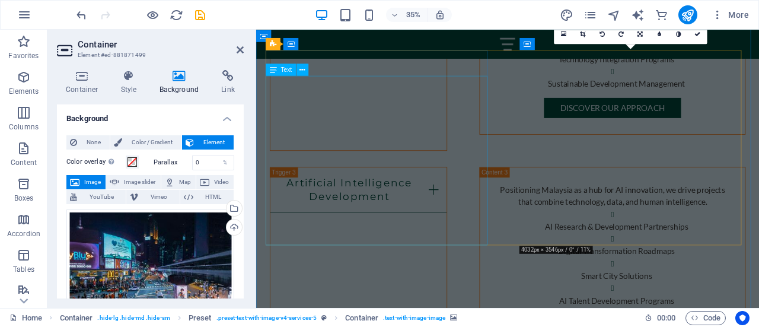
scroll to position [2958, 0]
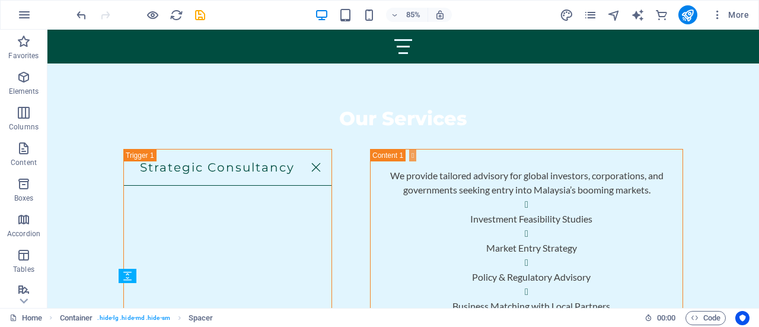
scroll to position [2895, 0]
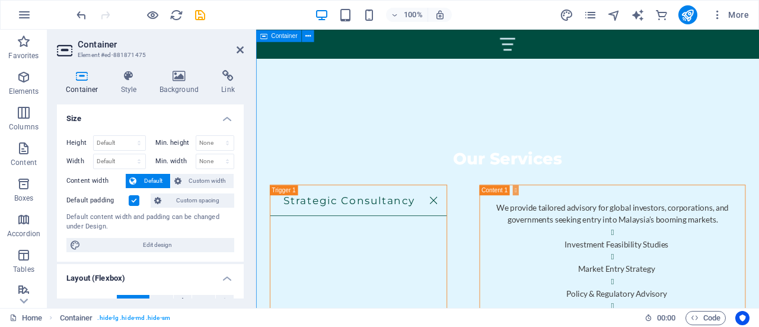
scroll to position [2958, 0]
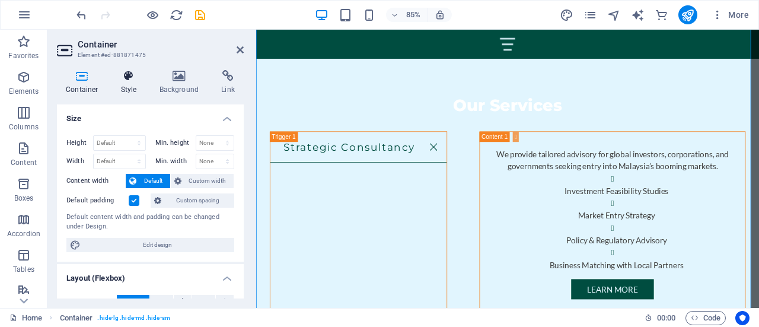
click at [128, 84] on h4 "Style" at bounding box center [131, 82] width 39 height 25
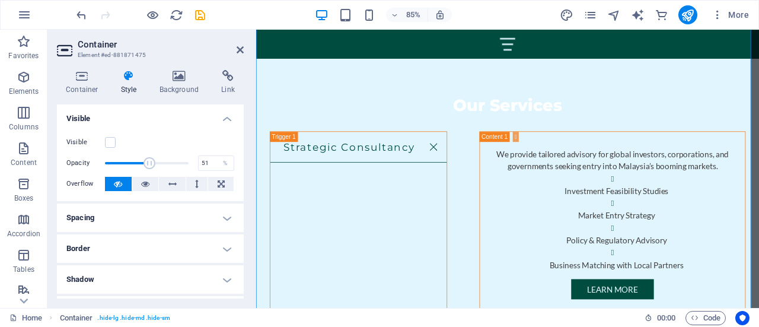
drag, startPoint x: 187, startPoint y: 163, endPoint x: 146, endPoint y: 161, distance: 41.0
click at [146, 161] on span at bounding box center [149, 163] width 12 height 12
drag, startPoint x: 146, startPoint y: 161, endPoint x: 81, endPoint y: 164, distance: 65.3
click at [81, 164] on div "Opacity 1 %" at bounding box center [150, 163] width 168 height 18
drag, startPoint x: 359, startPoint y: 195, endPoint x: 507, endPoint y: 194, distance: 148.2
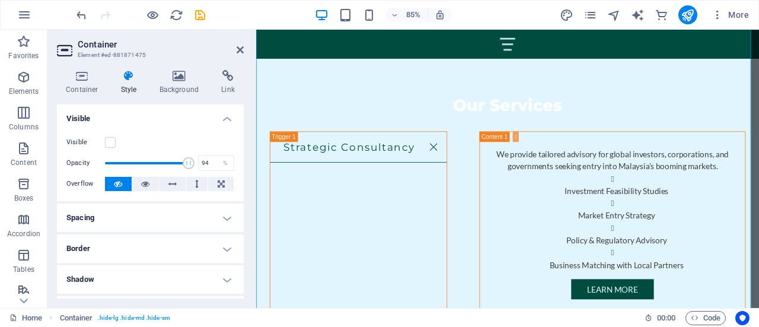
type input "93"
drag, startPoint x: 186, startPoint y: 168, endPoint x: 180, endPoint y: 169, distance: 6.0
click at [180, 169] on span at bounding box center [183, 163] width 12 height 12
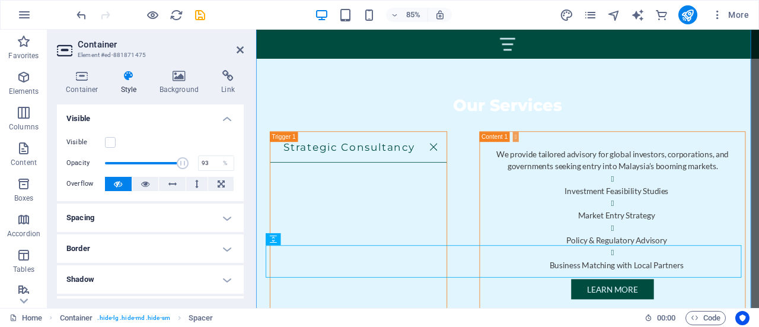
click at [235, 47] on h2 "Container" at bounding box center [161, 44] width 166 height 11
click at [241, 52] on icon at bounding box center [240, 49] width 7 height 9
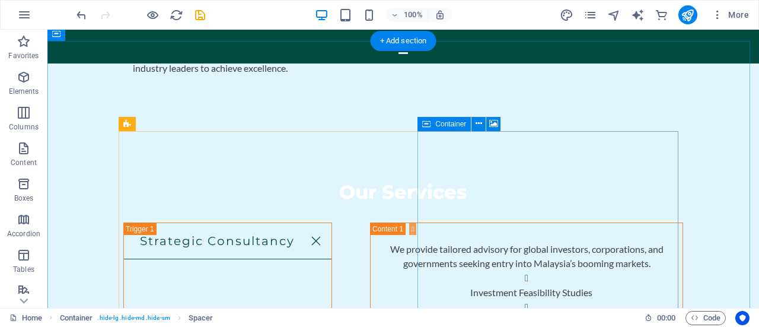
scroll to position [2817, 0]
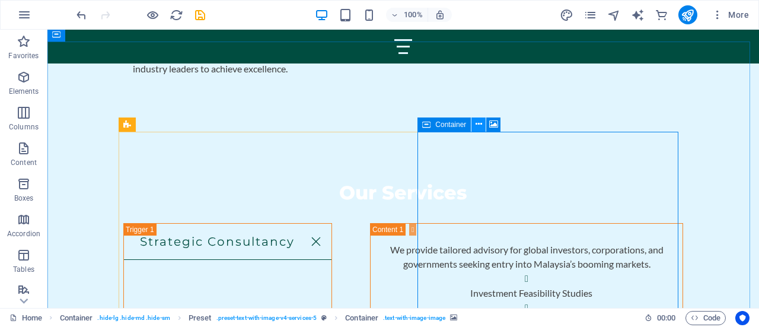
click at [477, 129] on icon at bounding box center [478, 124] width 7 height 12
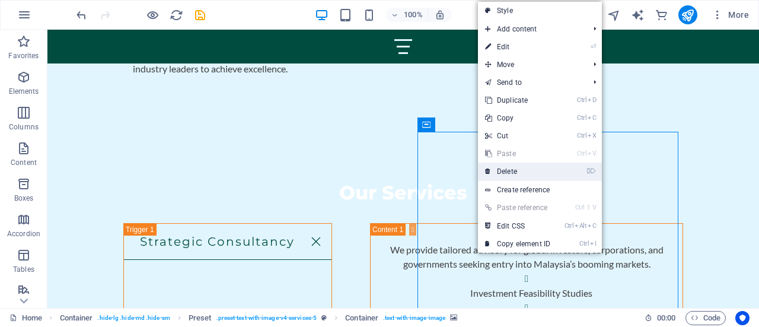
click at [520, 169] on link "⌦ Delete" at bounding box center [517, 171] width 79 height 18
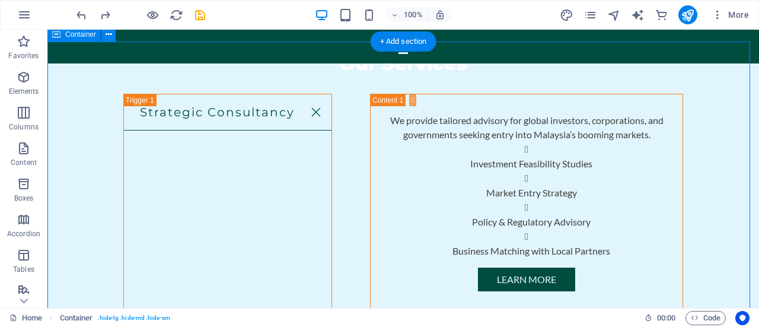
scroll to position [2947, 0]
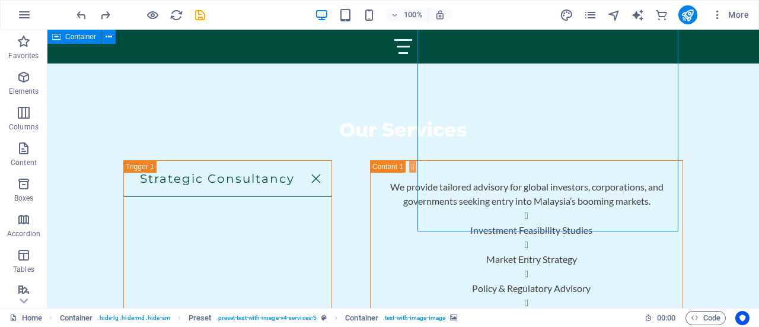
scroll to position [3010, 0]
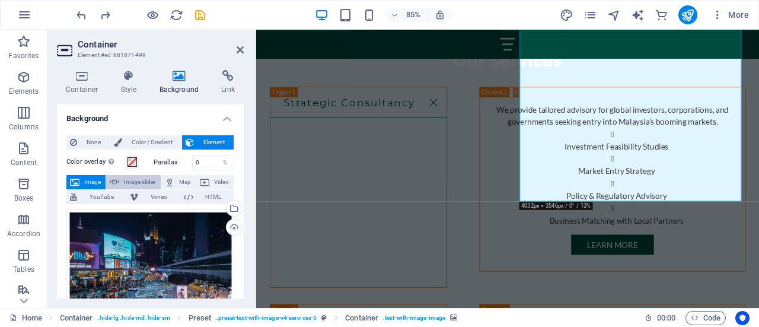
click at [138, 181] on span "Image slider" at bounding box center [140, 182] width 34 height 14
select select "ms"
select select "s"
select select "progressive"
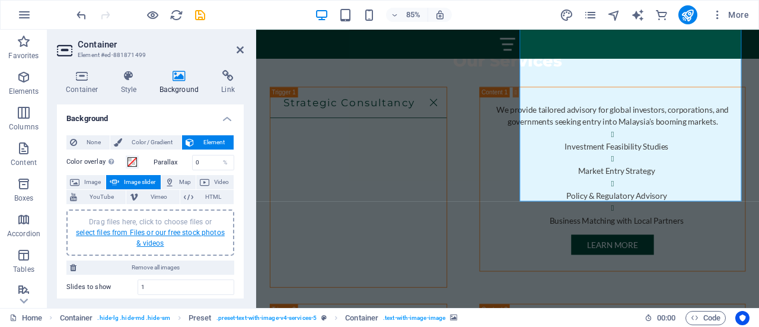
click at [174, 228] on link "select files from Files or our free stock photos & videos" at bounding box center [150, 237] width 149 height 19
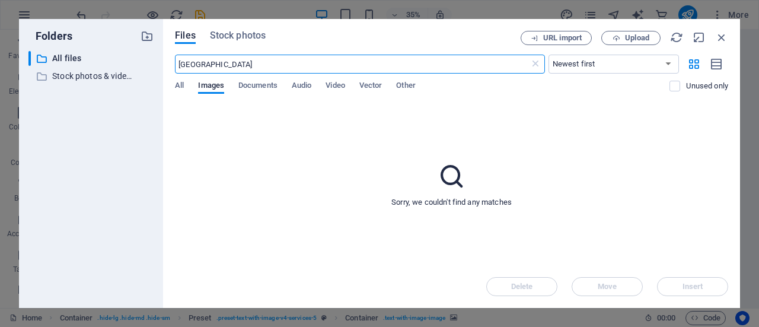
scroll to position [3477, 0]
click at [538, 66] on icon at bounding box center [535, 64] width 12 height 12
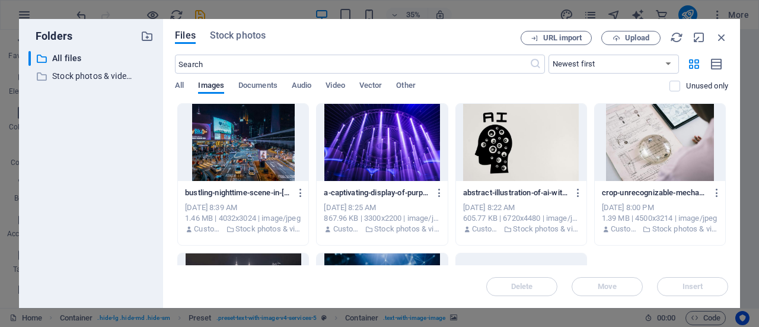
scroll to position [129, 0]
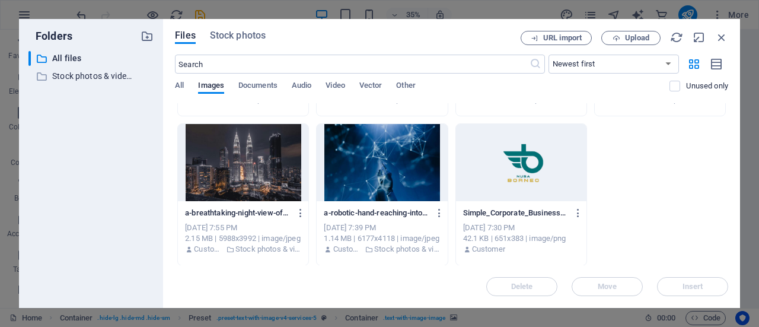
click at [225, 173] on div at bounding box center [243, 162] width 130 height 77
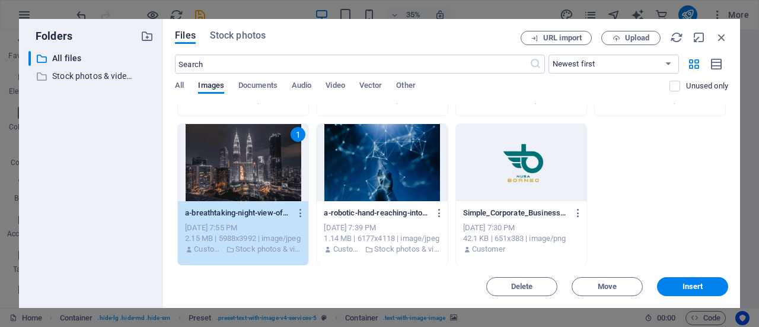
scroll to position [0, 0]
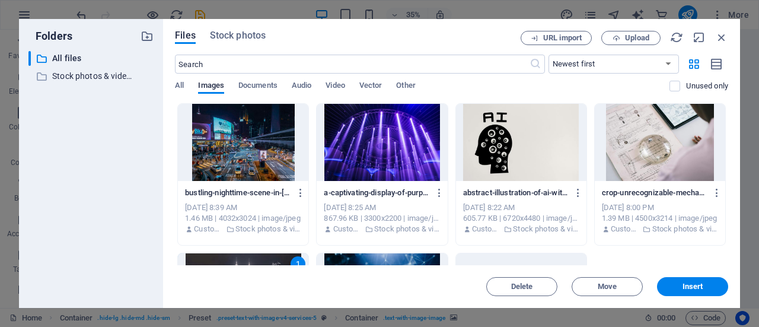
click at [264, 145] on div at bounding box center [243, 142] width 130 height 77
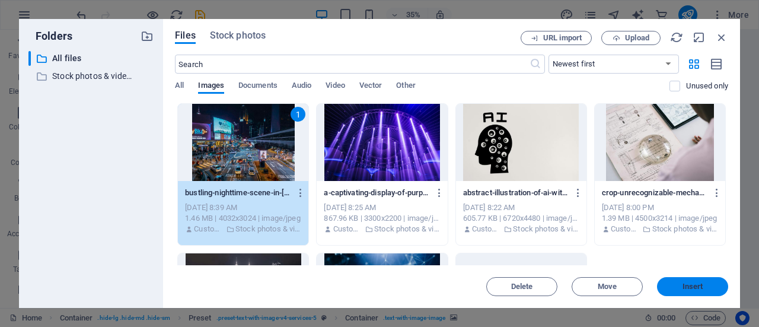
click at [688, 286] on span "Insert" at bounding box center [692, 286] width 21 height 7
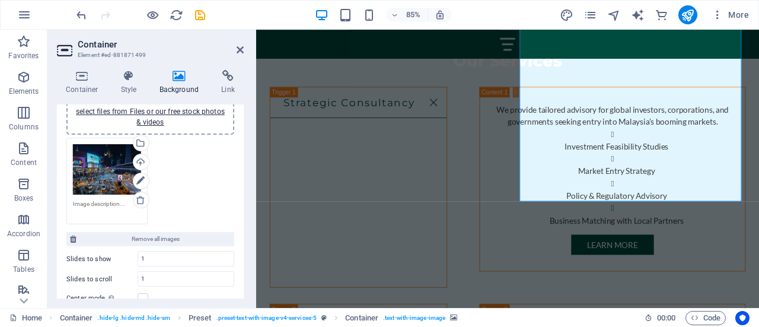
scroll to position [122, 0]
click at [142, 161] on div "Upload" at bounding box center [140, 163] width 18 height 18
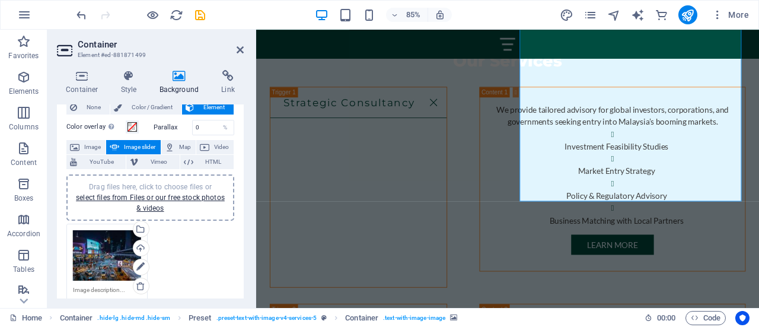
scroll to position [105, 0]
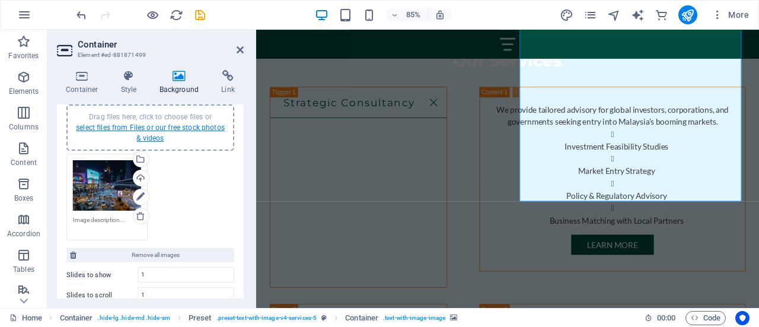
click at [146, 127] on link "select files from Files or our free stock photos & videos" at bounding box center [150, 132] width 149 height 19
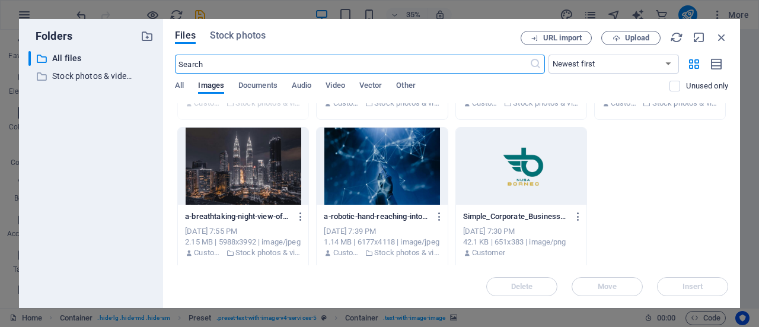
scroll to position [126, 0]
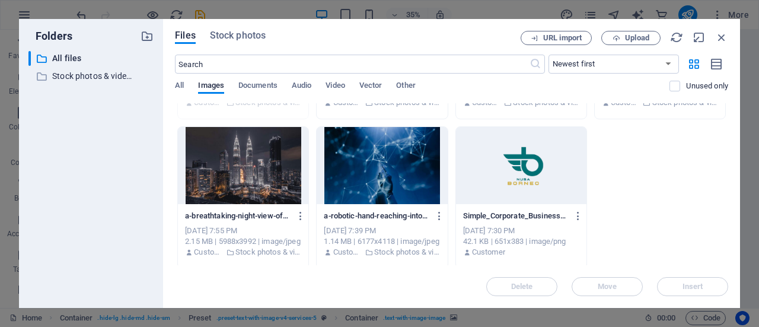
click at [250, 180] on div at bounding box center [243, 165] width 130 height 77
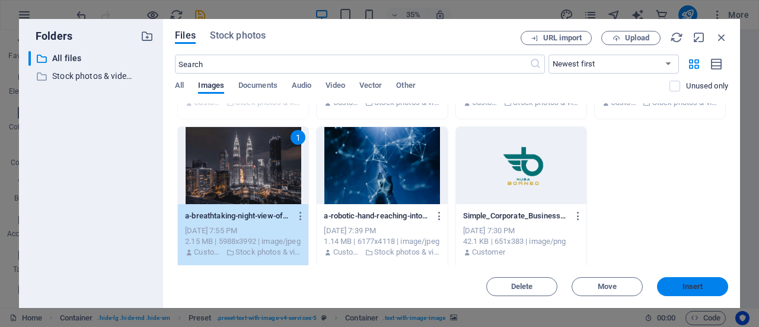
click at [697, 283] on span "Insert" at bounding box center [692, 286] width 21 height 7
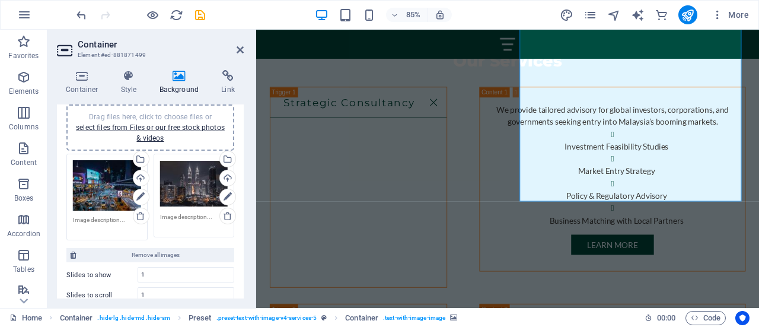
scroll to position [0, 0]
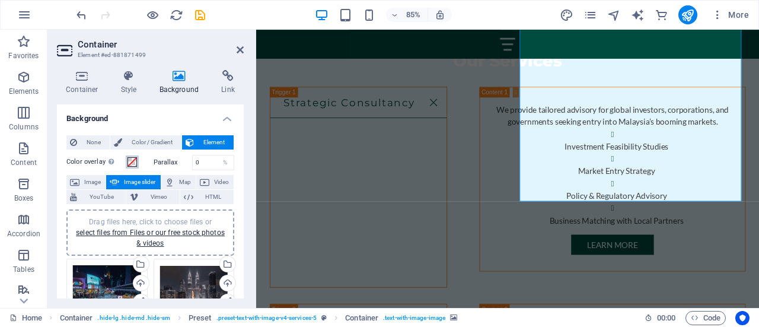
click at [129, 162] on span at bounding box center [131, 161] width 9 height 9
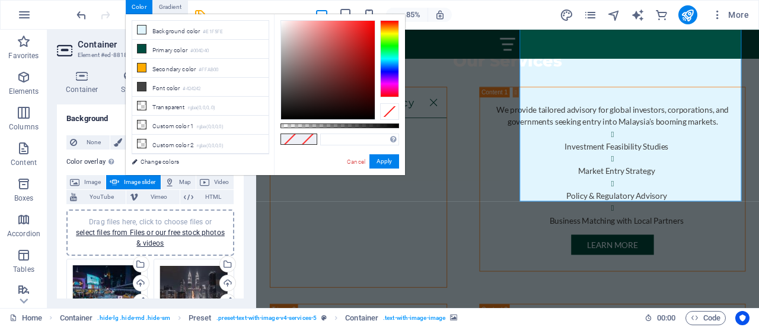
click at [82, 155] on label "Color overlay Places an overlay over the background to colorize it" at bounding box center [95, 162] width 59 height 14
click at [126, 155] on button "Color overlay Places an overlay over the background to colorize it" at bounding box center [132, 161] width 13 height 13
click at [82, 164] on label "Color overlay Places an overlay over the background to colorize it" at bounding box center [95, 162] width 59 height 14
click at [126, 164] on button "Color overlay Places an overlay over the background to colorize it" at bounding box center [132, 161] width 13 height 13
click at [353, 159] on link "Cancel" at bounding box center [356, 161] width 21 height 9
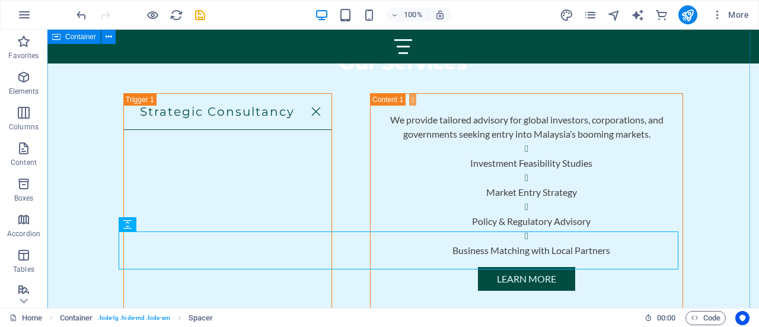
scroll to position [2878, 0]
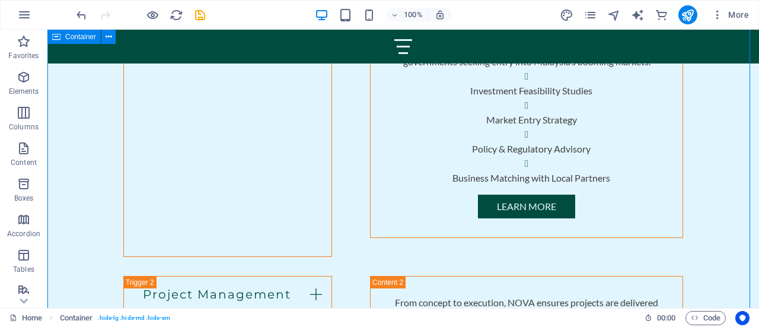
scroll to position [3081, 0]
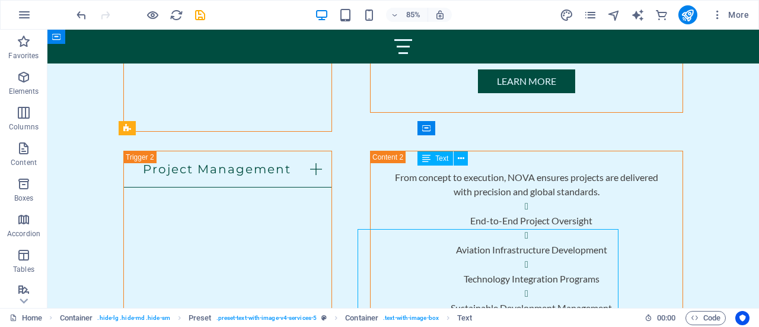
scroll to position [3081, 0]
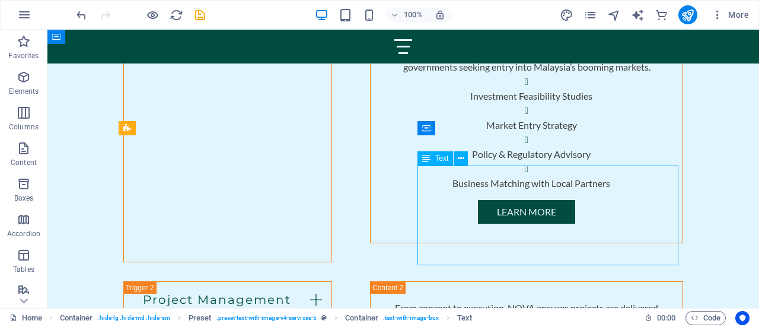
scroll to position [3144, 0]
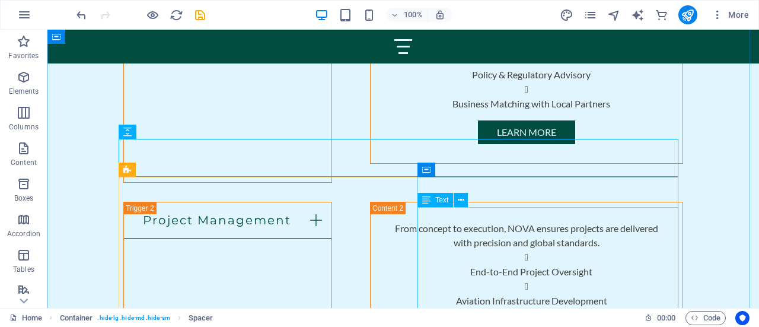
scroll to position [3094, 0]
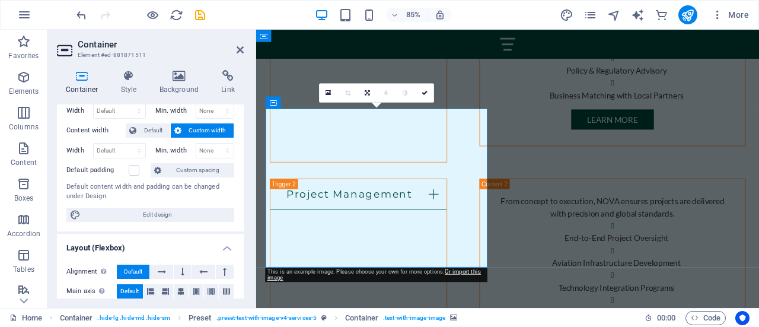
scroll to position [51, 0]
click at [177, 95] on div "Container Style Background Link Size Height Default px rem % vh vw Min. height …" at bounding box center [150, 184] width 187 height 228
click at [183, 84] on h4 "Background" at bounding box center [182, 82] width 62 height 25
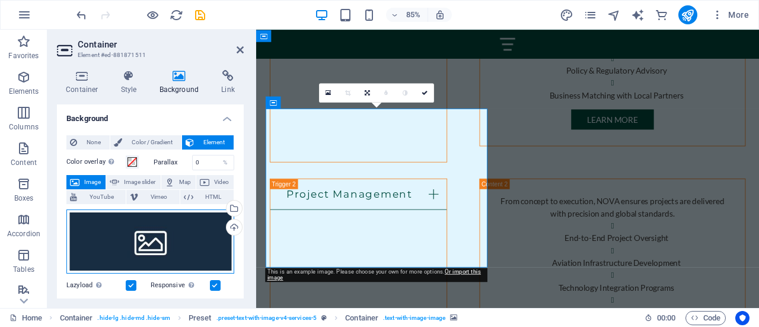
click at [174, 247] on div "Drag files here, click to choose files or select files from Files or our free s…" at bounding box center [150, 241] width 168 height 64
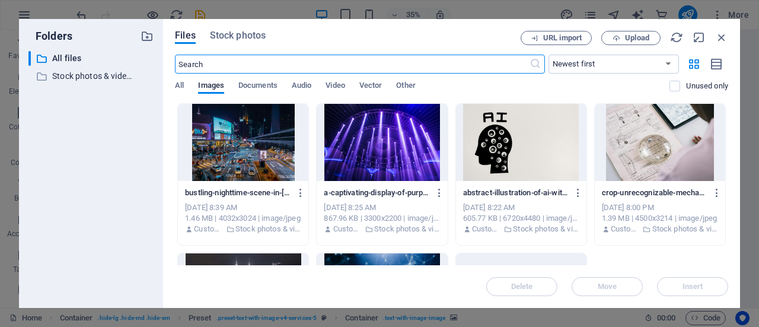
scroll to position [3624, 0]
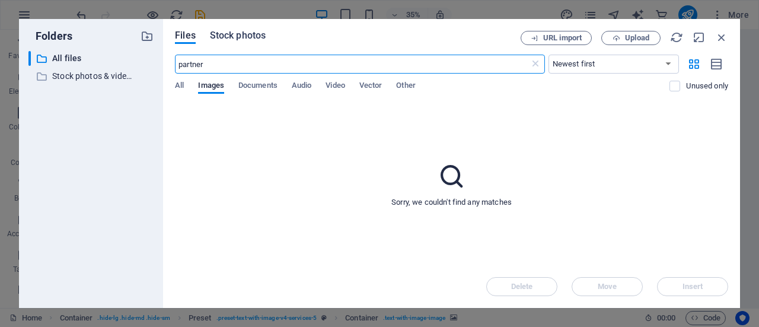
type input "partner"
click at [247, 36] on span "Stock photos" at bounding box center [238, 35] width 56 height 14
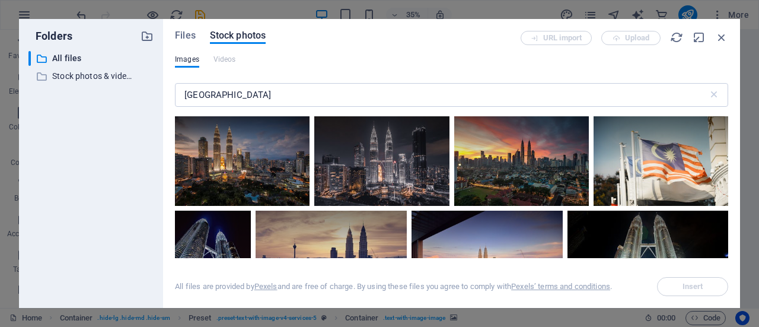
click at [248, 82] on div "malaysia ​" at bounding box center [451, 97] width 553 height 38
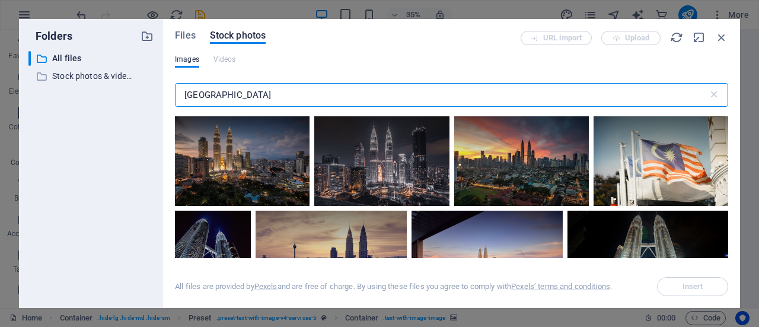
drag, startPoint x: 244, startPoint y: 92, endPoint x: 128, endPoint y: 99, distance: 115.8
click at [128, 99] on div "Folders ​ All files All files ​ Stock photos & videos Stock photos & videos Fil…" at bounding box center [379, 163] width 721 height 289
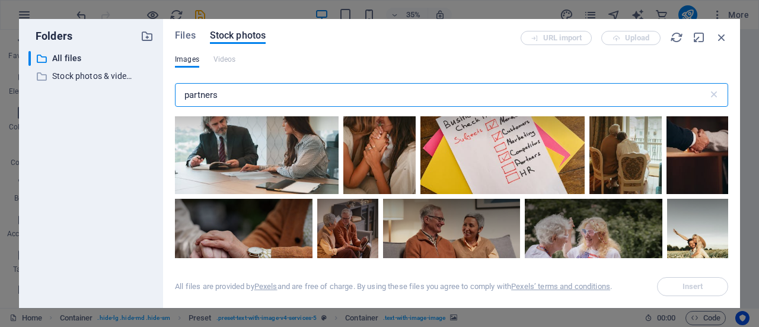
scroll to position [1072, 0]
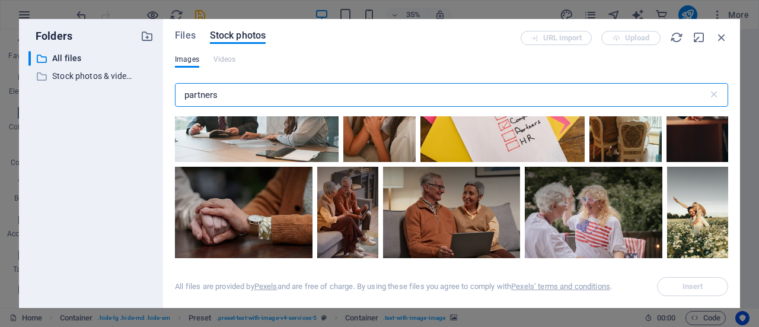
drag, startPoint x: 241, startPoint y: 97, endPoint x: 136, endPoint y: 97, distance: 104.9
click at [136, 97] on div "Folders ​ All files All files ​ Stock photos & videos Stock photos & videos Fil…" at bounding box center [379, 163] width 721 height 289
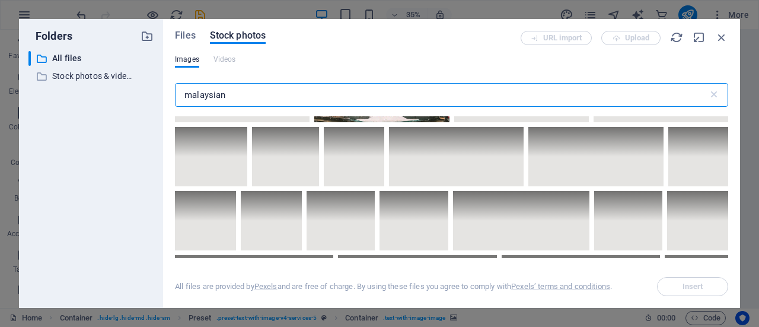
scroll to position [5278, 0]
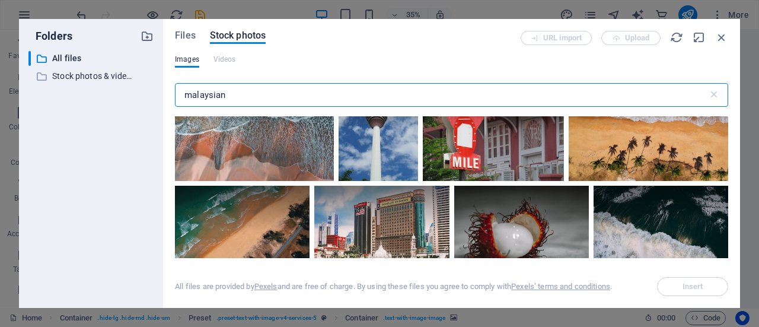
click at [272, 95] on input "malaysian" at bounding box center [441, 95] width 533 height 24
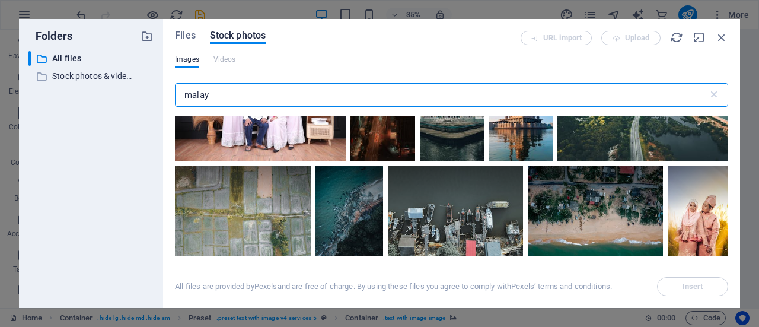
scroll to position [3581, 0]
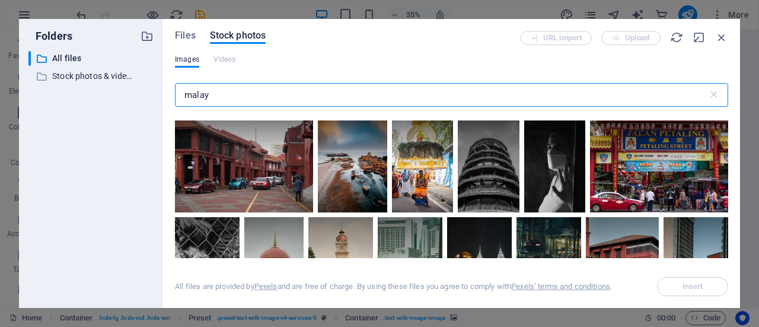
click at [274, 97] on input "malay" at bounding box center [441, 95] width 533 height 24
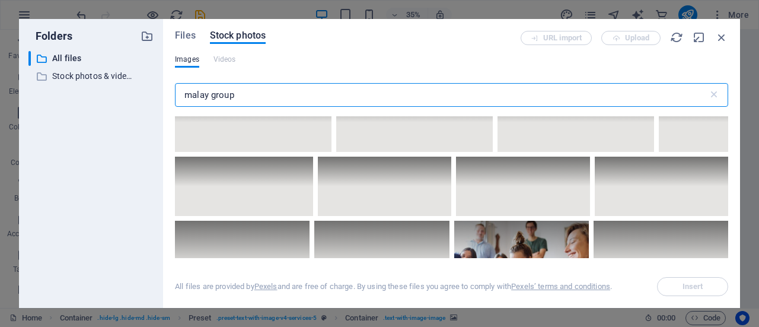
scroll to position [6526, 0]
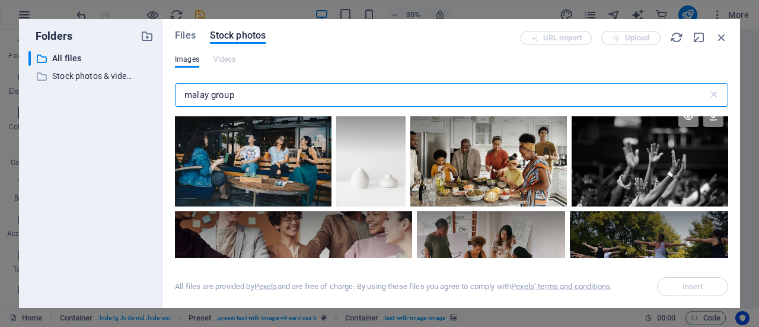
type input "malay group"
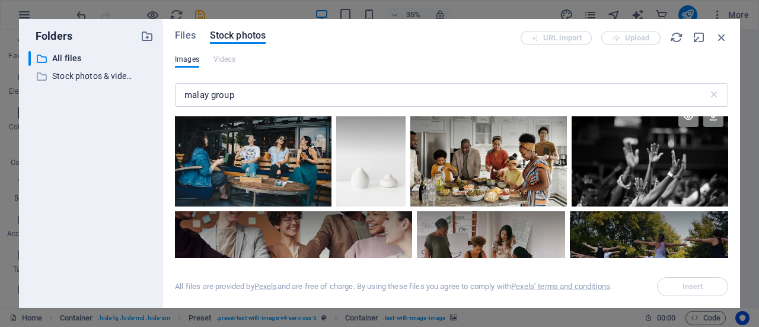
click at [654, 135] on div at bounding box center [649, 154] width 157 height 104
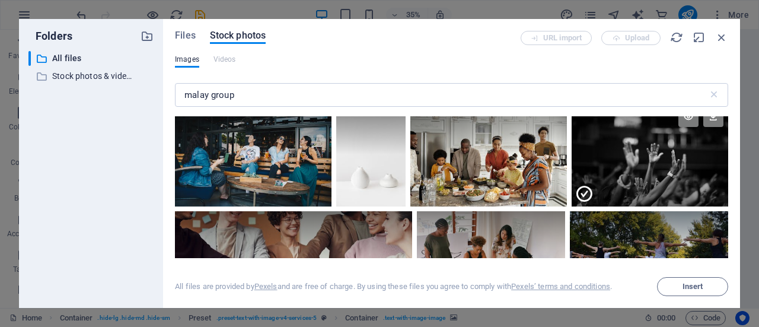
scroll to position [6475, 0]
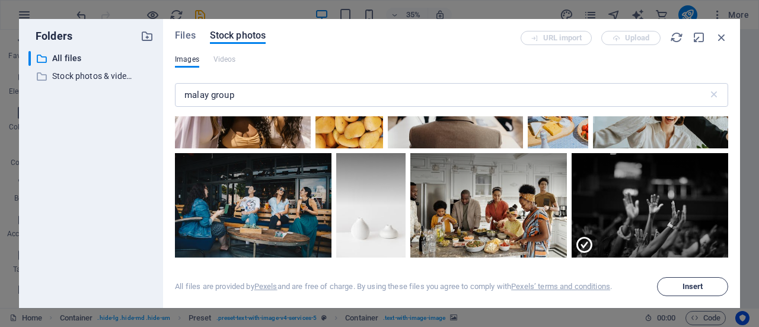
click at [698, 285] on span "Insert" at bounding box center [692, 286] width 21 height 7
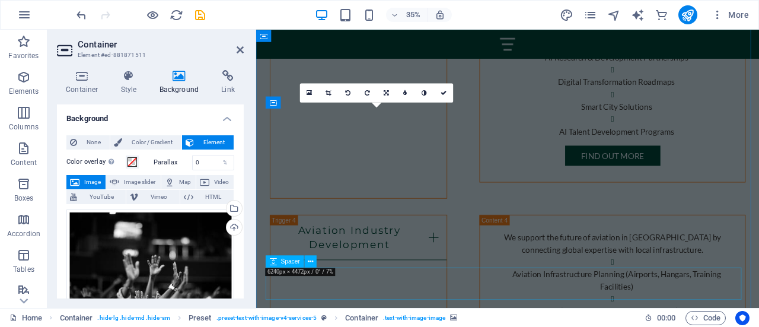
scroll to position [3157, 0]
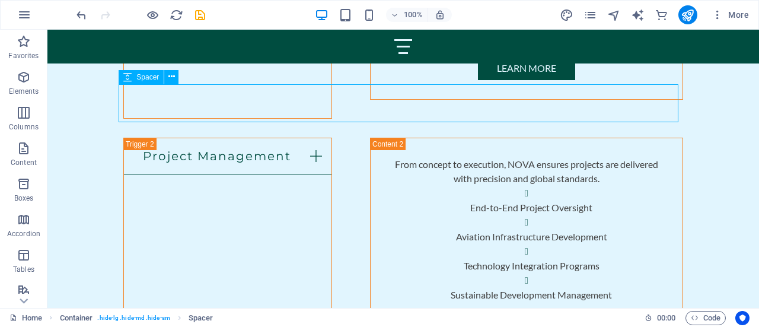
scroll to position [3094, 0]
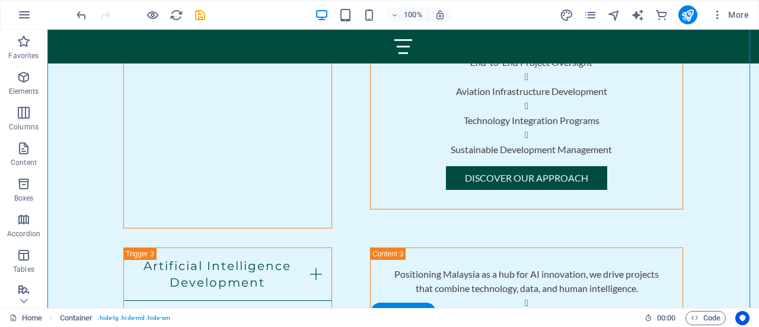
scroll to position [3307, 0]
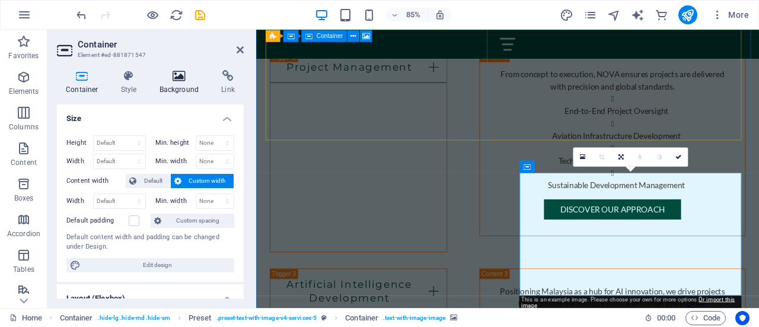
click at [182, 82] on h4 "Background" at bounding box center [182, 82] width 62 height 25
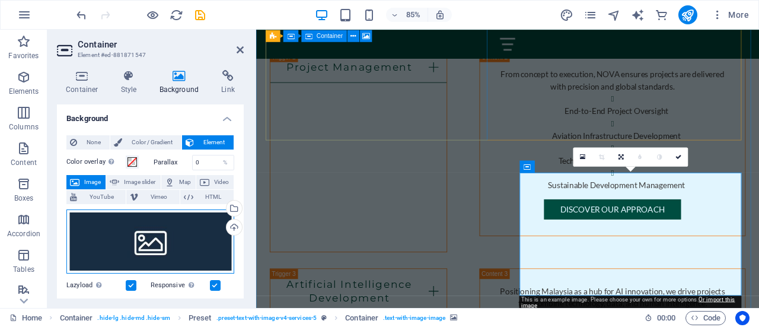
click at [160, 221] on div "Drag files here, click to choose files or select files from Files or our free s…" at bounding box center [150, 241] width 168 height 64
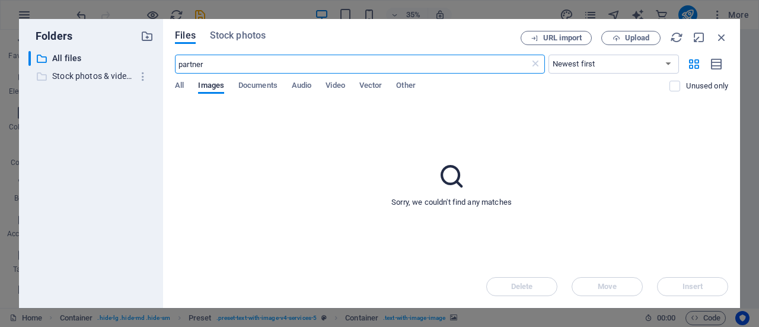
drag, startPoint x: 250, startPoint y: 68, endPoint x: 119, endPoint y: 76, distance: 131.9
click at [119, 76] on div "Folders ​ All files All files ​ Stock photos & videos Stock photos & videos Fil…" at bounding box center [379, 163] width 721 height 289
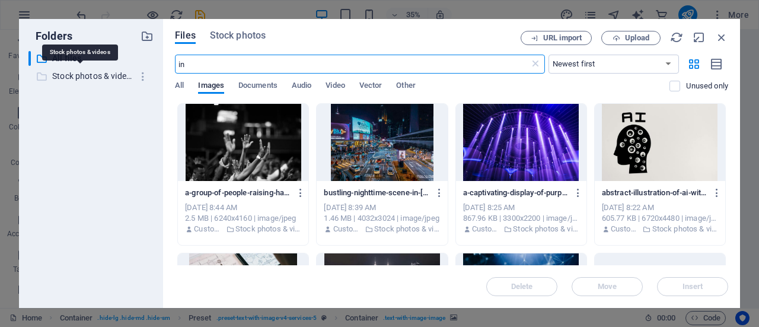
type input "i"
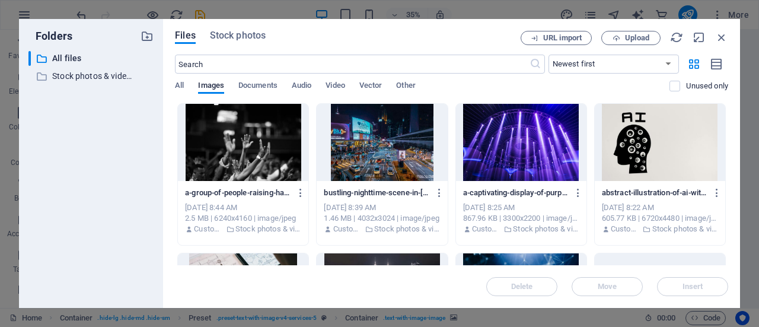
click at [229, 29] on div "Files Stock photos URL import Upload ​ Newest first Oldest first Name (A-Z) Nam…" at bounding box center [451, 163] width 577 height 289
click at [251, 38] on span "Stock photos" at bounding box center [238, 35] width 56 height 14
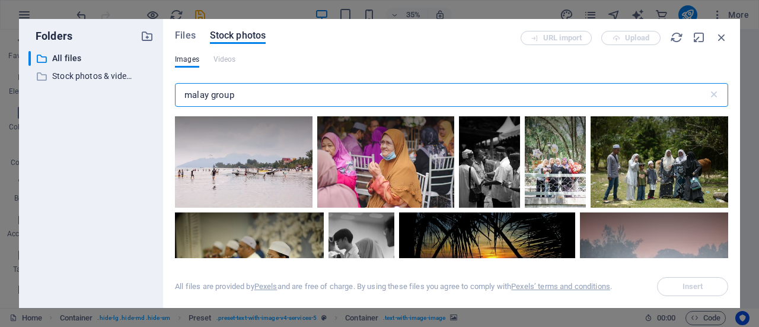
drag, startPoint x: 242, startPoint y: 95, endPoint x: 167, endPoint y: 101, distance: 75.0
click at [167, 101] on div "Files Stock photos URL import Upload Images Videos malay group ​ All files are …" at bounding box center [451, 163] width 577 height 289
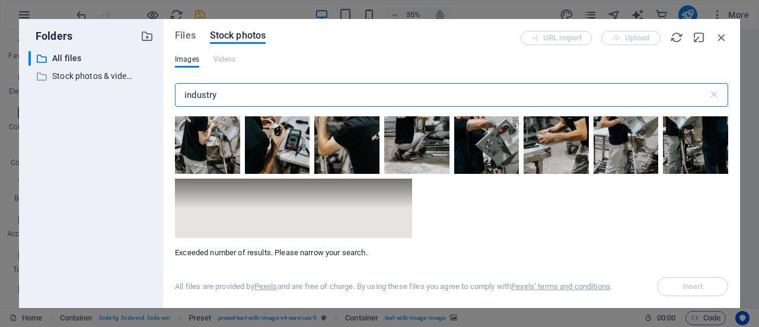
scroll to position [9315, 0]
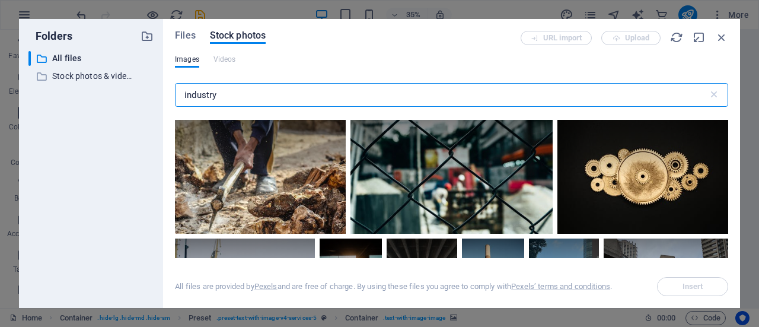
click at [227, 98] on input "industry" at bounding box center [441, 95] width 533 height 24
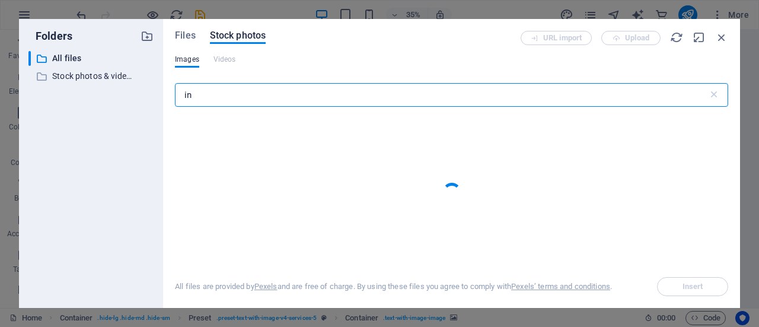
type input "i"
type input "aviation"
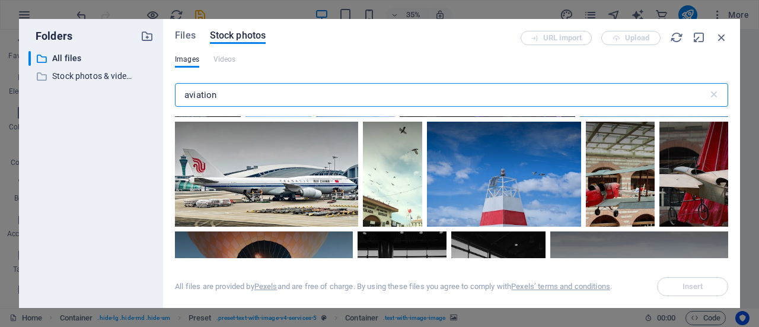
scroll to position [8892, 0]
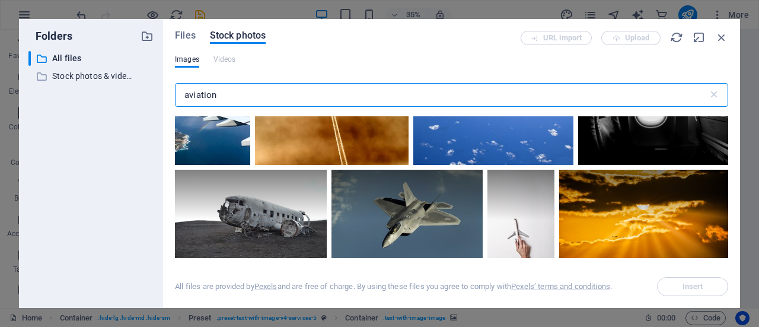
scroll to position [3154, 0]
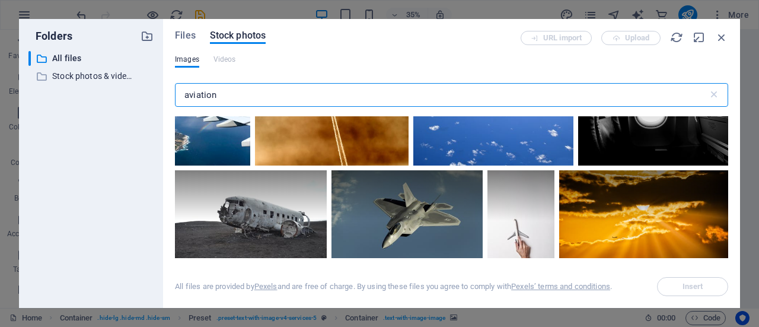
drag, startPoint x: 225, startPoint y: 100, endPoint x: 135, endPoint y: 106, distance: 90.3
click at [135, 106] on div "Folders ​ All files All files ​ Stock photos & videos Stock photos & videos Fil…" at bounding box center [379, 163] width 721 height 289
type input "j"
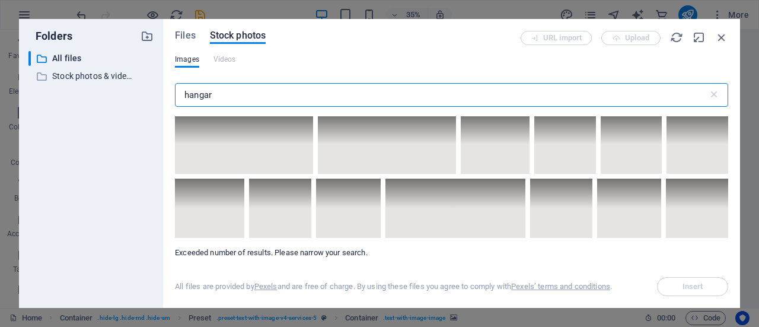
scroll to position [8015, 0]
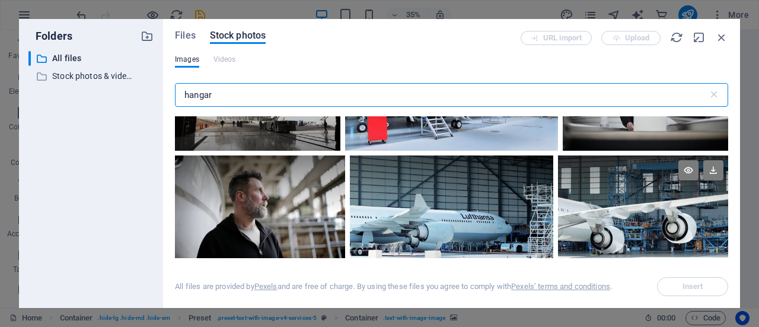
type input "hangar"
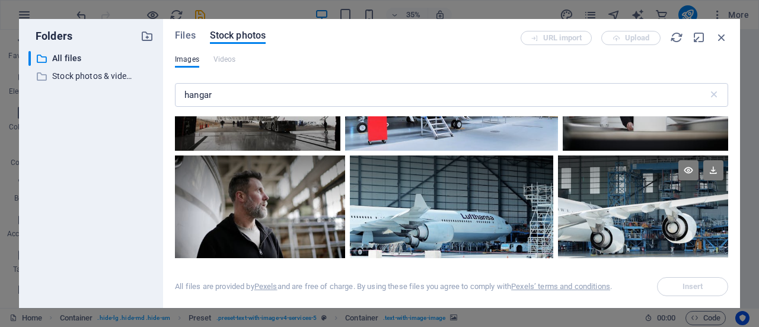
click at [614, 159] on div at bounding box center [643, 183] width 170 height 57
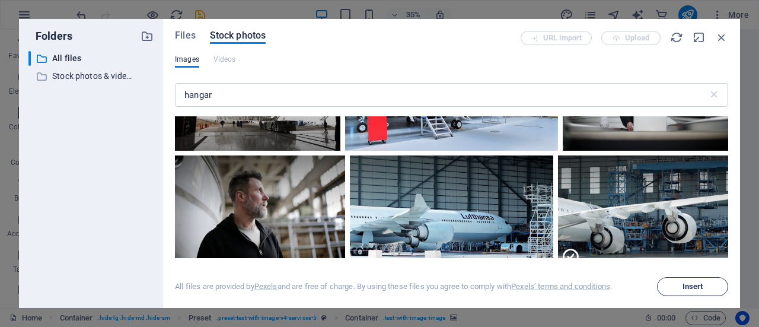
click at [697, 292] on button "Insert" at bounding box center [692, 286] width 71 height 19
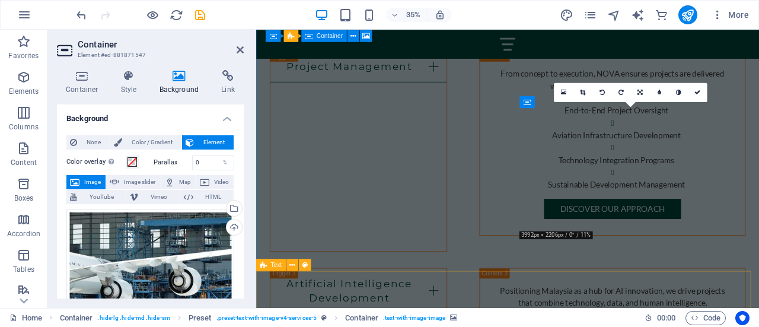
scroll to position [3383, 0]
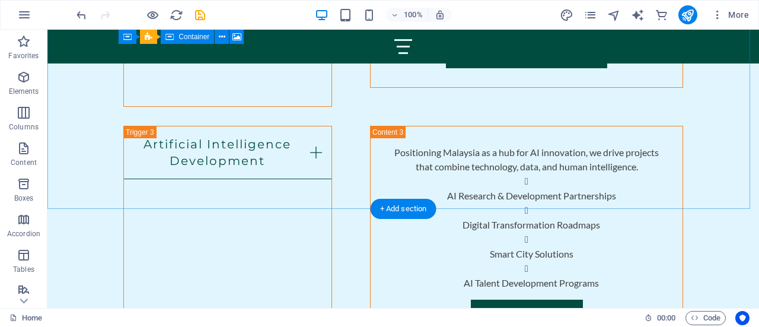
scroll to position [3474, 0]
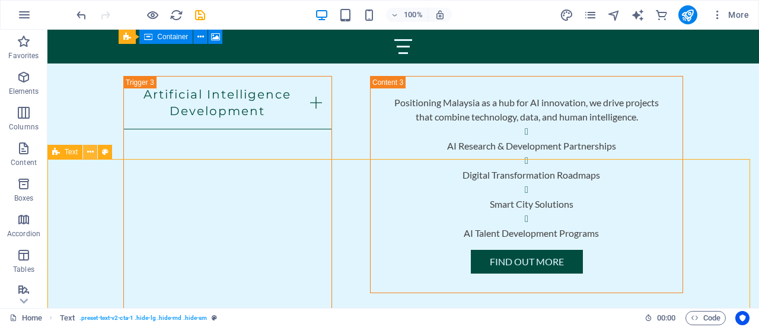
click at [85, 152] on button at bounding box center [90, 152] width 14 height 14
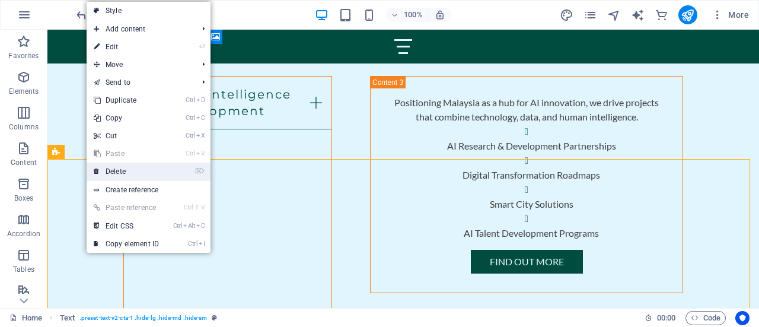
click at [104, 170] on link "⌦ Delete" at bounding box center [126, 171] width 79 height 18
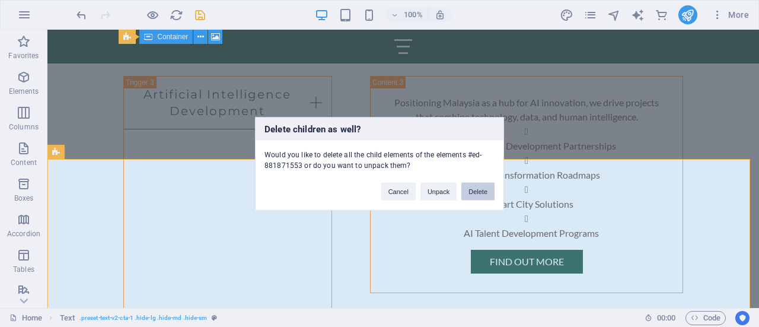
click at [486, 190] on button "Delete" at bounding box center [477, 191] width 33 height 18
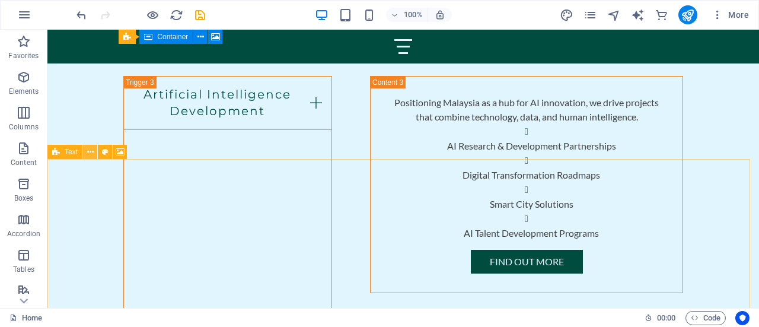
click at [90, 151] on icon at bounding box center [90, 152] width 7 height 12
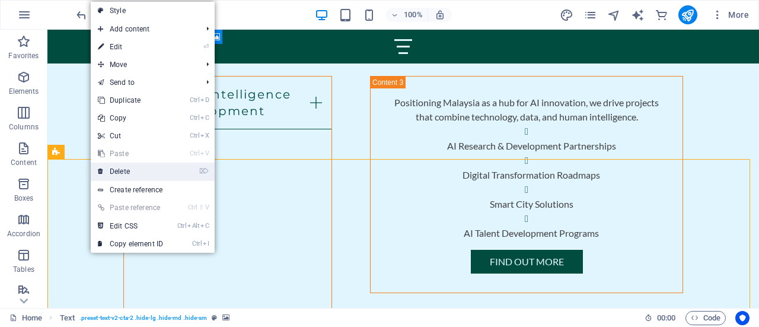
click at [154, 171] on link "⌦ Delete" at bounding box center [130, 171] width 79 height 18
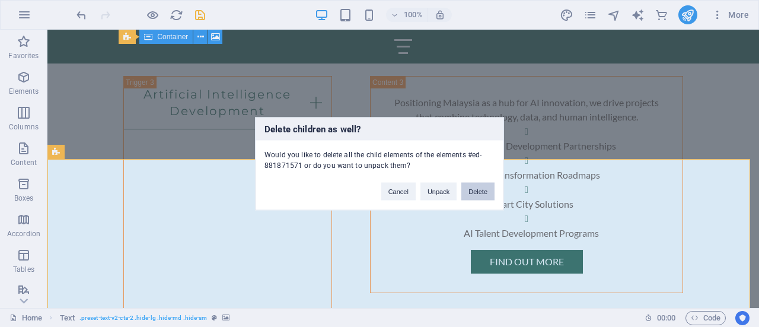
click at [475, 191] on button "Delete" at bounding box center [477, 191] width 33 height 18
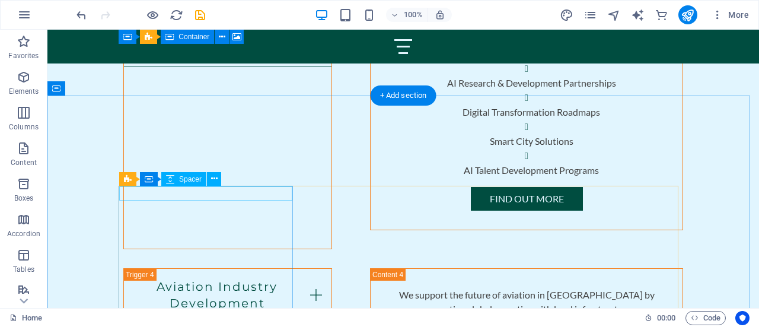
scroll to position [3508, 0]
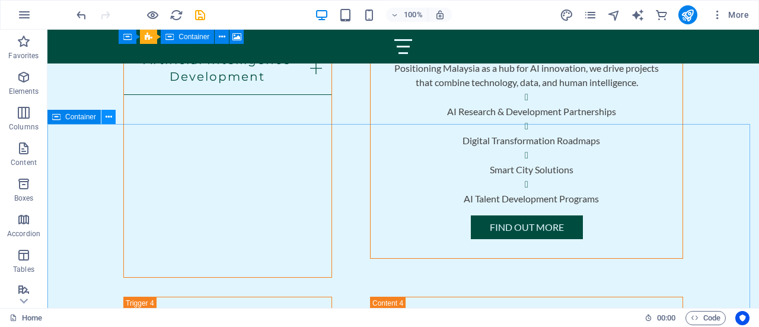
click at [108, 118] on icon at bounding box center [109, 117] width 7 height 12
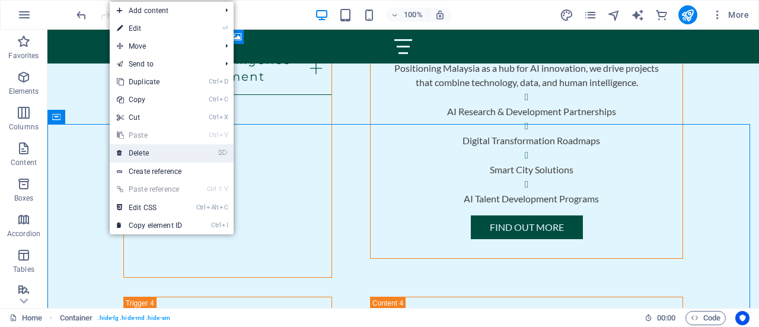
click at [140, 154] on link "⌦ Delete" at bounding box center [149, 153] width 79 height 18
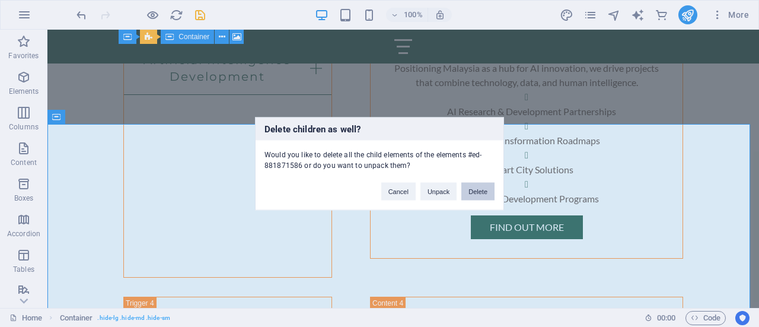
click at [485, 188] on button "Delete" at bounding box center [477, 191] width 33 height 18
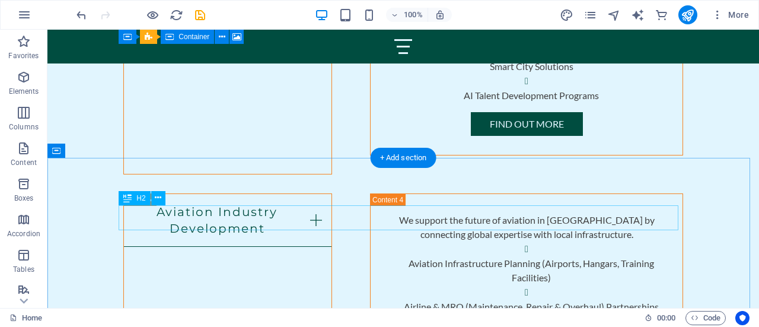
scroll to position [3613, 0]
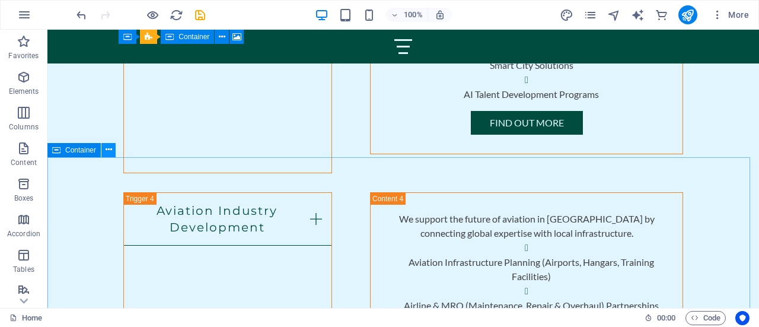
click at [108, 154] on icon at bounding box center [109, 149] width 7 height 12
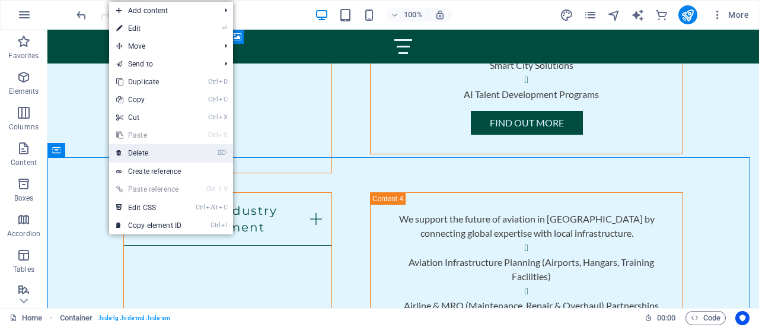
click at [159, 154] on link "⌦ Delete" at bounding box center [148, 153] width 79 height 18
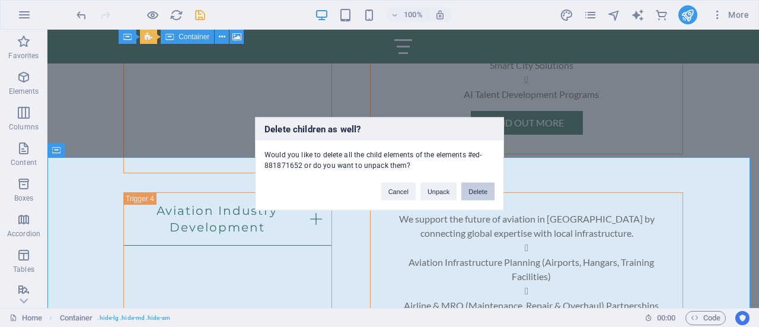
click at [481, 198] on button "Delete" at bounding box center [477, 191] width 33 height 18
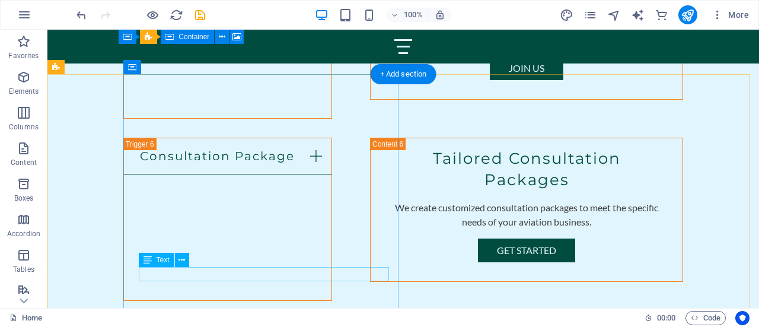
scroll to position [4189, 0]
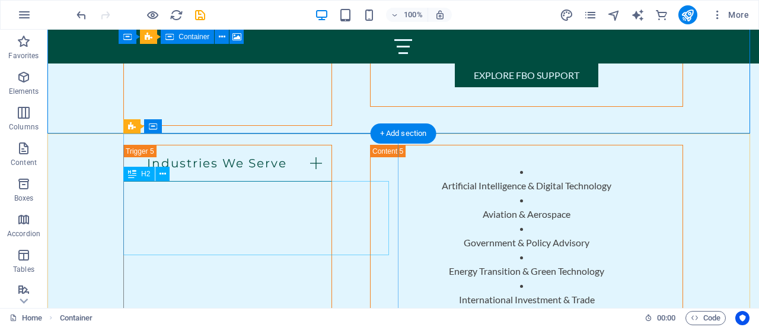
scroll to position [4210, 0]
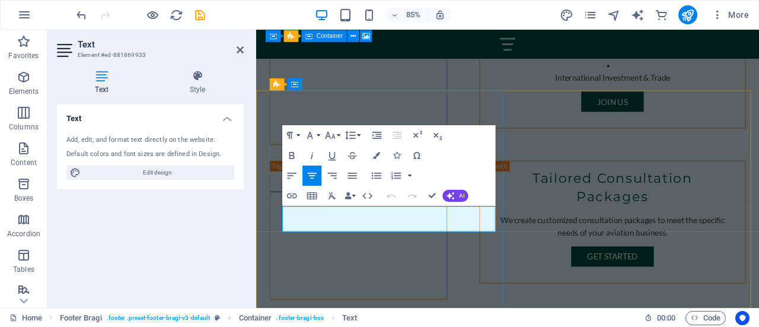
scroll to position [4201, 0]
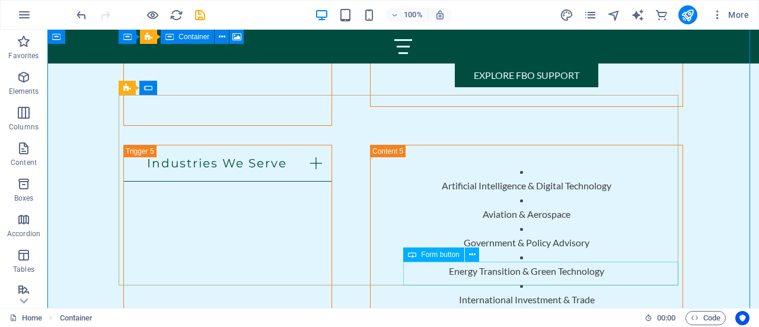
scroll to position [4210, 0]
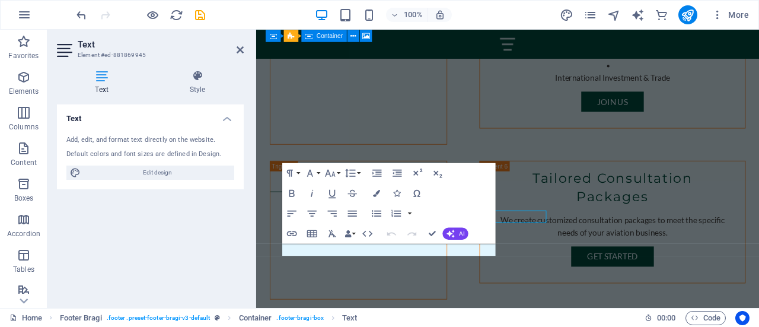
scroll to position [4201, 0]
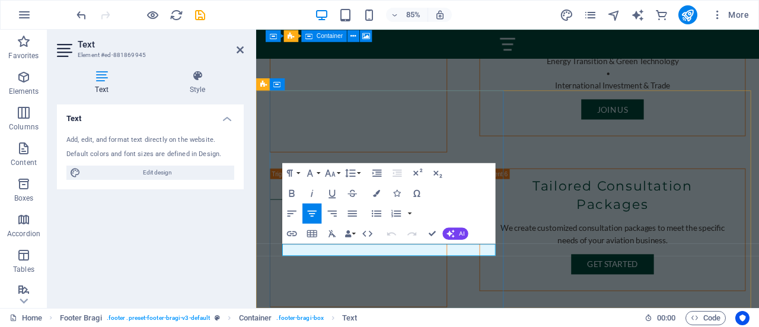
drag, startPoint x: 358, startPoint y: 288, endPoint x: 379, endPoint y: 287, distance: 21.4
drag, startPoint x: 468, startPoint y: 287, endPoint x: 362, endPoint y: 289, distance: 106.1
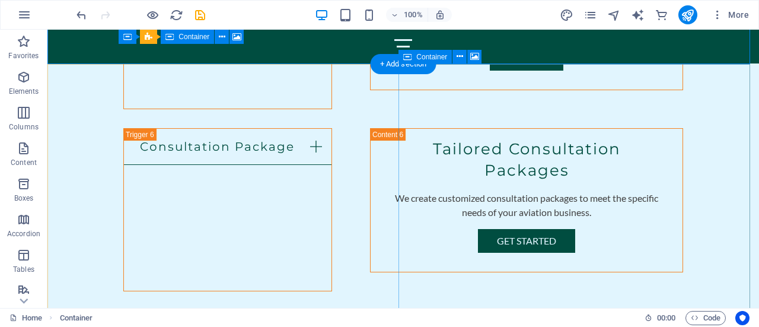
scroll to position [4198, 0]
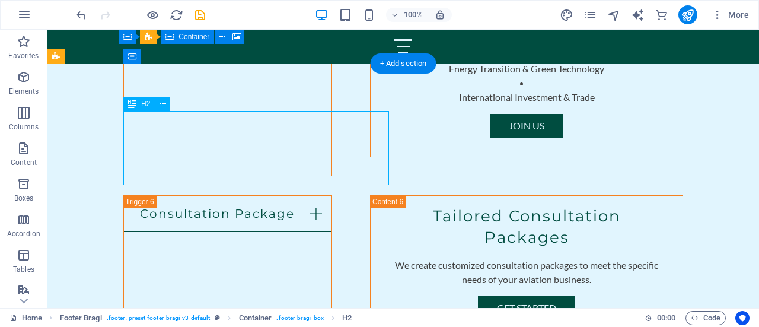
scroll to position [4201, 0]
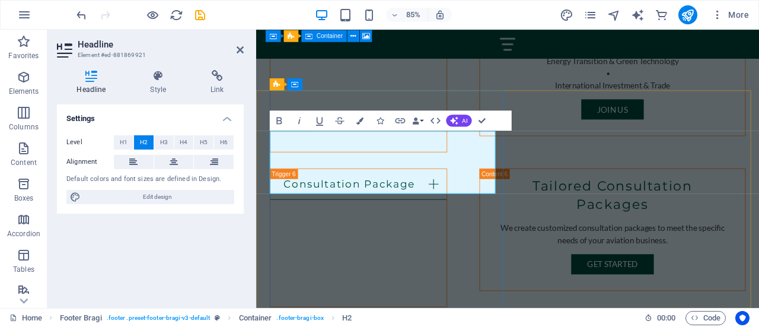
drag, startPoint x: 420, startPoint y: 185, endPoint x: 528, endPoint y: 190, distance: 107.4
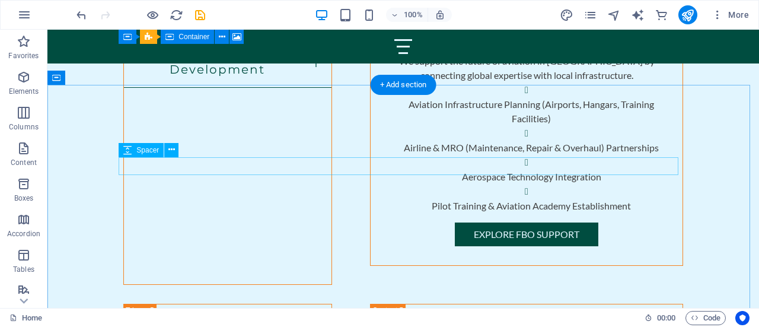
scroll to position [4210, 0]
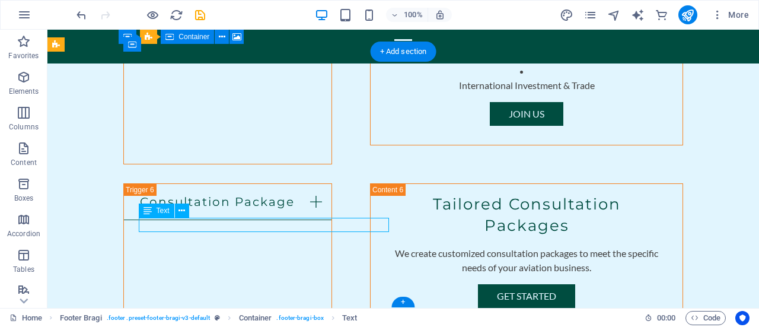
scroll to position [4201, 0]
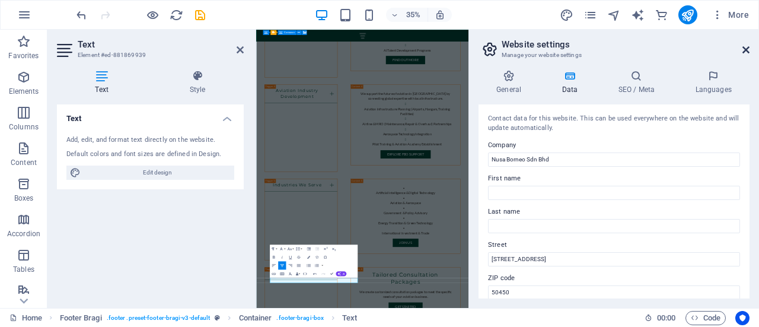
click at [747, 50] on icon at bounding box center [745, 49] width 7 height 9
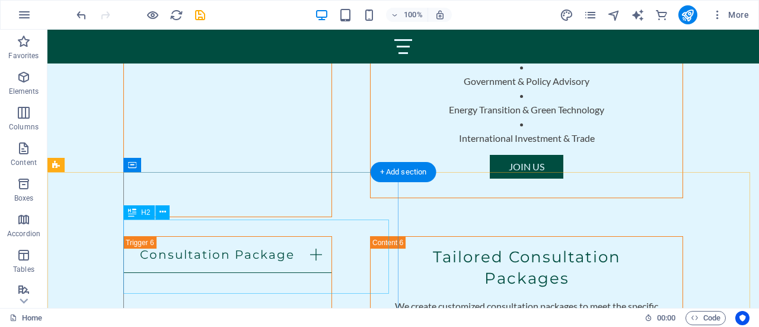
scroll to position [4090, 0]
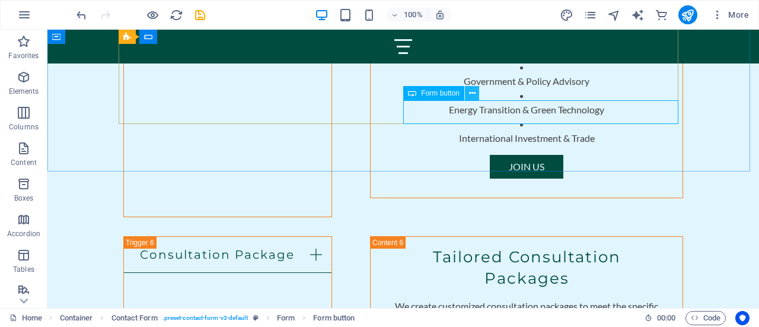
click at [475, 92] on icon at bounding box center [472, 93] width 7 height 12
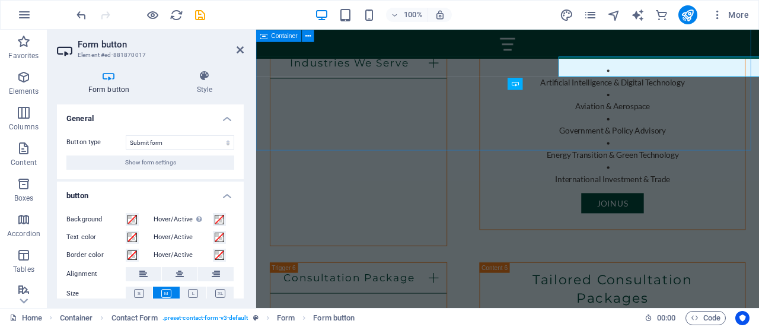
scroll to position [4130, 0]
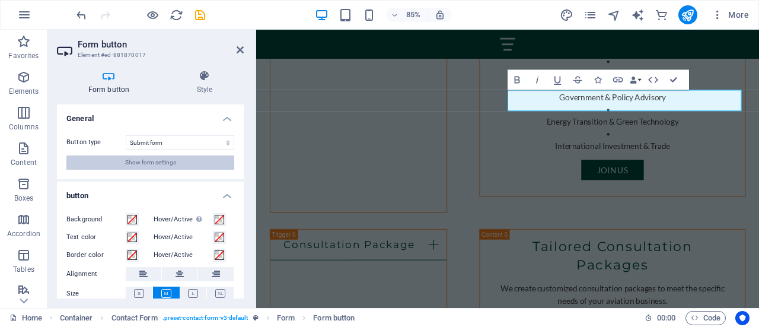
click at [164, 158] on span "Show form settings" at bounding box center [150, 162] width 51 height 14
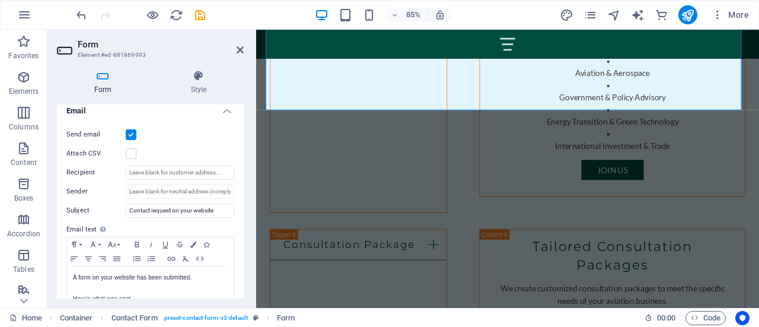
scroll to position [468, 0]
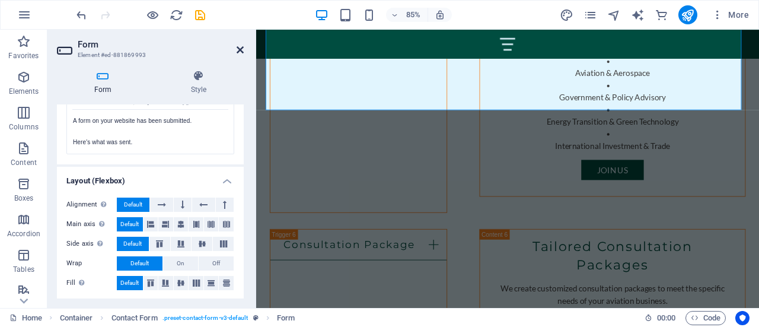
click at [242, 51] on icon at bounding box center [240, 49] width 7 height 9
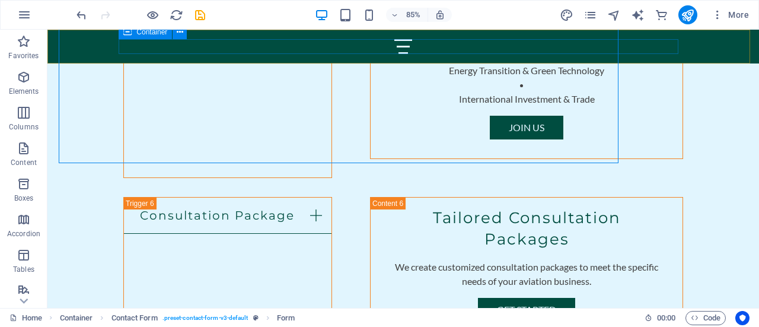
scroll to position [4090, 0]
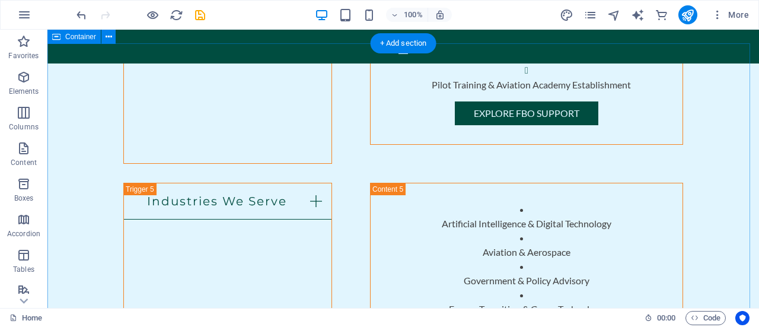
scroll to position [3868, 0]
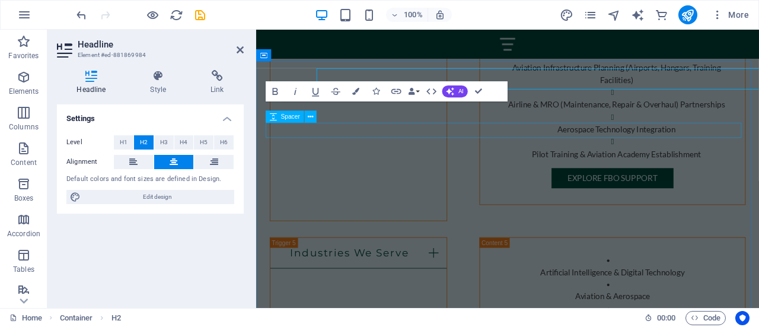
scroll to position [3907, 0]
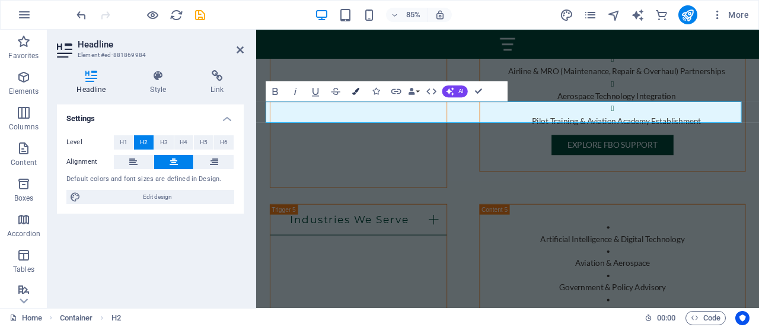
click at [354, 92] on icon "button" at bounding box center [355, 91] width 7 height 7
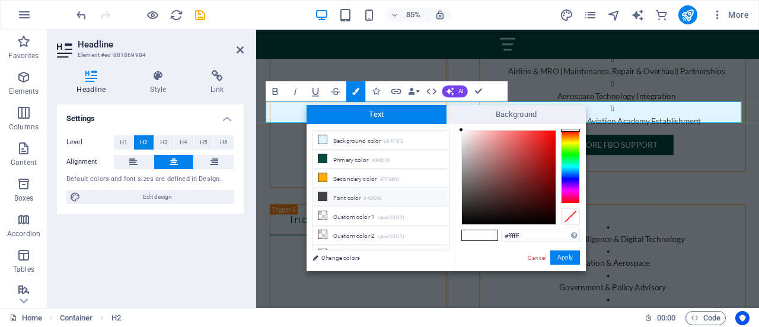
click at [322, 192] on icon at bounding box center [322, 196] width 8 height 8
type input "#424242"
click at [488, 234] on span at bounding box center [489, 235] width 18 height 10
click at [563, 261] on button "Apply" at bounding box center [565, 257] width 30 height 14
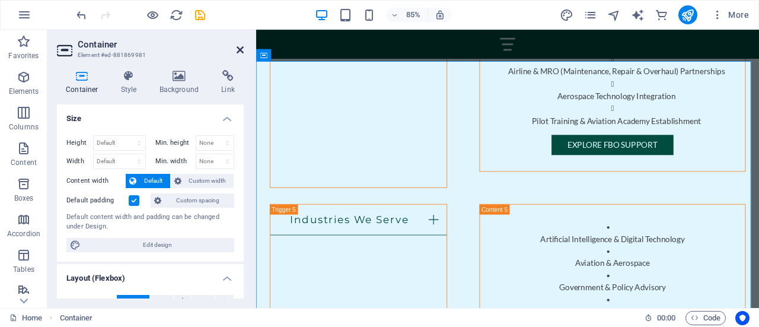
click at [236, 49] on h2 "Container" at bounding box center [161, 44] width 166 height 11
click at [240, 49] on icon at bounding box center [240, 49] width 7 height 9
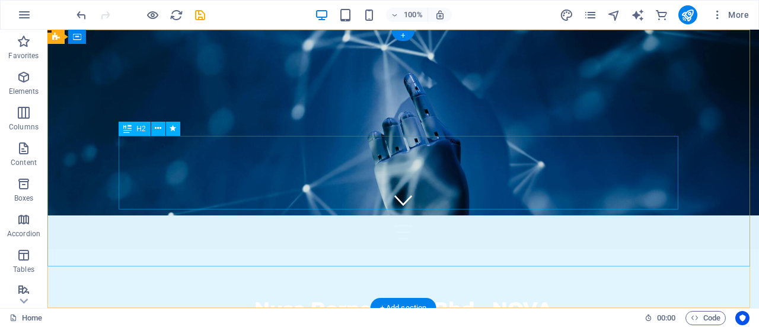
scroll to position [0, 0]
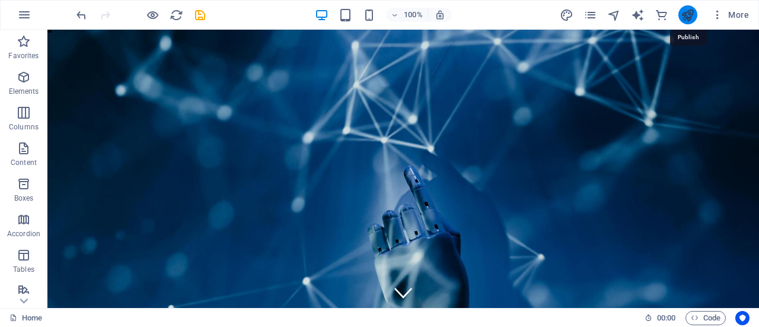
click at [692, 15] on icon "publish" at bounding box center [688, 15] width 14 height 14
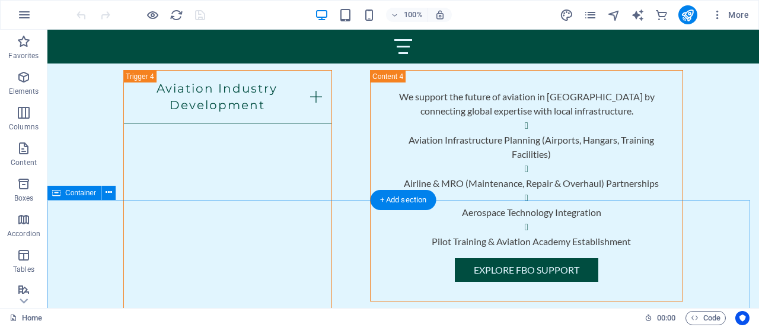
scroll to position [3864, 0]
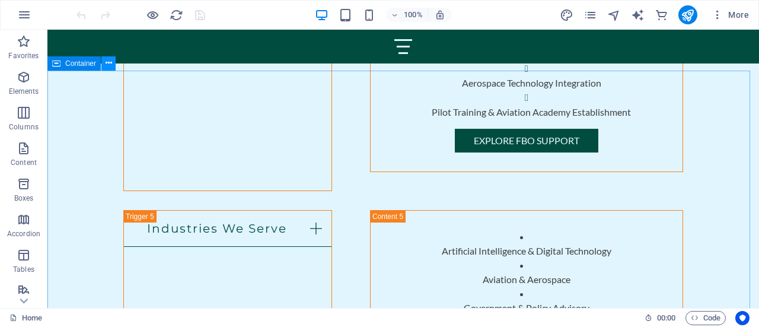
click at [107, 65] on icon at bounding box center [109, 63] width 7 height 12
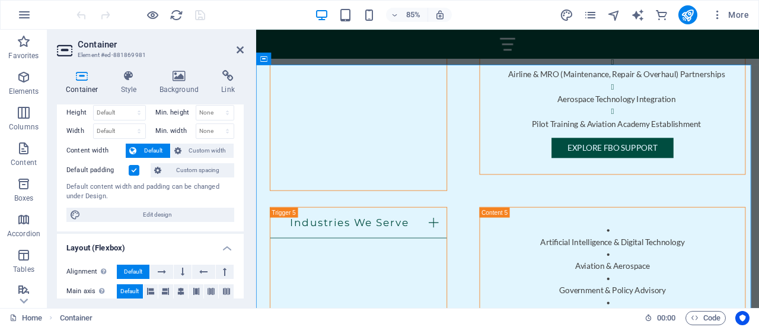
scroll to position [0, 0]
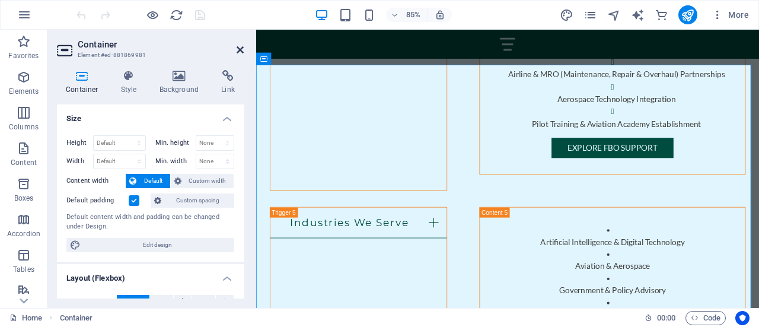
click at [238, 48] on icon at bounding box center [240, 49] width 7 height 9
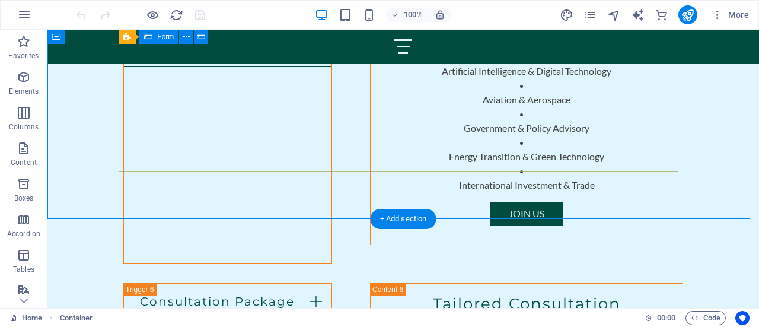
scroll to position [4044, 0]
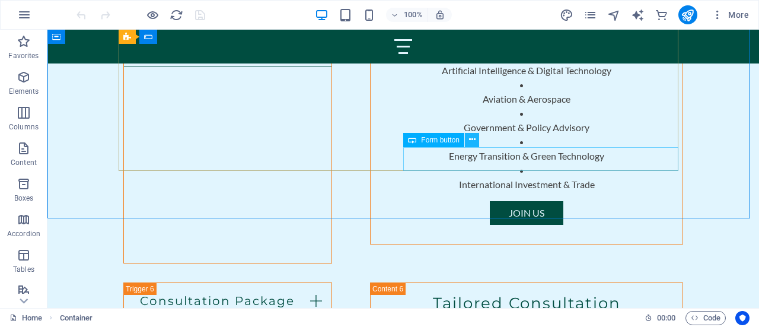
click at [472, 140] on icon at bounding box center [472, 139] width 7 height 12
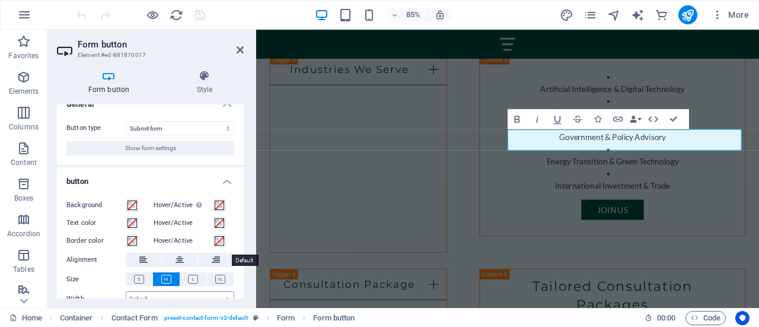
scroll to position [0, 0]
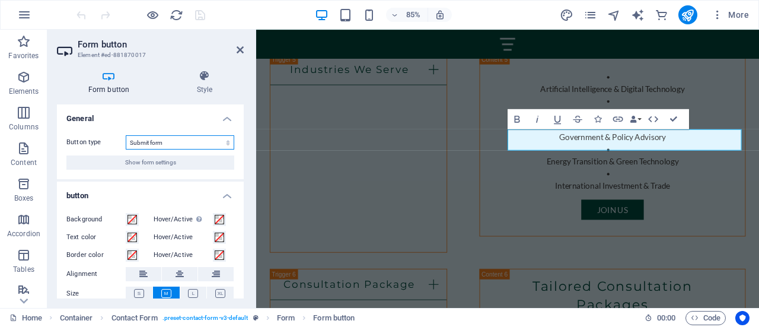
click at [175, 142] on select "Submit form Reset form No action" at bounding box center [180, 142] width 108 height 14
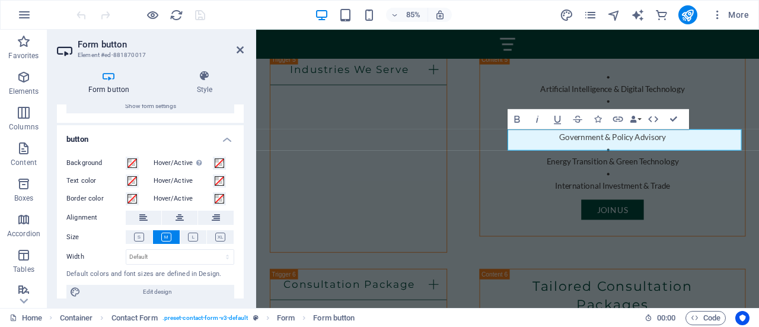
scroll to position [65, 0]
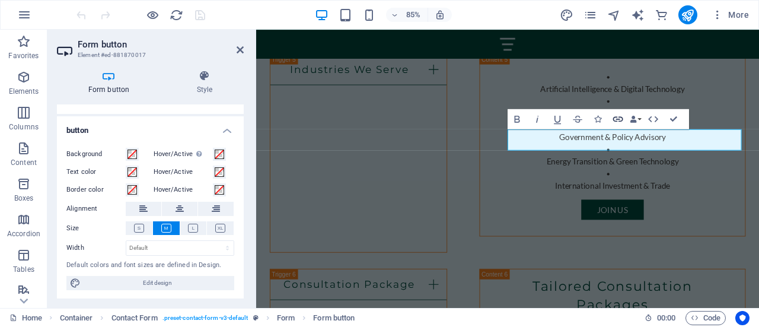
click at [615, 120] on icon "button" at bounding box center [618, 119] width 12 height 12
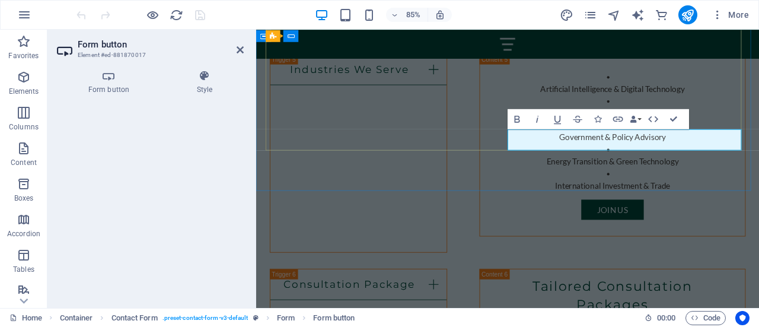
click at [618, 117] on icon "button" at bounding box center [618, 119] width 10 height 5
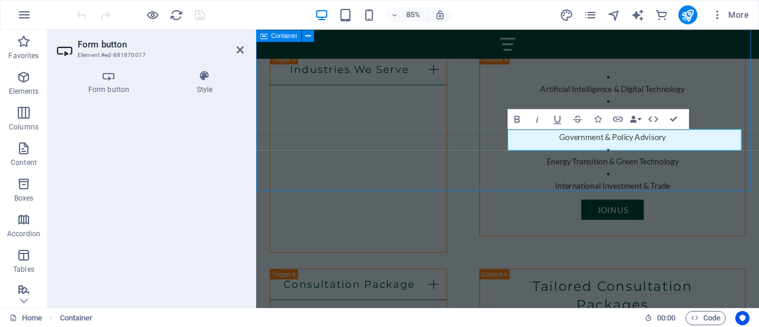
scroll to position [4044, 0]
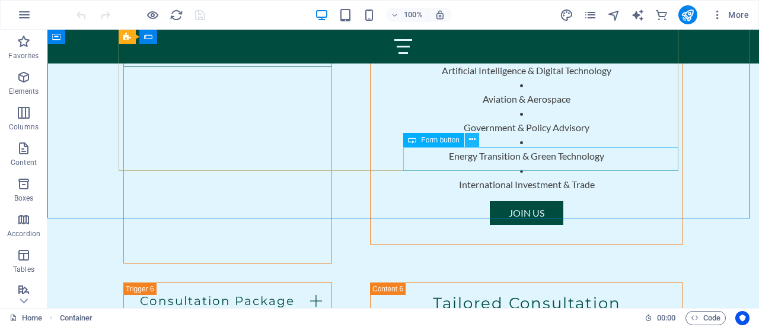
click at [472, 139] on icon at bounding box center [472, 139] width 7 height 12
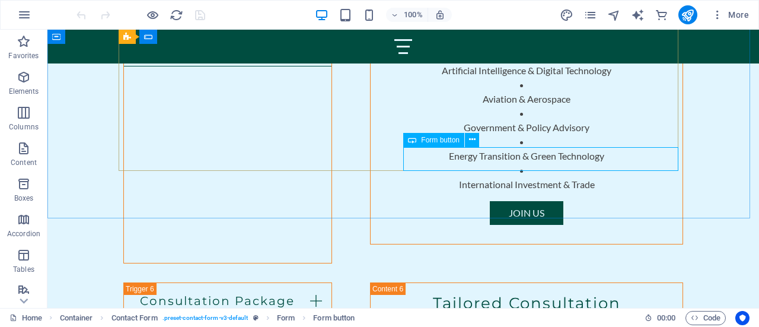
click at [427, 142] on span "Form button" at bounding box center [440, 139] width 39 height 7
click at [471, 142] on icon at bounding box center [472, 139] width 7 height 12
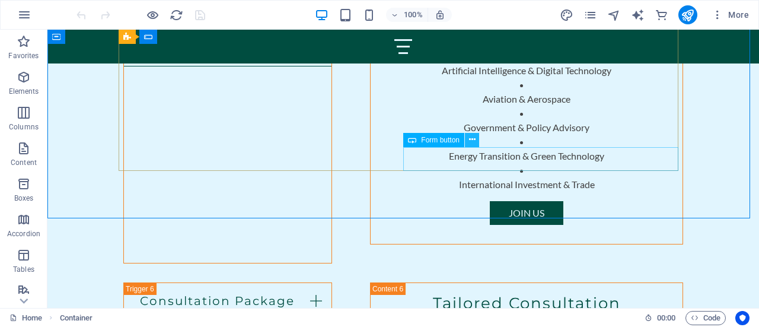
click at [472, 142] on icon at bounding box center [472, 139] width 7 height 12
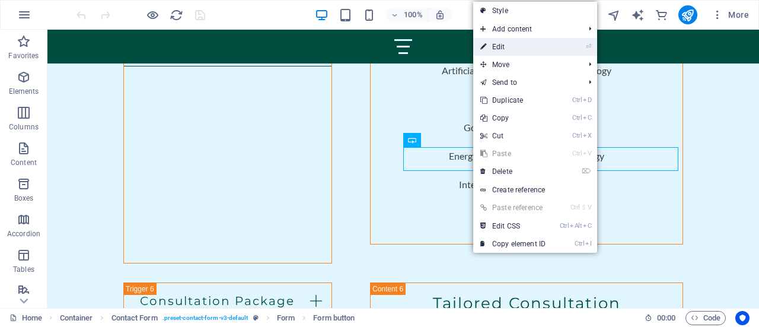
click at [518, 45] on link "⏎ Edit" at bounding box center [512, 47] width 79 height 18
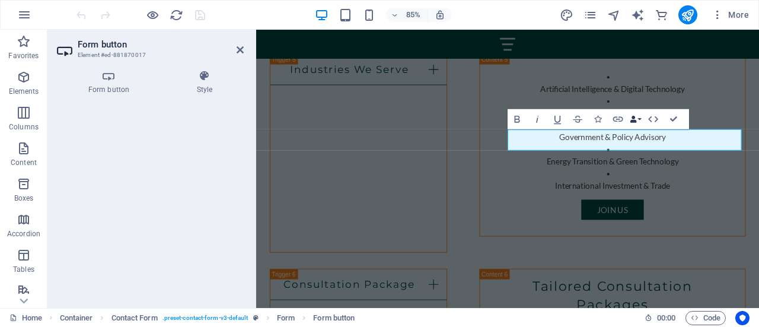
click at [636, 118] on icon "button" at bounding box center [633, 119] width 7 height 7
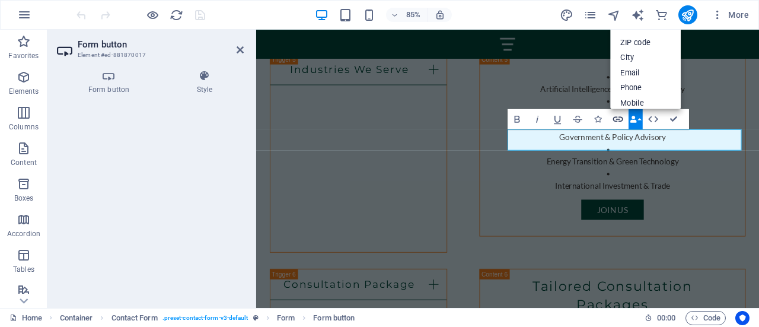
click at [620, 119] on icon "button" at bounding box center [618, 119] width 12 height 12
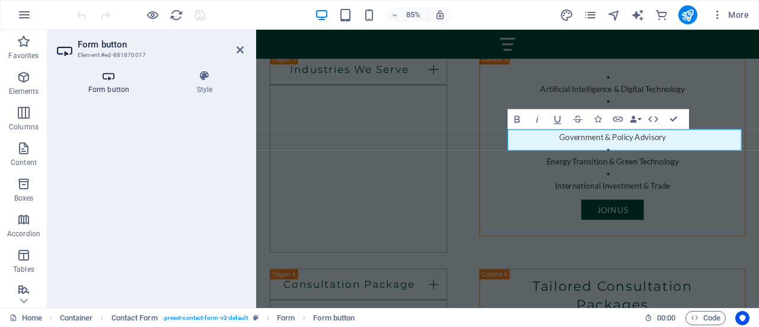
click at [105, 82] on h4 "Form button" at bounding box center [111, 82] width 108 height 25
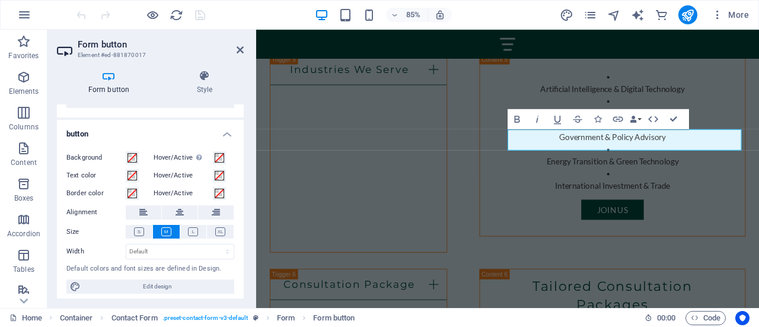
scroll to position [65, 0]
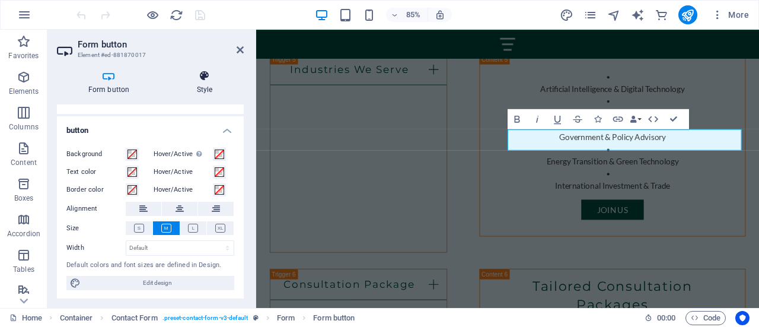
click at [200, 85] on h4 "Style" at bounding box center [204, 82] width 78 height 25
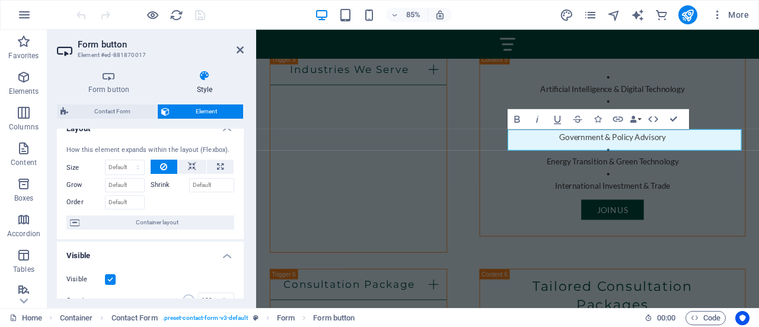
scroll to position [8, 0]
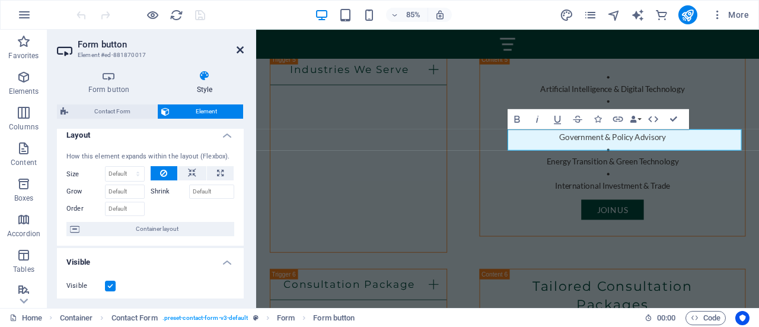
click at [241, 51] on icon at bounding box center [240, 49] width 7 height 9
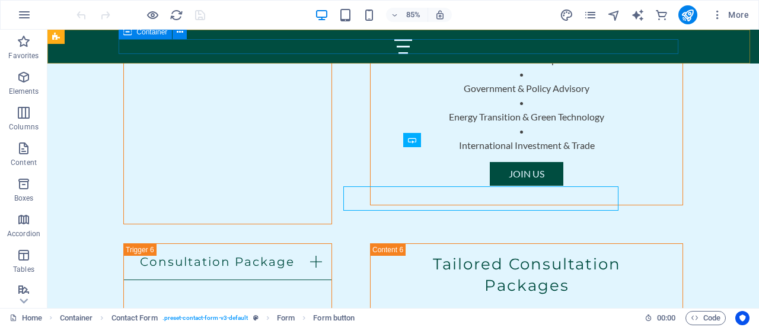
scroll to position [4044, 0]
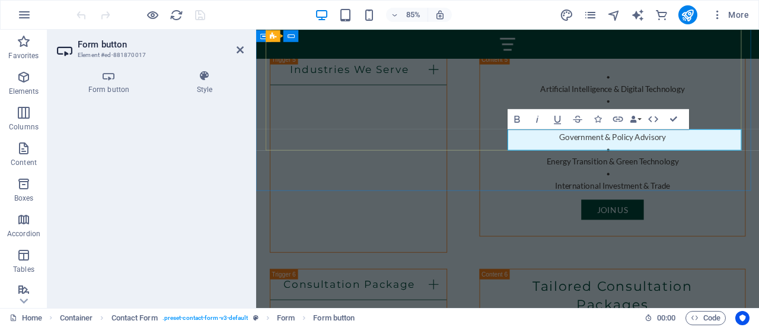
click at [617, 117] on icon "button" at bounding box center [618, 119] width 12 height 12
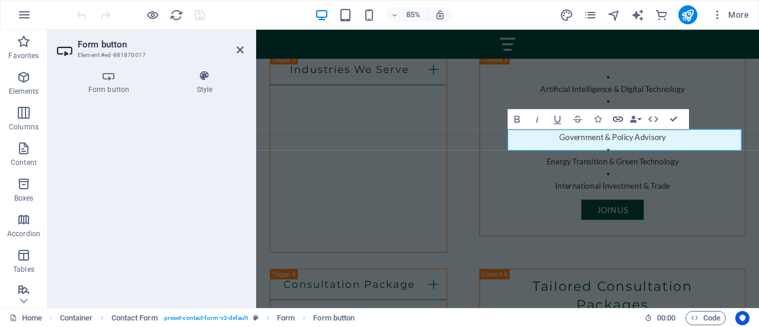
click at [617, 117] on icon "button" at bounding box center [618, 119] width 12 height 12
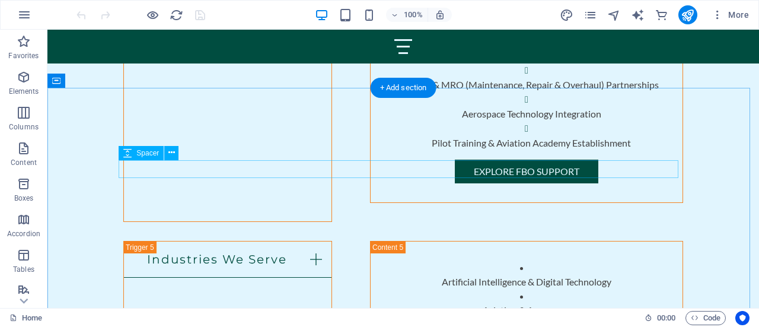
scroll to position [3822, 0]
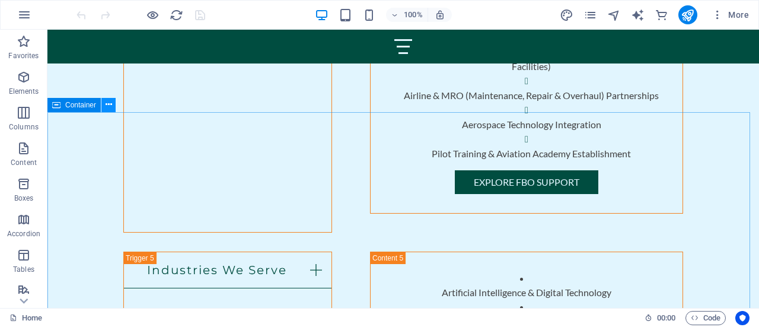
click at [104, 108] on button at bounding box center [108, 105] width 14 height 14
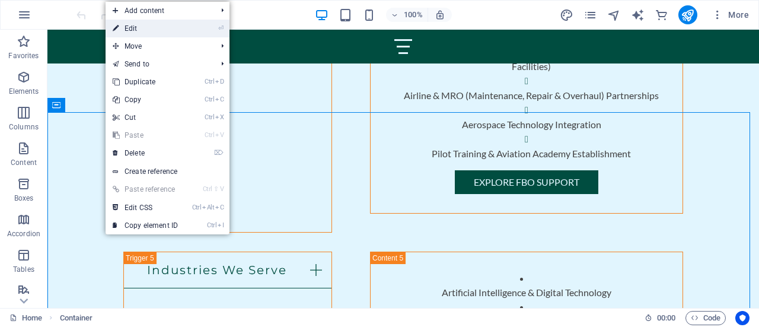
click at [139, 31] on link "⏎ Edit" at bounding box center [145, 29] width 79 height 18
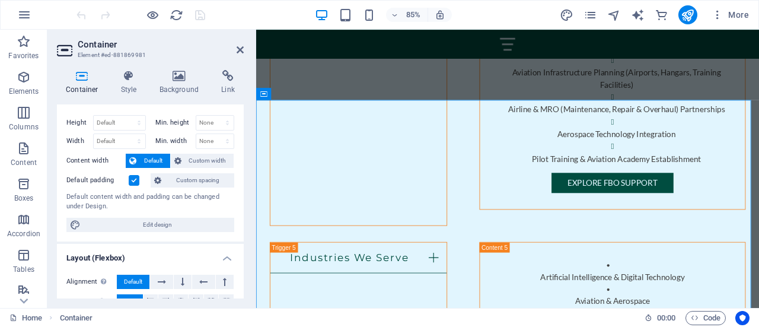
scroll to position [0, 0]
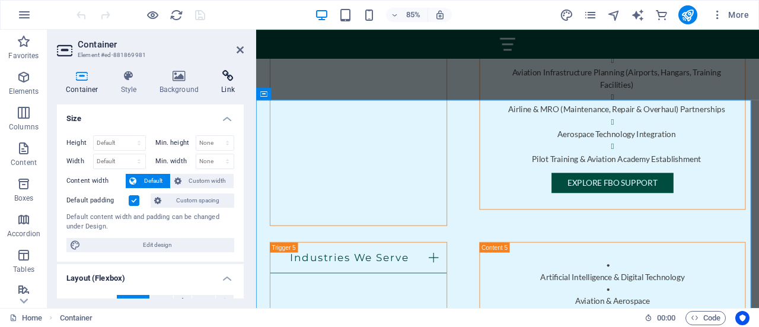
click at [228, 80] on icon at bounding box center [227, 76] width 31 height 12
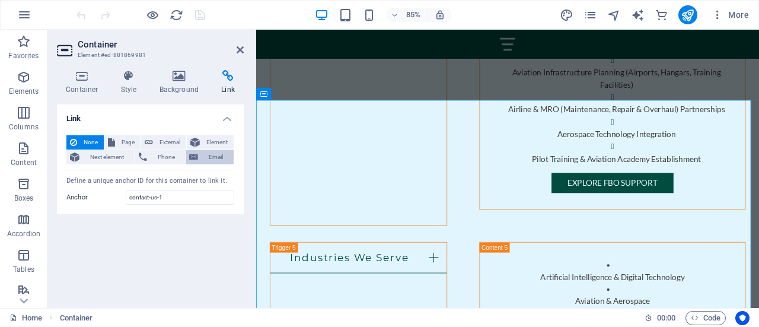
click at [219, 153] on span "Email" at bounding box center [216, 157] width 28 height 14
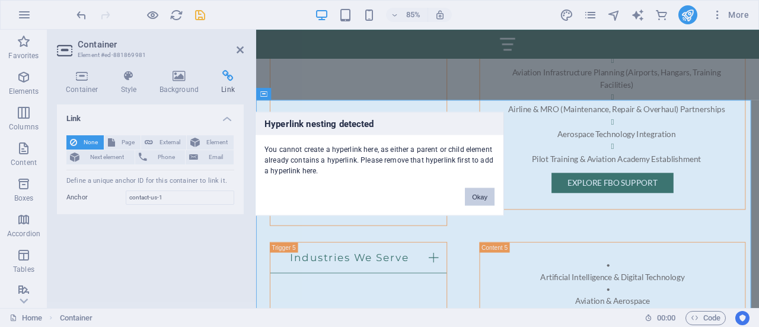
click at [481, 191] on button "Okay" at bounding box center [480, 196] width 30 height 18
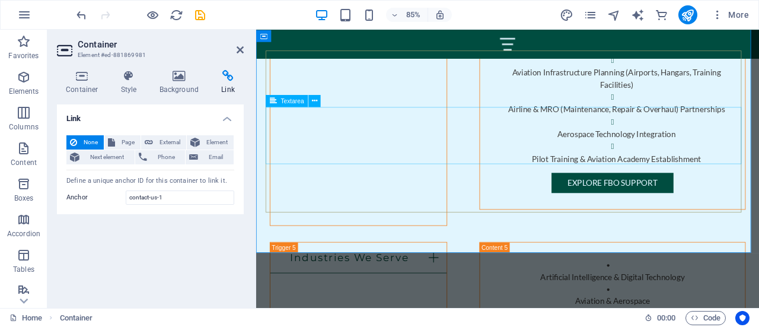
scroll to position [4013, 0]
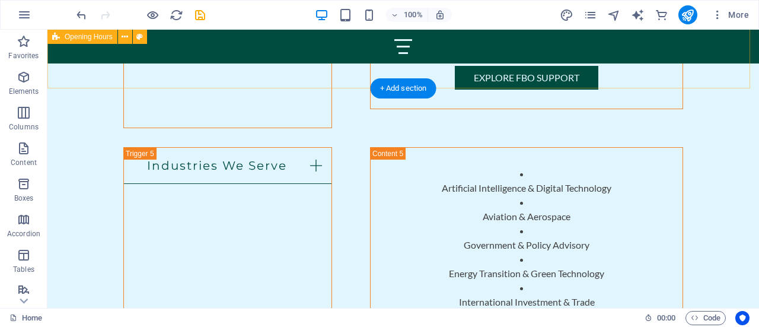
scroll to position [3846, 0]
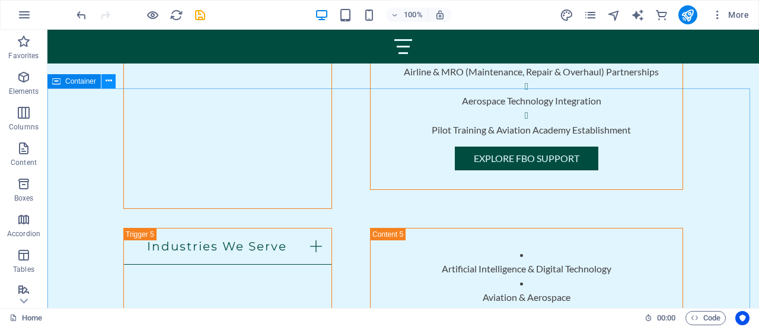
click at [104, 80] on button at bounding box center [108, 81] width 14 height 14
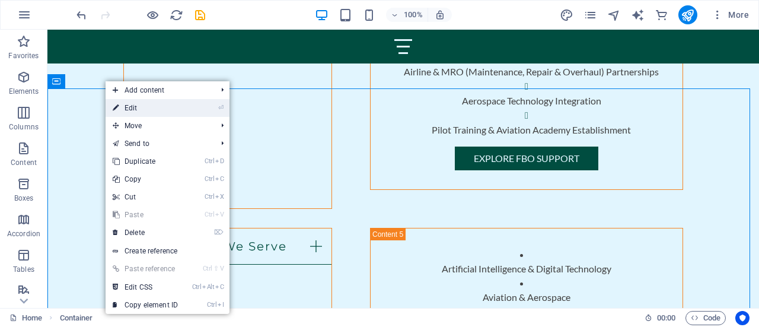
click at [151, 105] on link "⏎ Edit" at bounding box center [145, 108] width 79 height 18
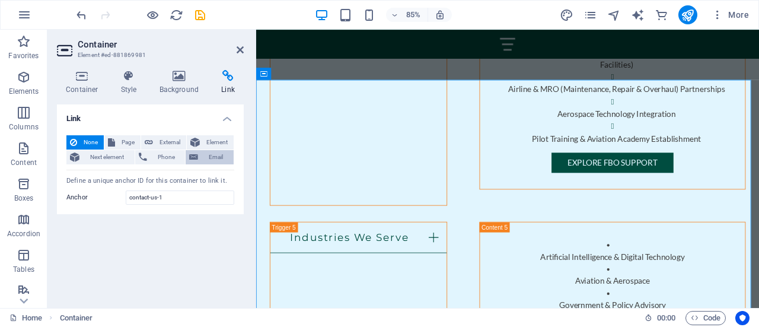
click at [207, 156] on span "Email" at bounding box center [216, 157] width 28 height 14
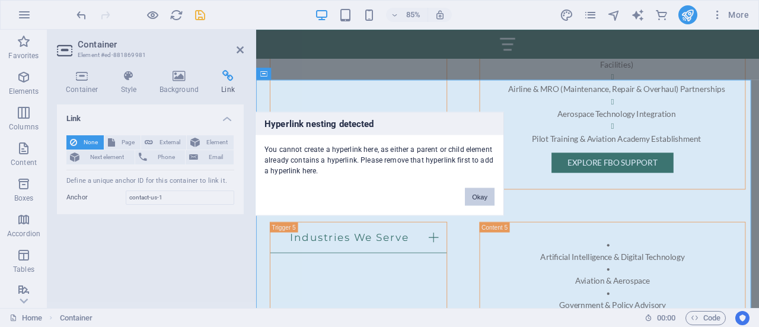
click at [486, 196] on button "Okay" at bounding box center [480, 196] width 30 height 18
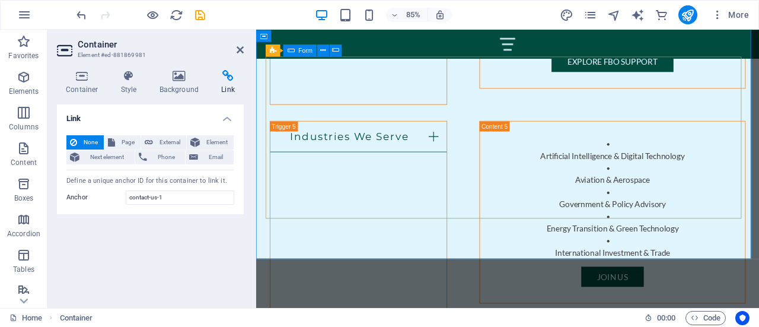
scroll to position [4003, 0]
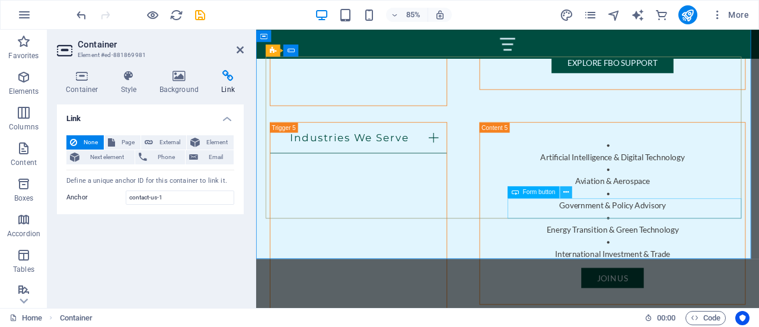
click at [566, 193] on icon at bounding box center [565, 192] width 5 height 11
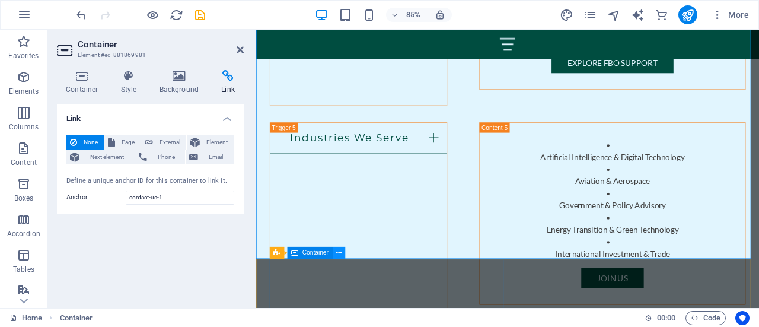
click at [337, 251] on icon at bounding box center [338, 252] width 5 height 11
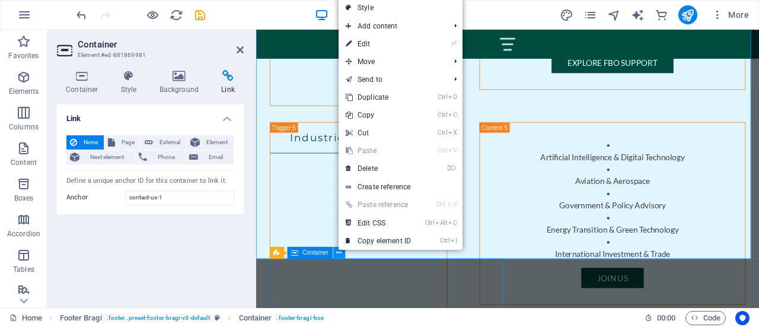
scroll to position [3963, 0]
